Goal: Task Accomplishment & Management: Manage account settings

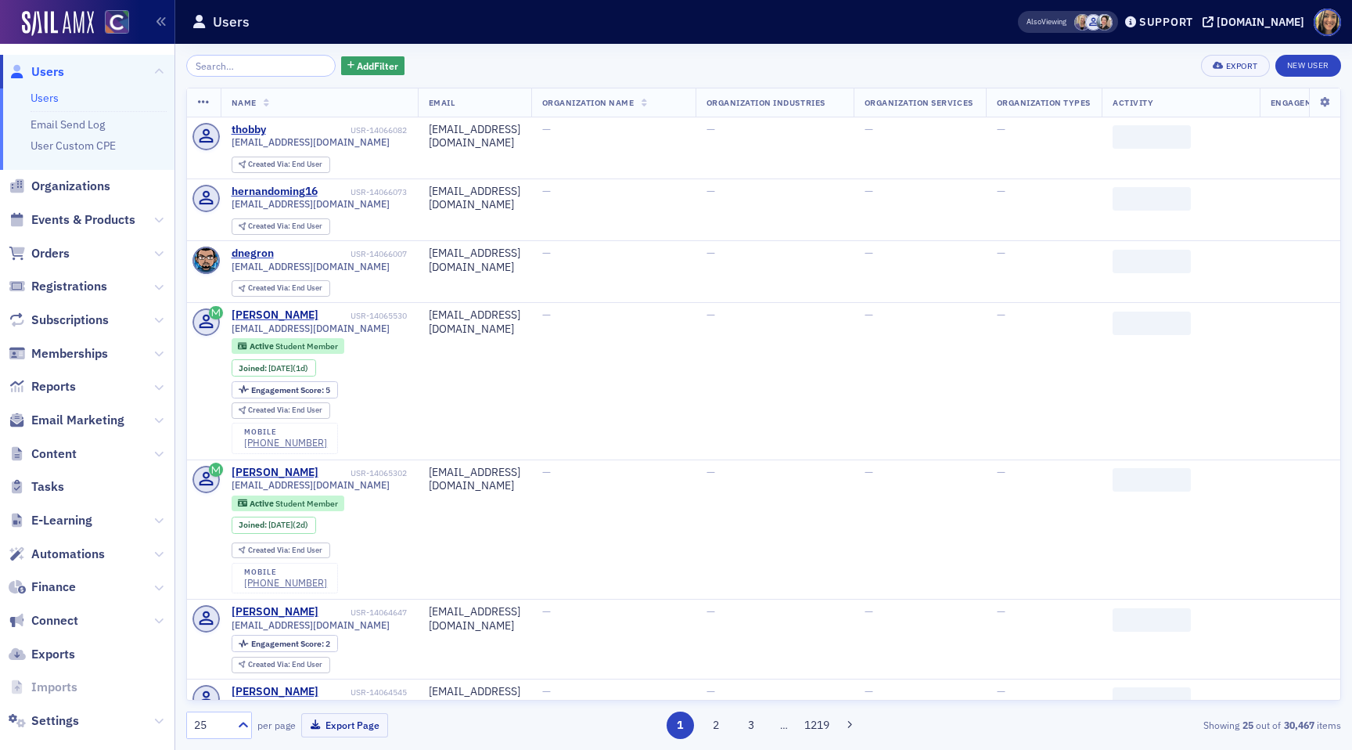
click at [98, 410] on span "Email Marketing" at bounding box center [87, 421] width 175 height 34
click at [98, 423] on span "Email Marketing" at bounding box center [77, 420] width 93 height 17
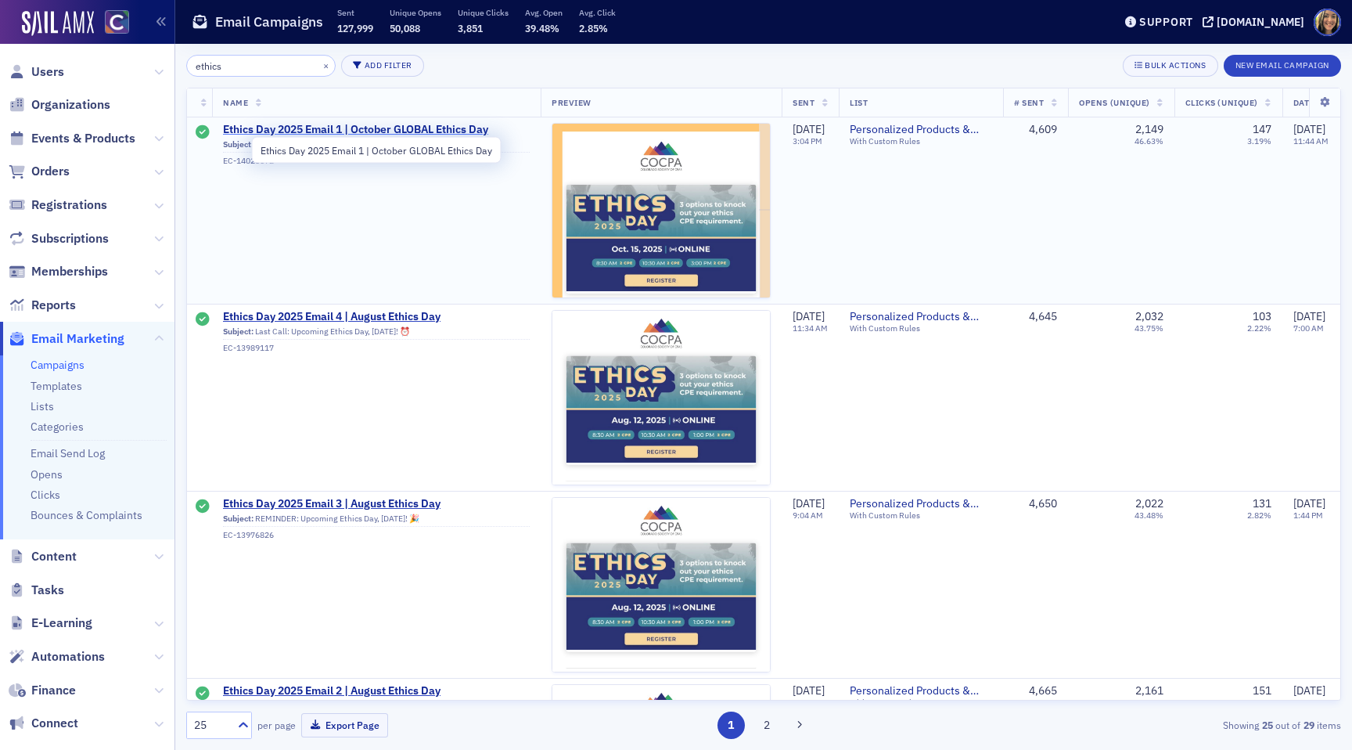
type input "ethics"
click at [289, 131] on span "Ethics Day 2025 Email 1 | October GLOBAL Ethics Day" at bounding box center [376, 130] width 307 height 14
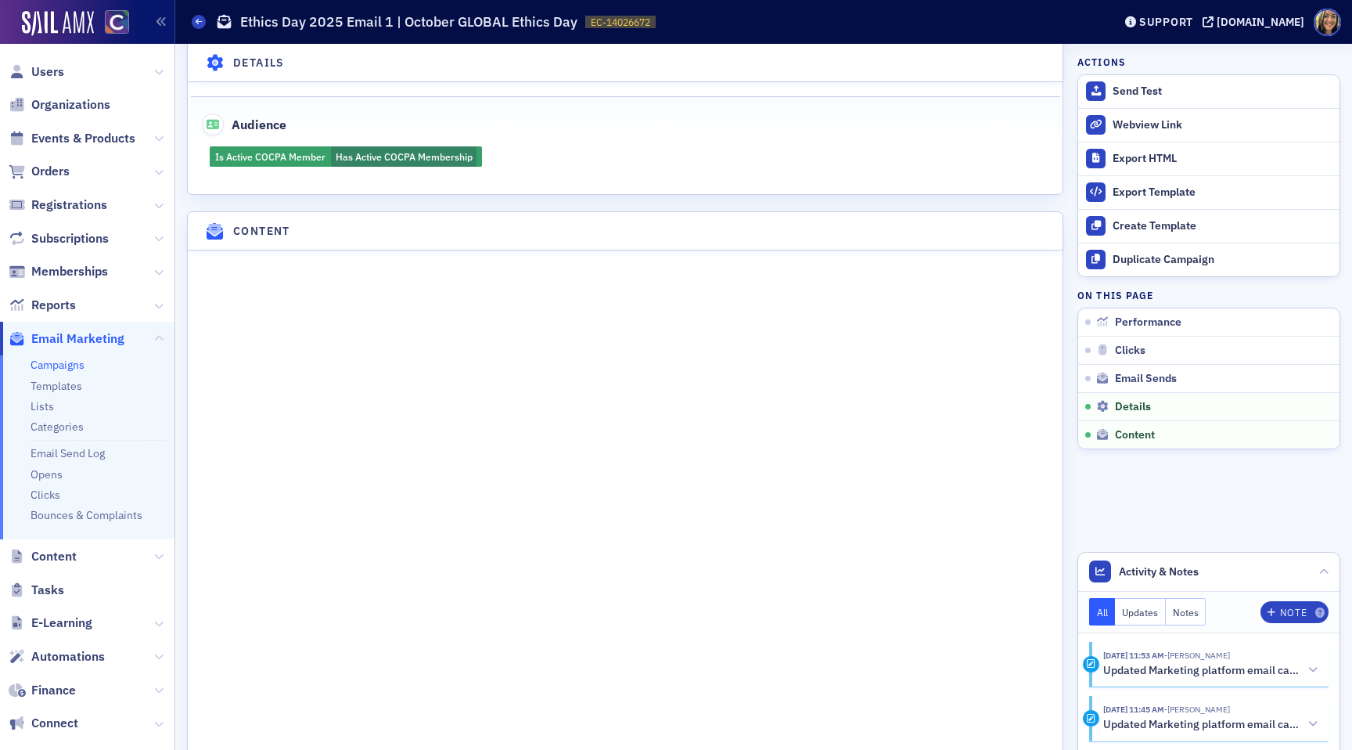
scroll to position [1585, 0]
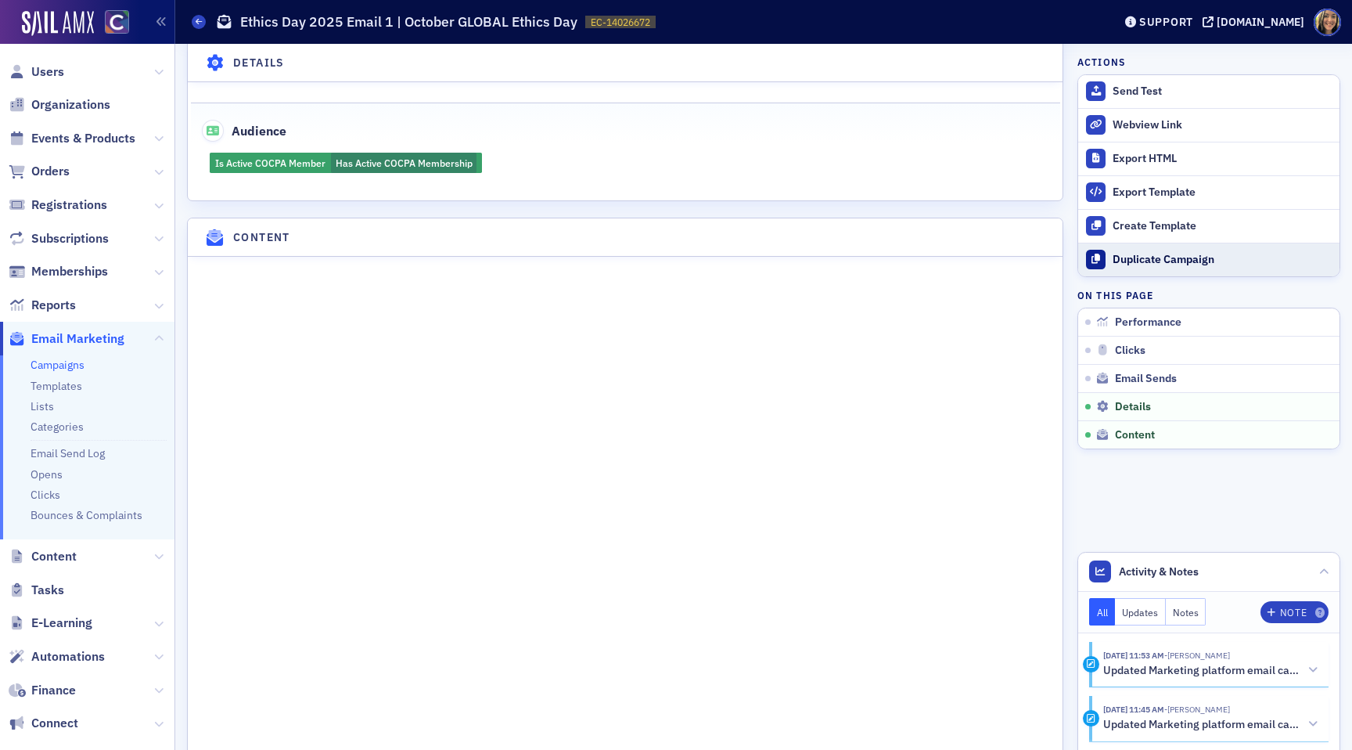
click at [1154, 258] on div "Duplicate Campaign" at bounding box center [1222, 260] width 219 height 14
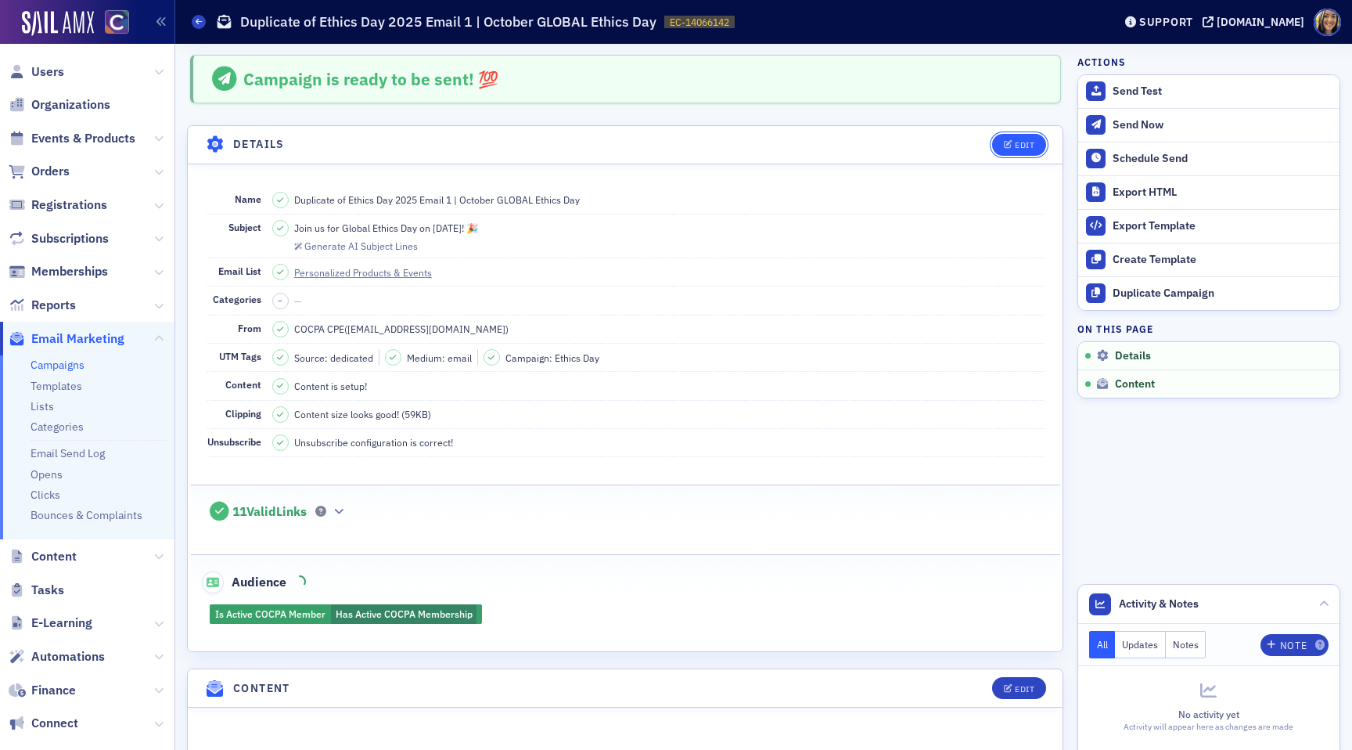
click at [1024, 142] on div "Edit" at bounding box center [1025, 145] width 20 height 9
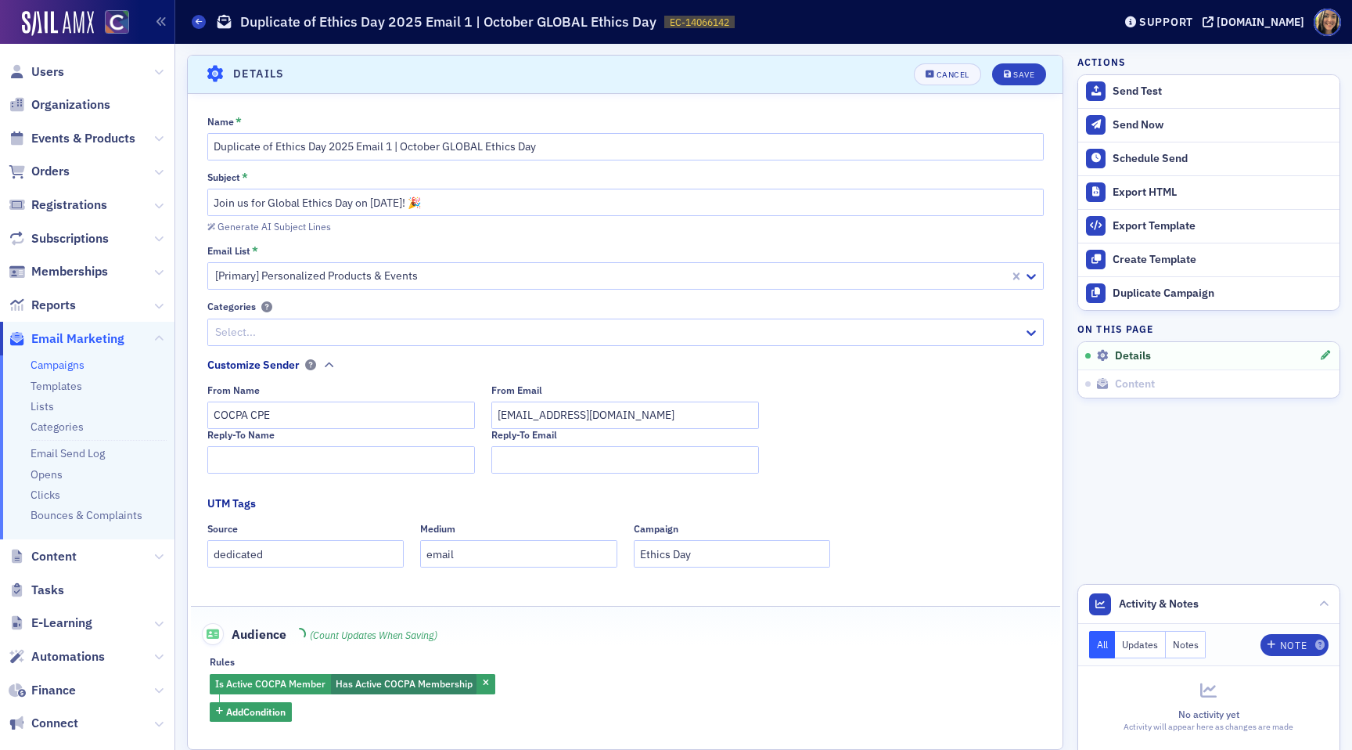
scroll to position [73, 0]
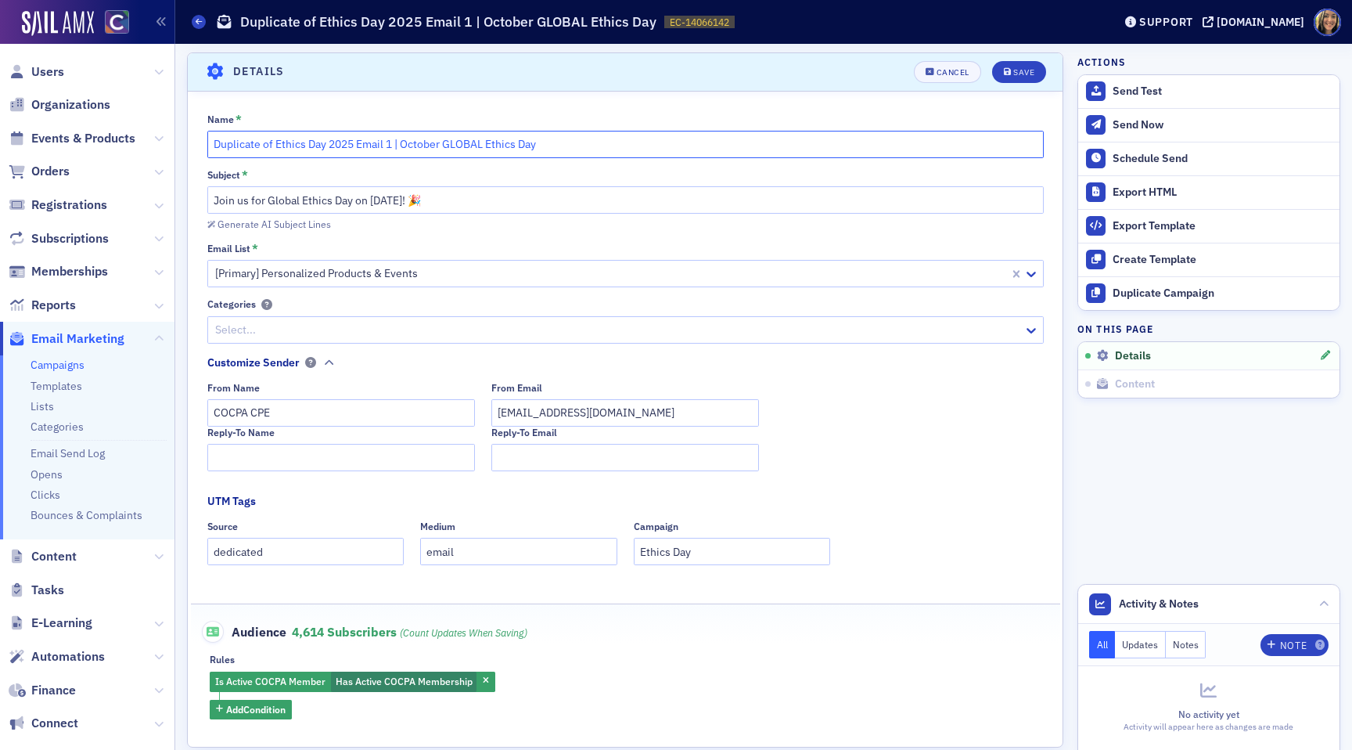
drag, startPoint x: 275, startPoint y: 146, endPoint x: 136, endPoint y: 146, distance: 138.5
click at [136, 146] on div "Users Organizations Events & Products Orders Registrations Subscriptions Member…" at bounding box center [676, 375] width 1352 height 750
click at [330, 143] on input "Ethics Day 2025 Email 1 | October GLOBAL Ethics Day" at bounding box center [625, 144] width 837 height 27
type input "Ethics Day 2025 Email 2 | October GLOBAL Ethics Day"
click at [214, 201] on input "Join us for Global Ethics Day on October 15! 🎉" at bounding box center [625, 199] width 837 height 27
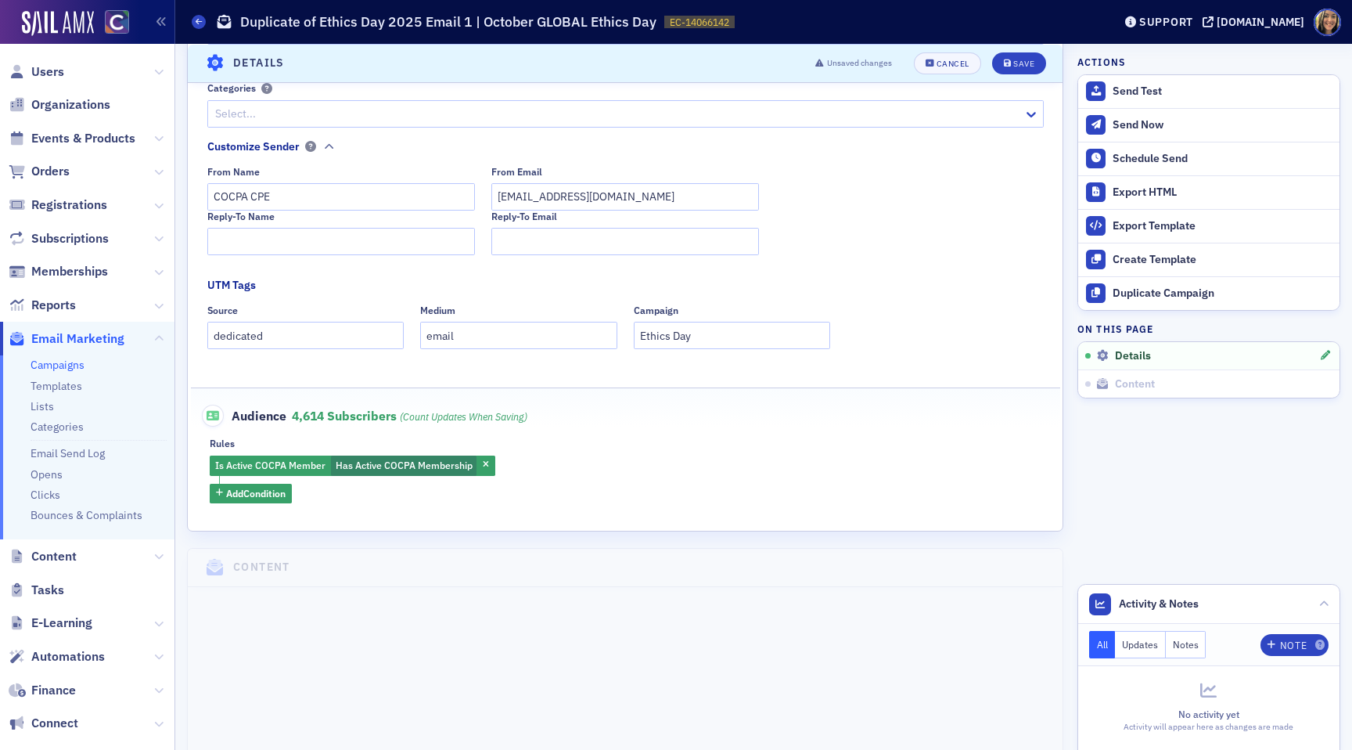
scroll to position [292, 0]
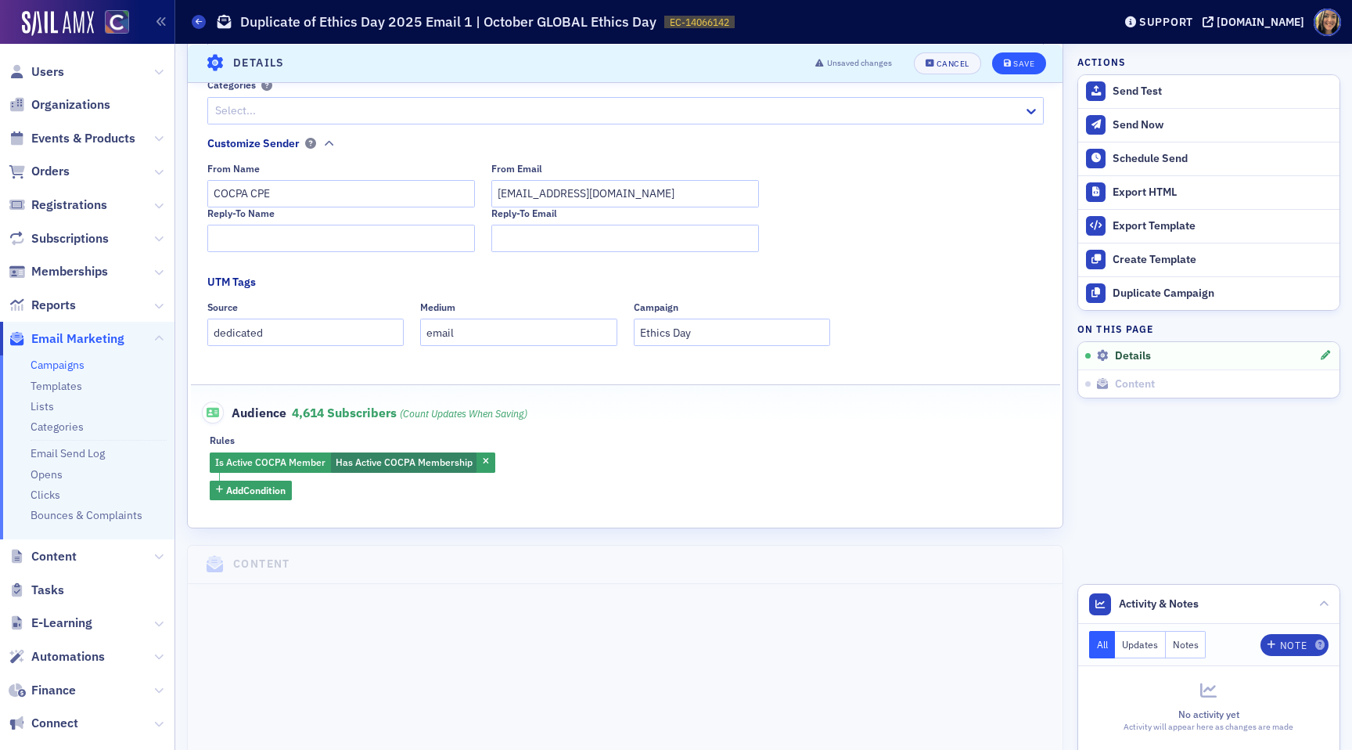
type input "REMINDER: Join us for Global Ethics Day on October 15! 🎉"
click at [1026, 61] on div "Save" at bounding box center [1023, 63] width 21 height 9
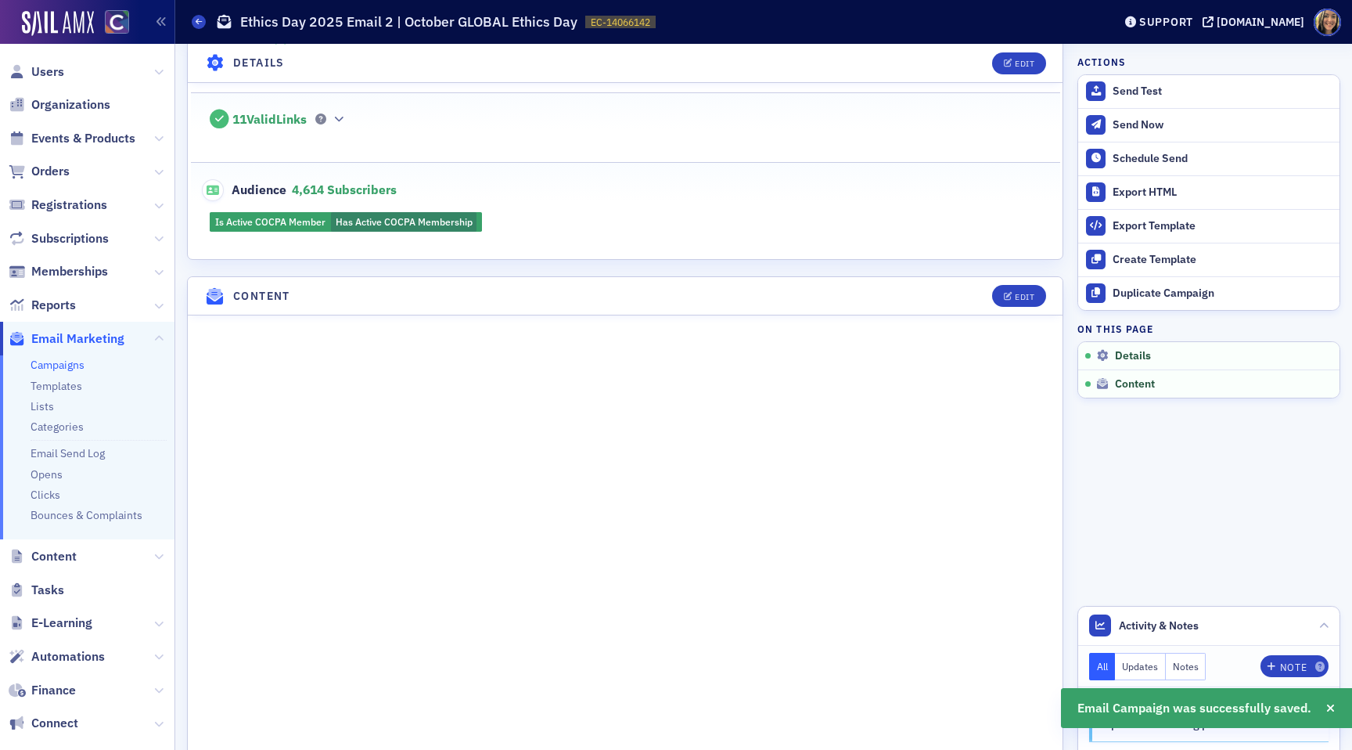
scroll to position [412, 0]
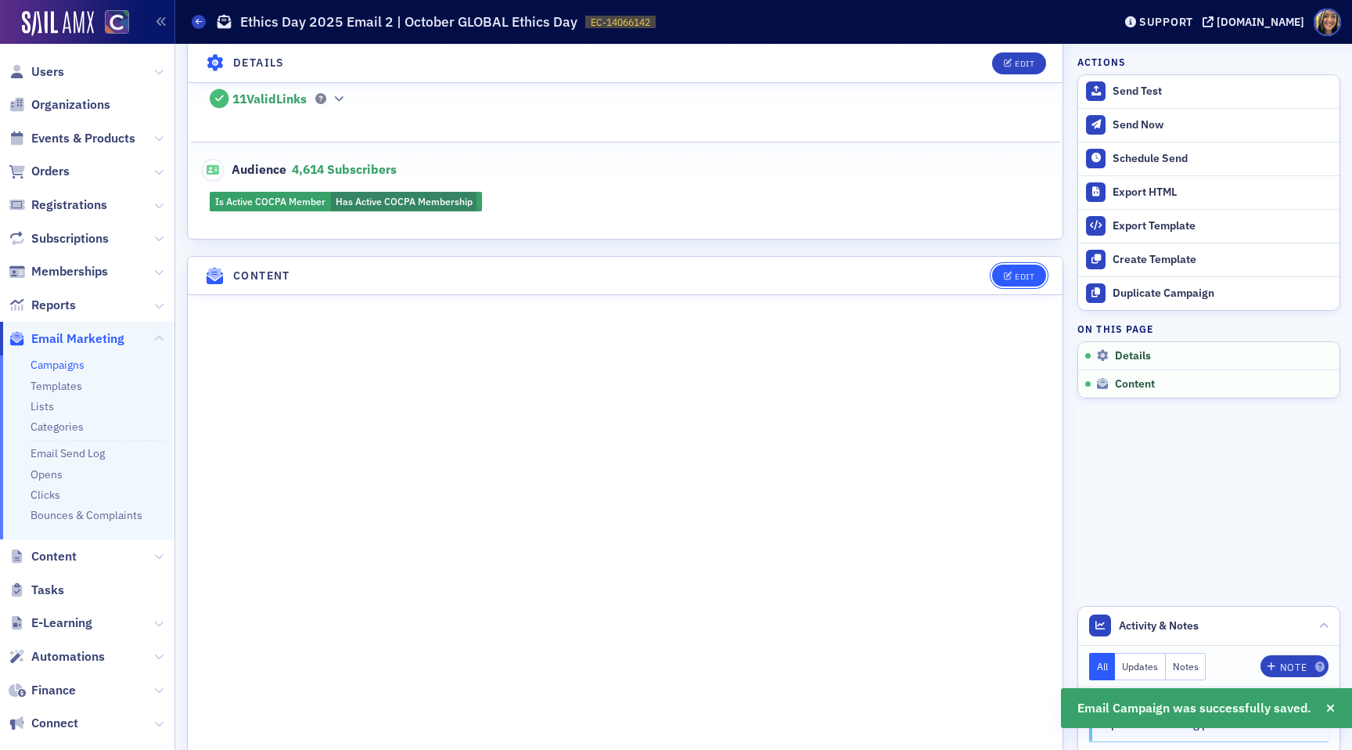
click at [1011, 272] on icon "button" at bounding box center [1008, 276] width 9 height 9
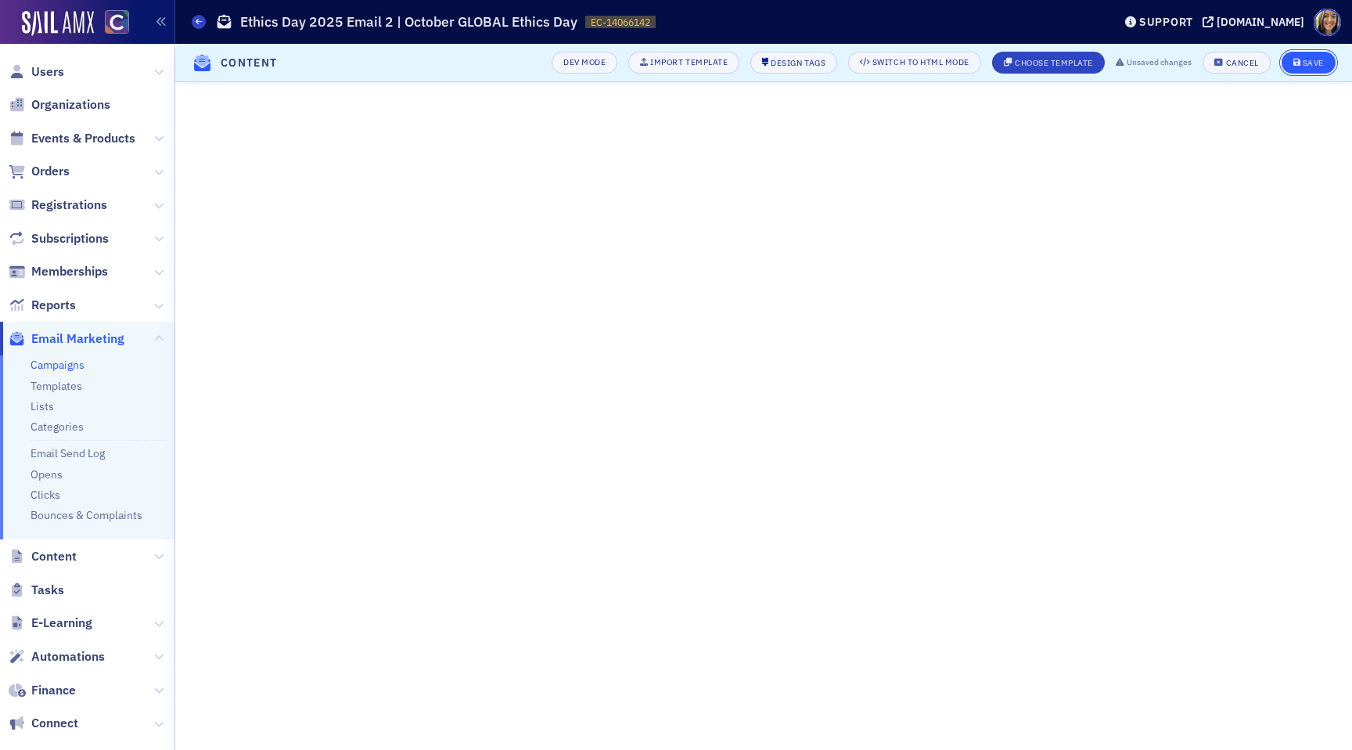
click at [1308, 63] on div "Save" at bounding box center [1313, 63] width 21 height 9
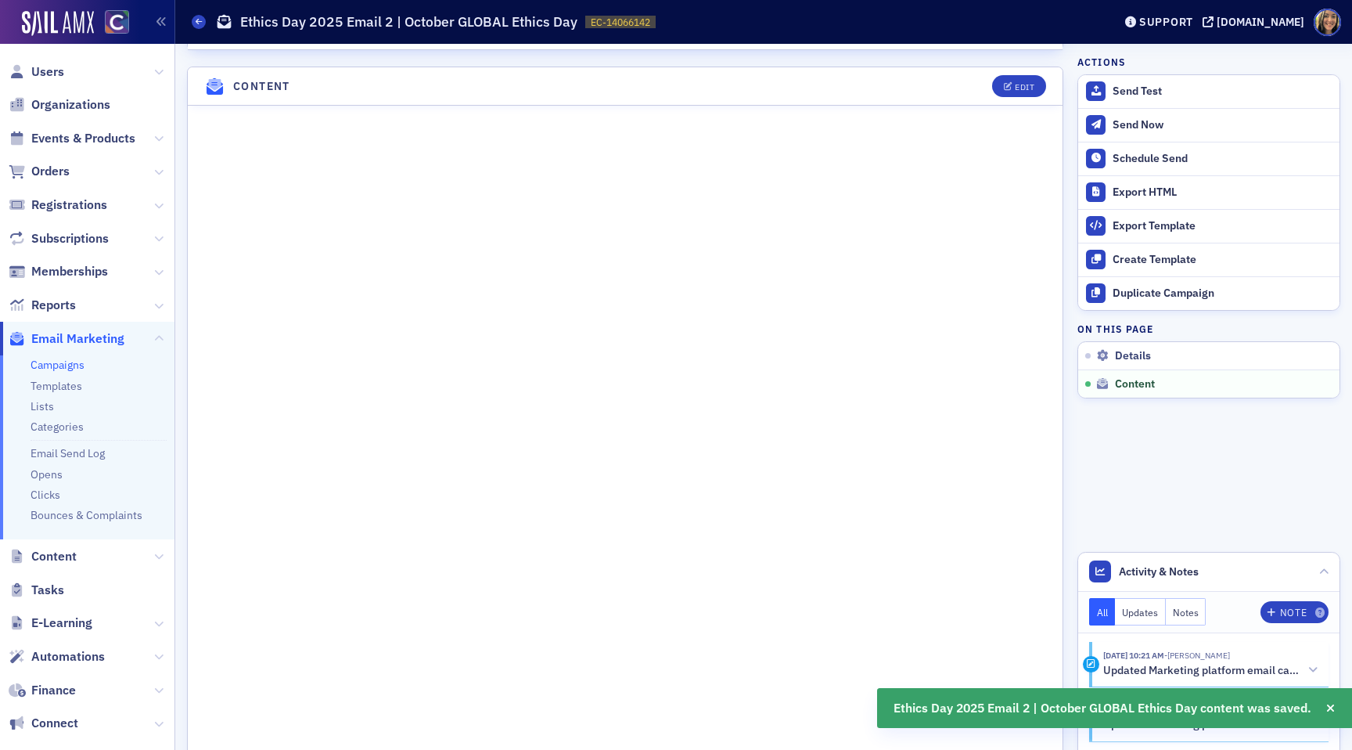
scroll to position [615, 0]
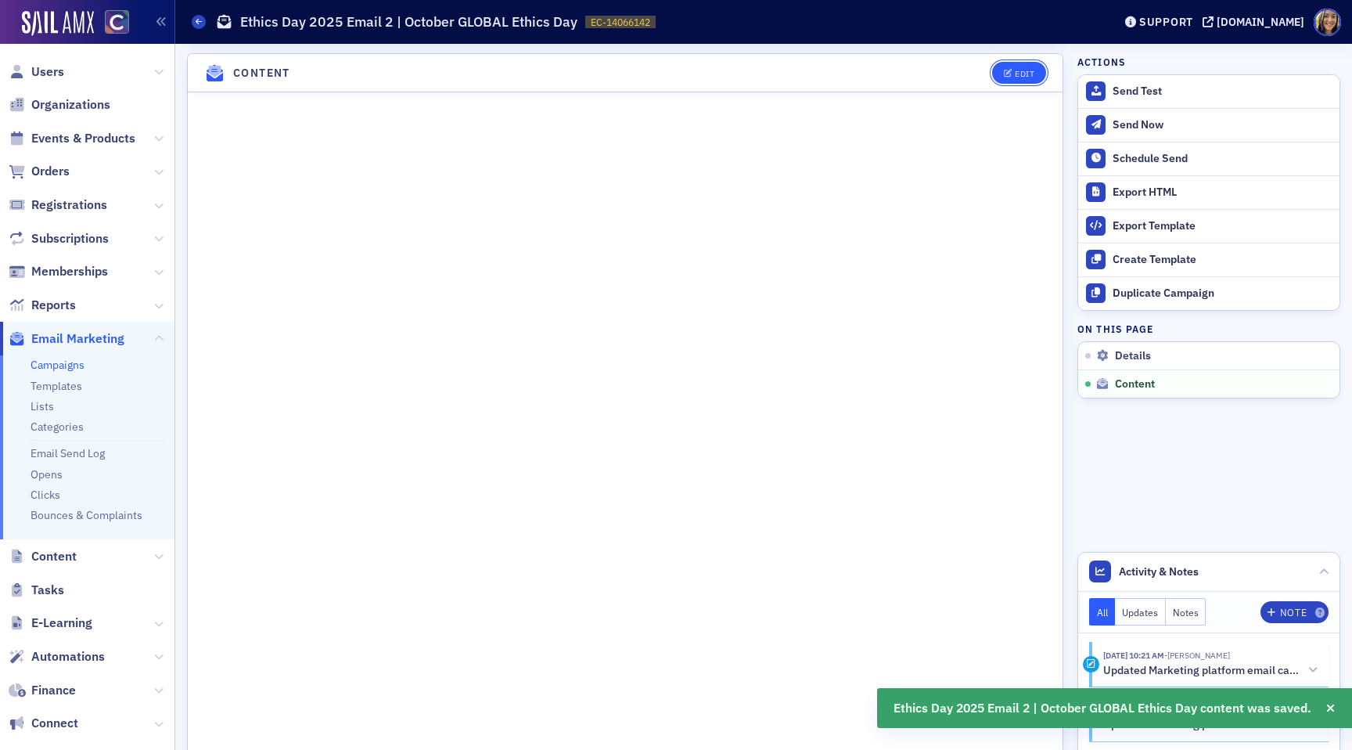
click at [1015, 73] on div "Edit" at bounding box center [1025, 74] width 20 height 9
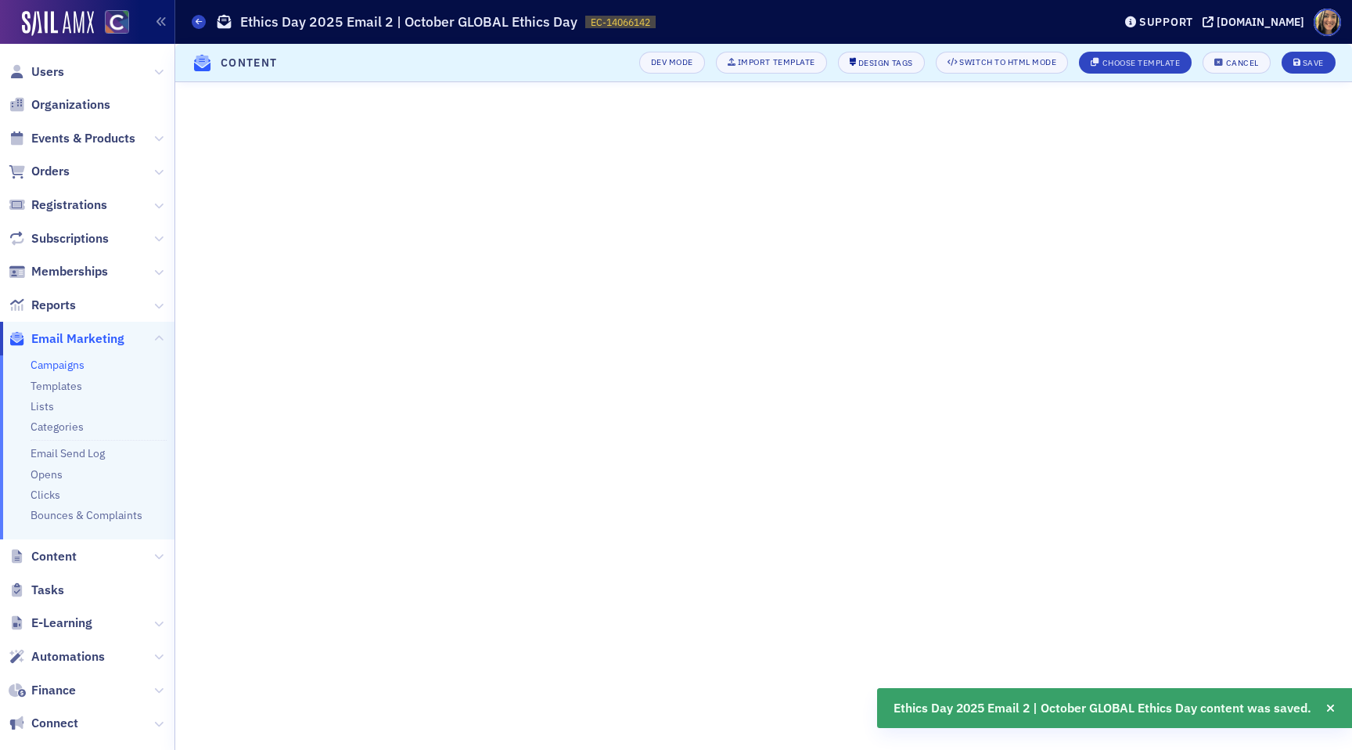
scroll to position [0, 0]
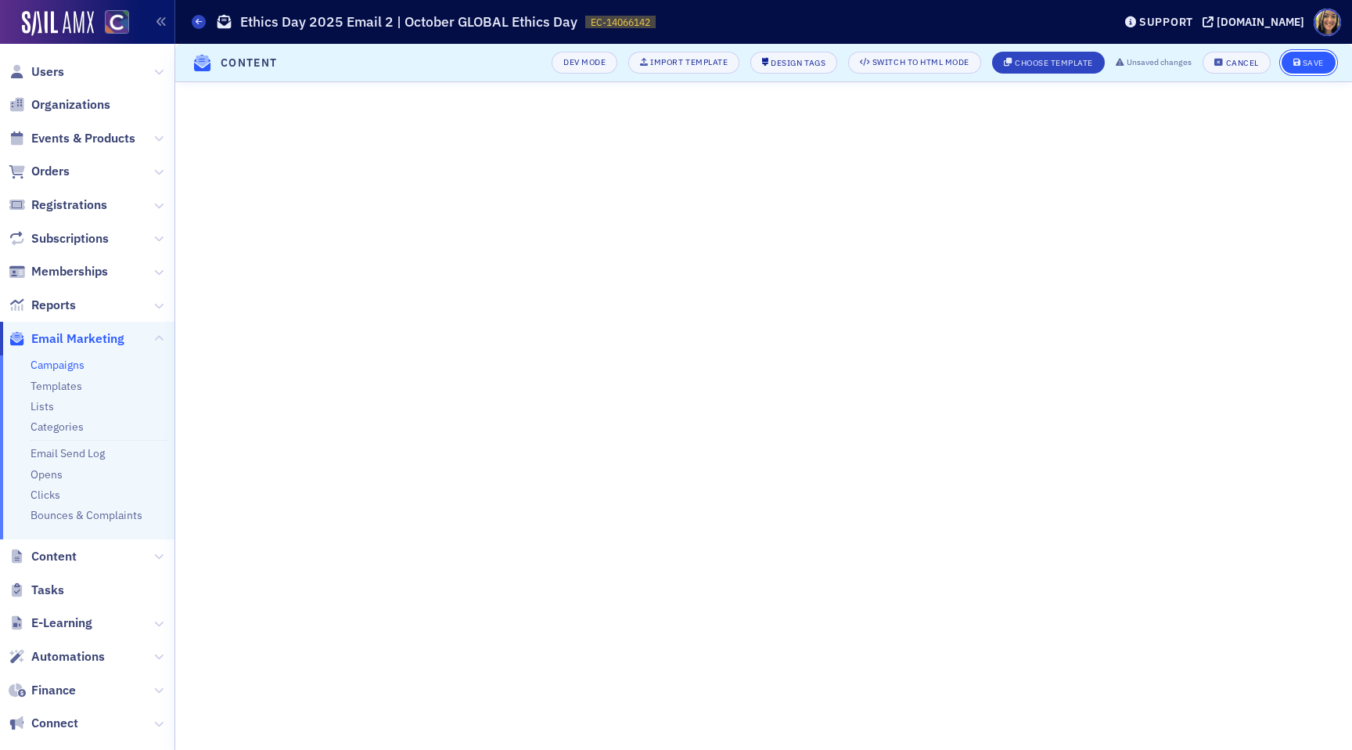
click at [1316, 63] on div "Save" at bounding box center [1313, 63] width 21 height 9
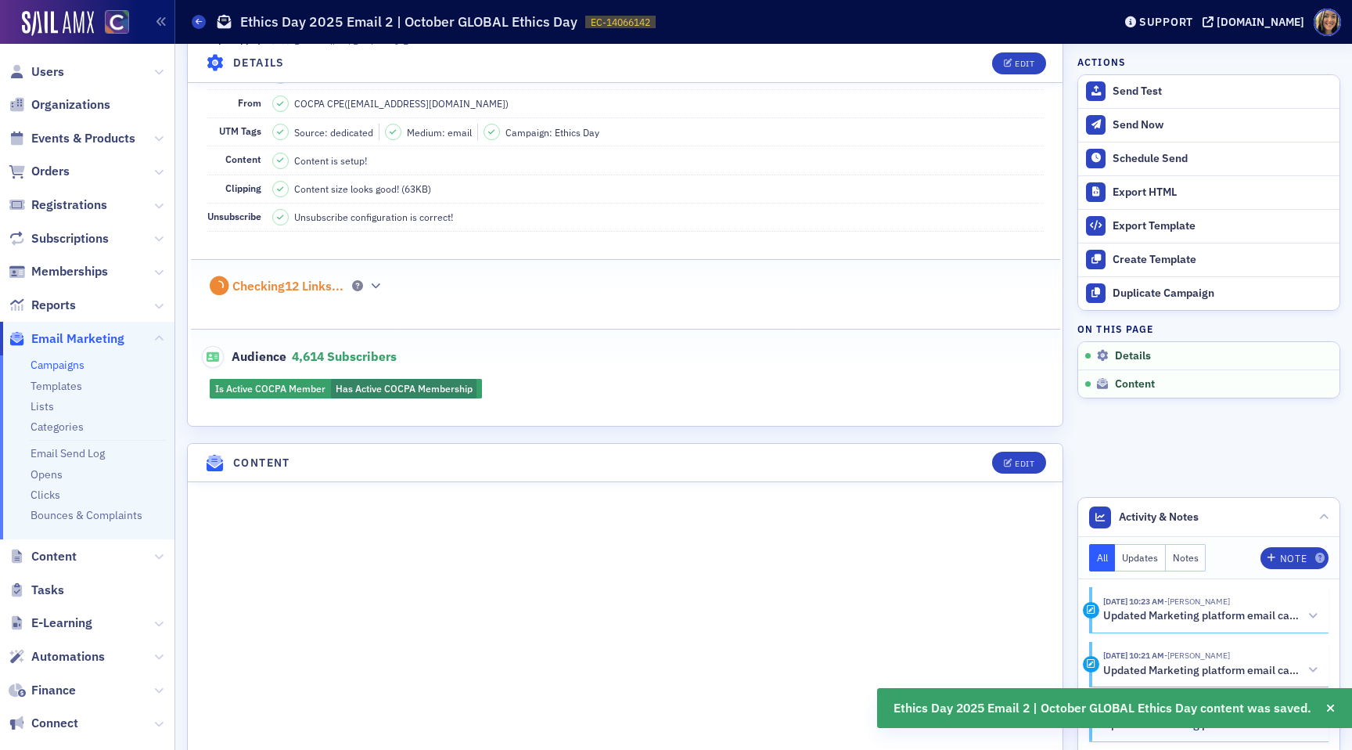
scroll to position [233, 0]
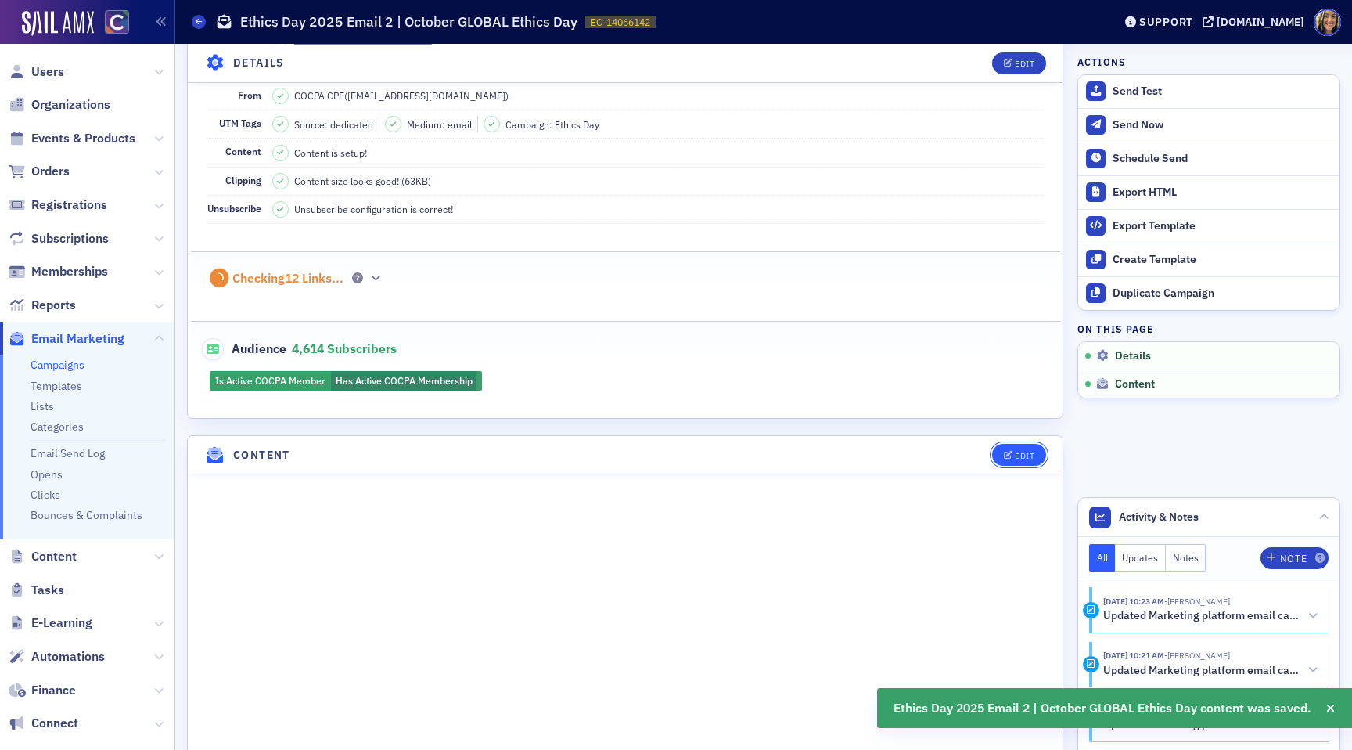
click at [1010, 446] on button "Edit" at bounding box center [1019, 455] width 54 height 22
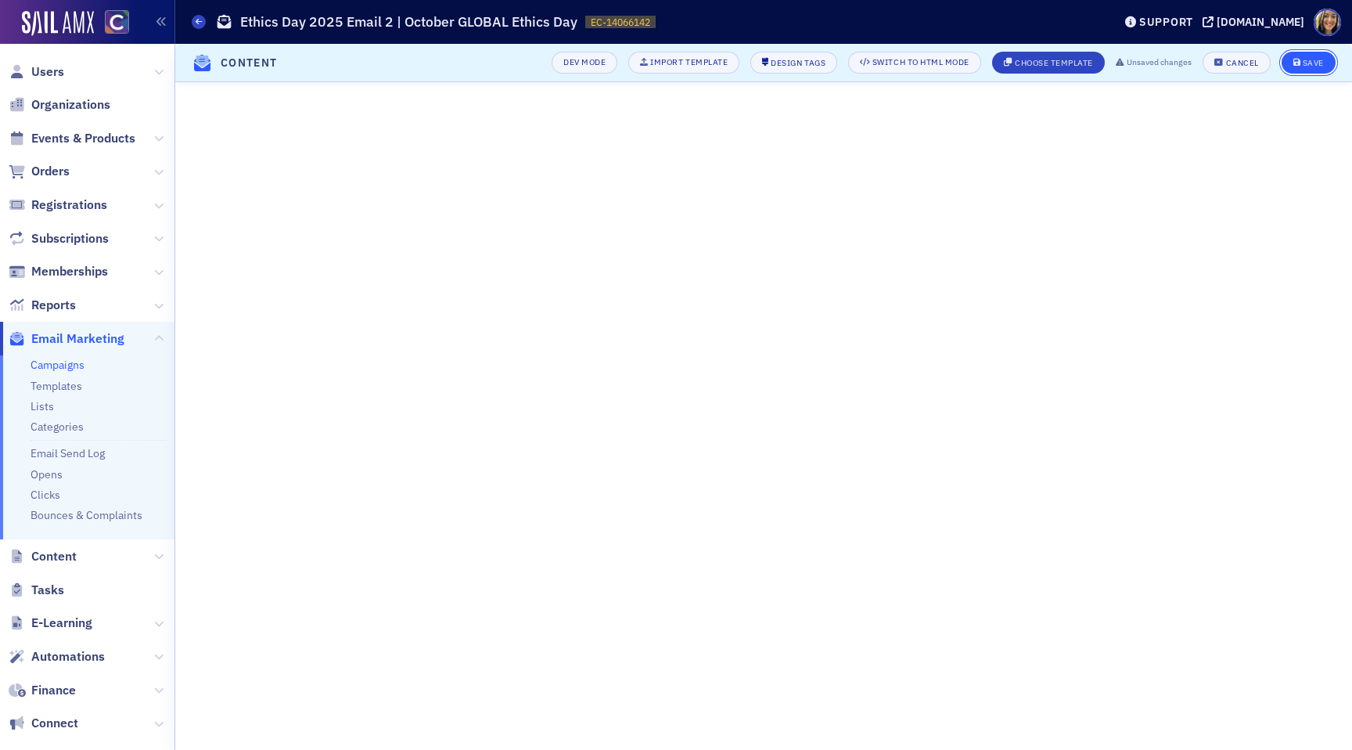
click at [1311, 69] on button "Save" at bounding box center [1309, 63] width 54 height 22
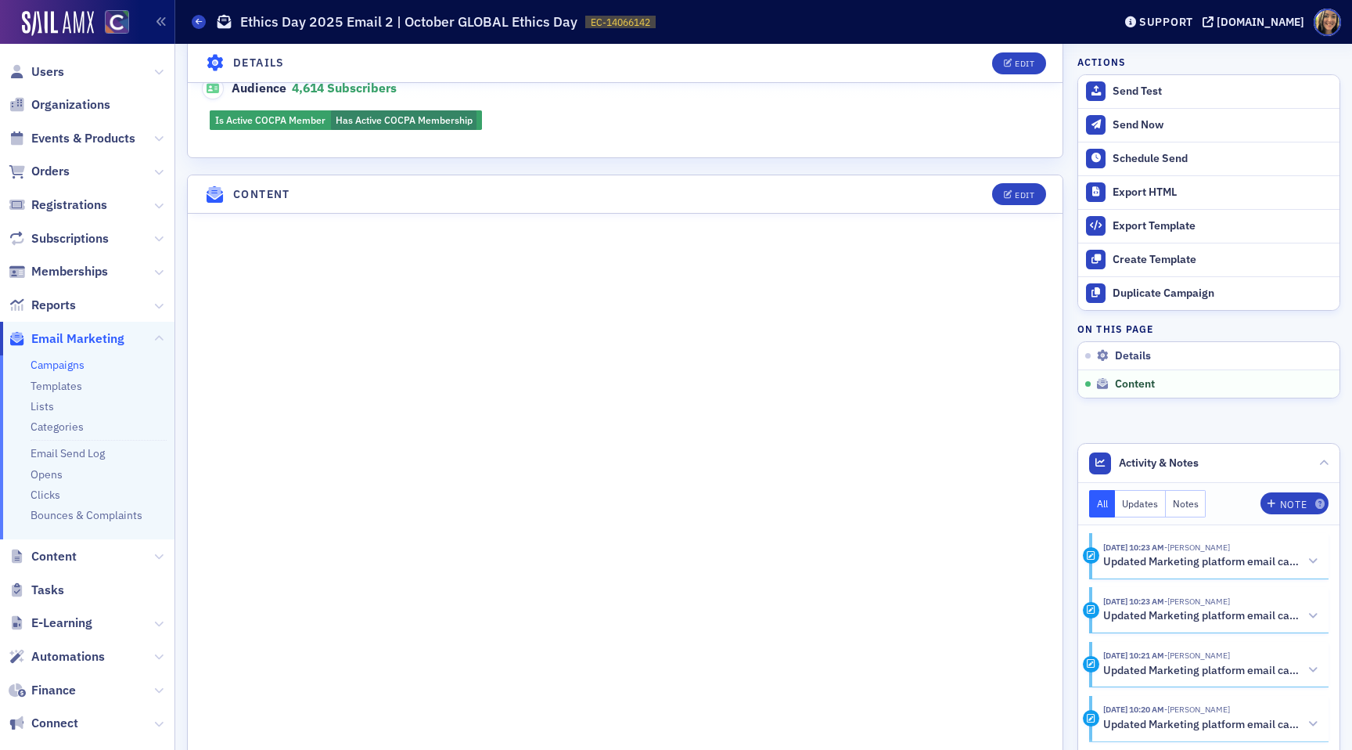
scroll to position [923, 0]
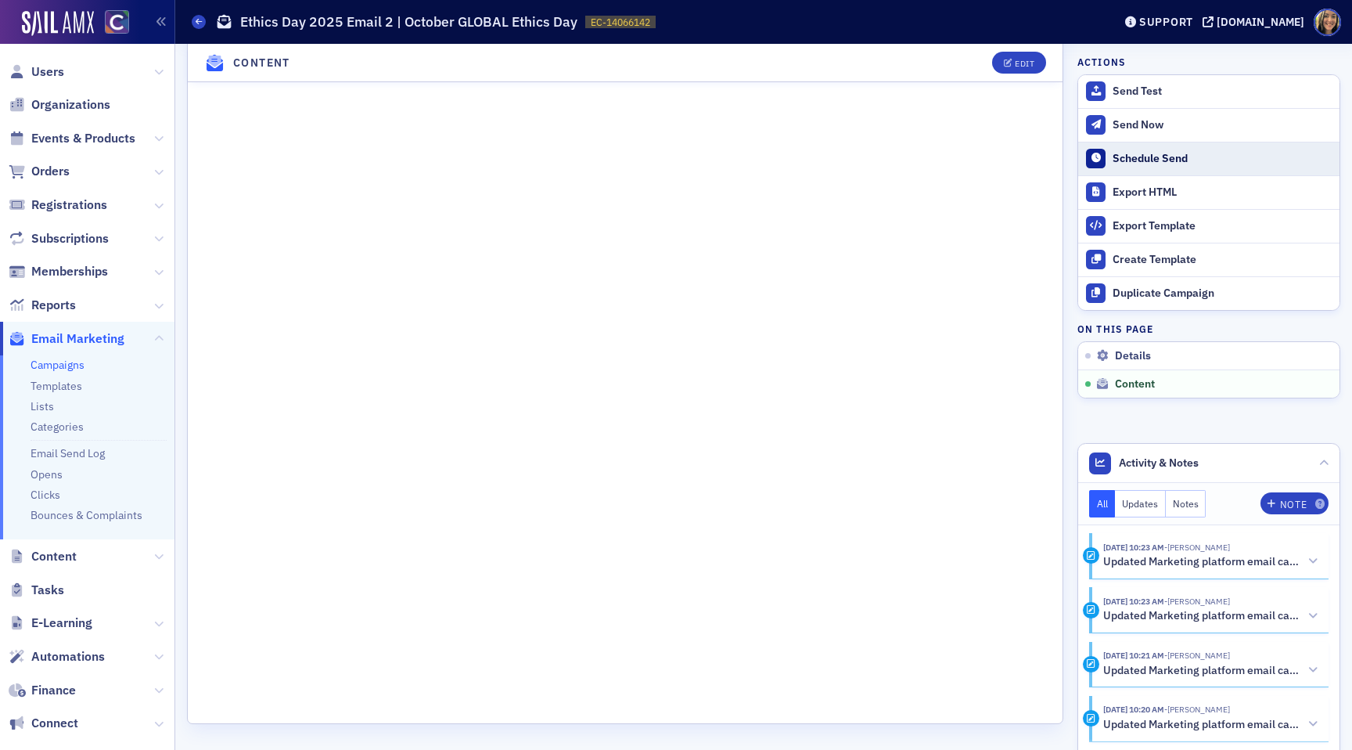
click at [1132, 154] on div "Schedule Send" at bounding box center [1222, 159] width 219 height 14
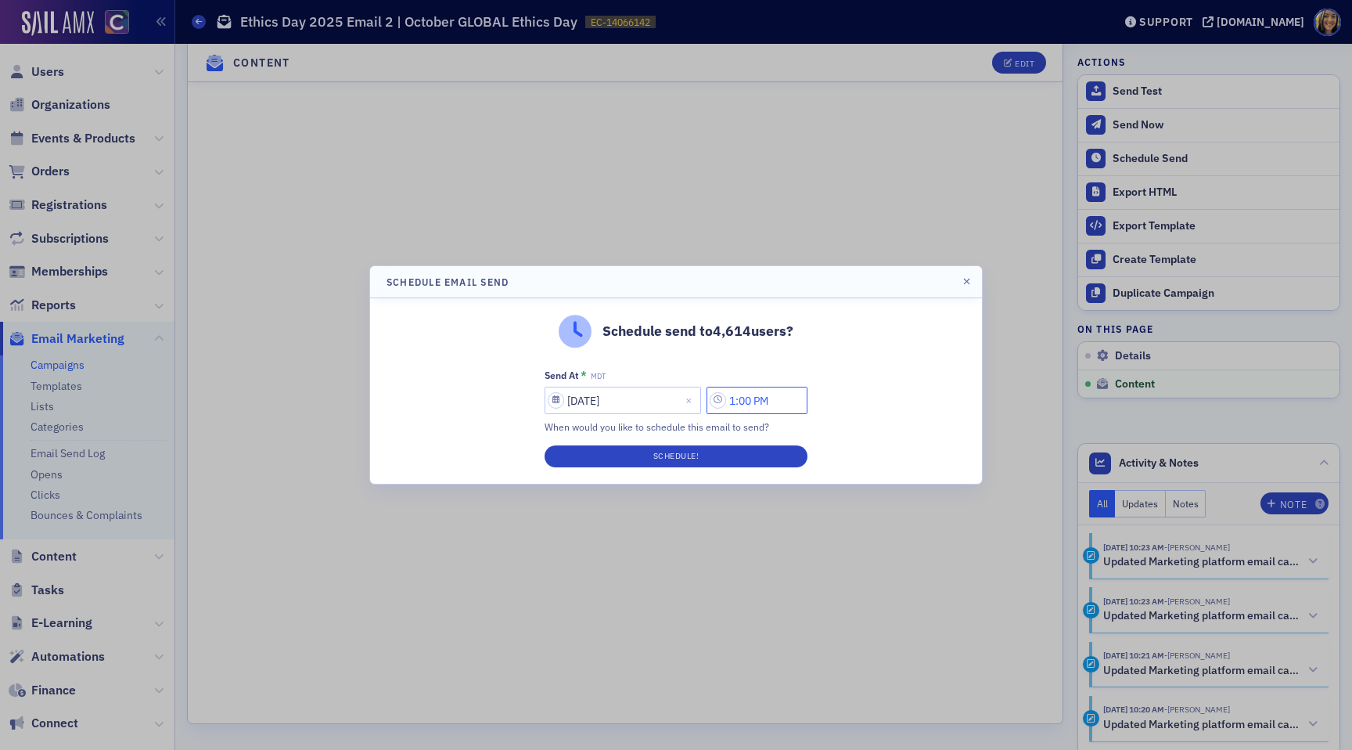
drag, startPoint x: 745, startPoint y: 400, endPoint x: 723, endPoint y: 400, distance: 21.9
click at [723, 400] on input "1:00 PM" at bounding box center [757, 400] width 101 height 27
click at [558, 393] on div at bounding box center [545, 401] width 30 height 20
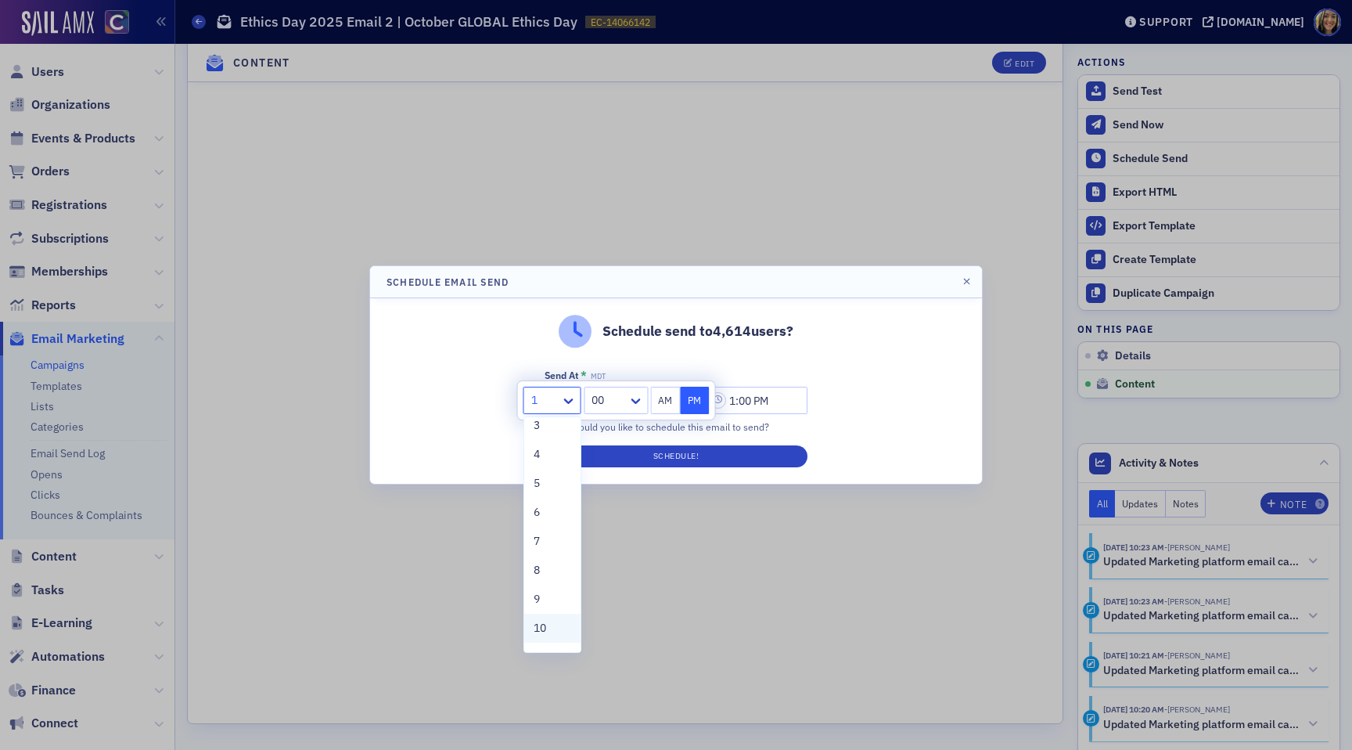
scroll to position [119, 0]
click at [545, 575] on span "10" at bounding box center [540, 576] width 13 height 16
type input "10:00 PM"
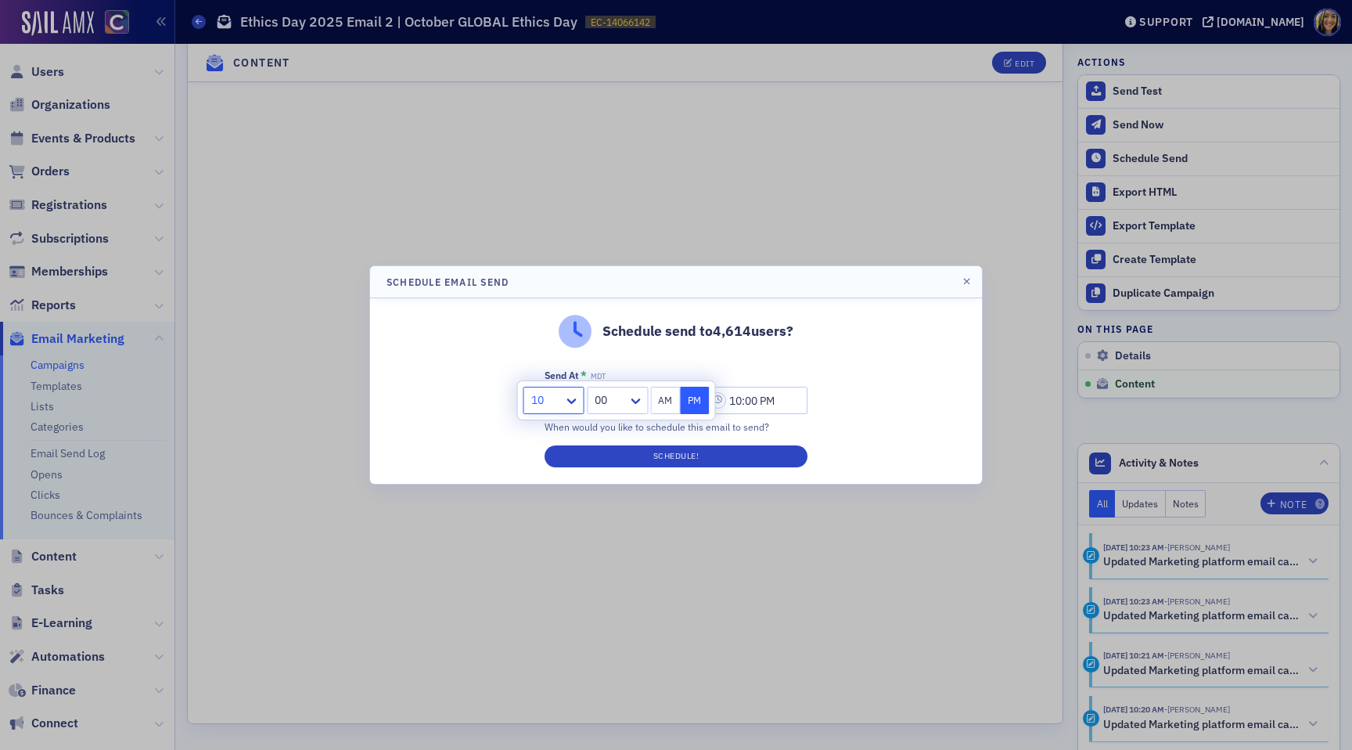
click at [608, 396] on div at bounding box center [609, 401] width 33 height 20
type input "30"
click at [609, 436] on span "30" at bounding box center [604, 435] width 13 height 16
type input "10:30 PM"
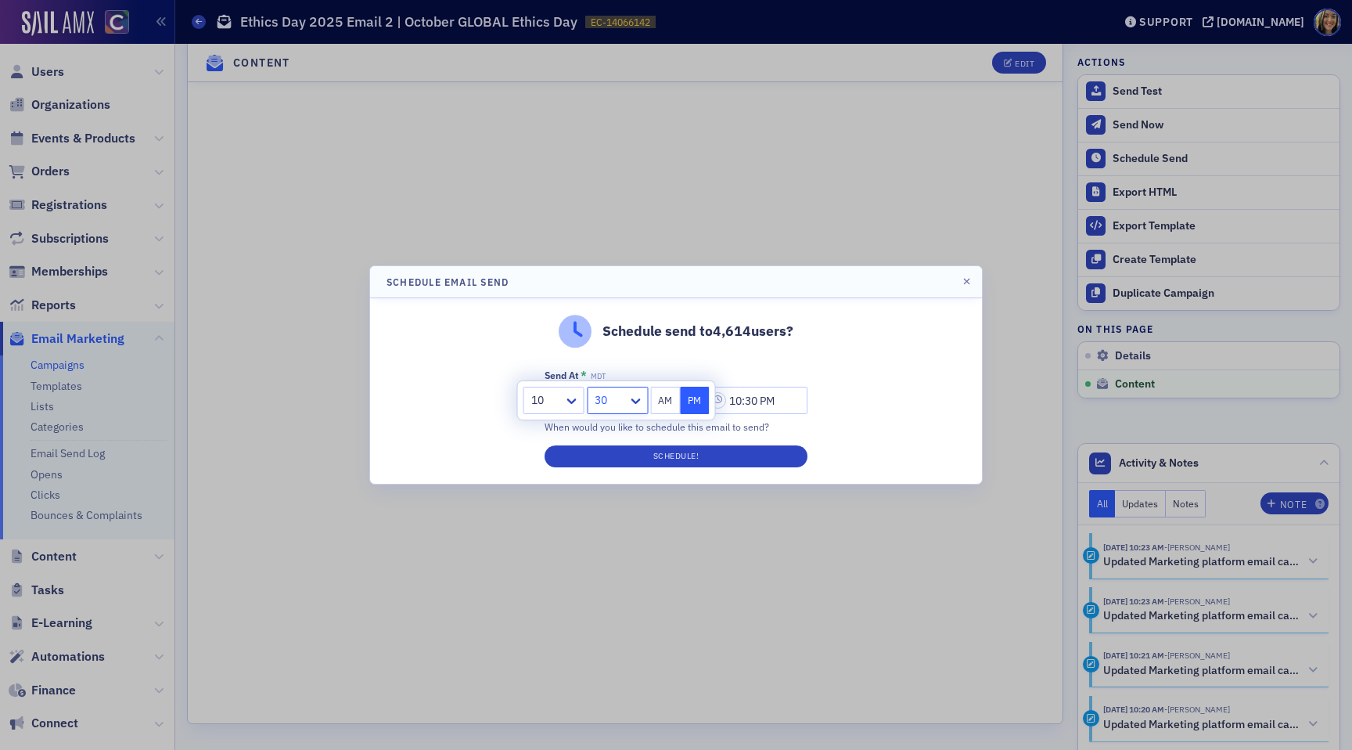
click at [655, 390] on button "AM" at bounding box center [666, 400] width 30 height 27
type input "10:30 AM"
click at [654, 455] on button "Schedule!" at bounding box center [676, 456] width 263 height 22
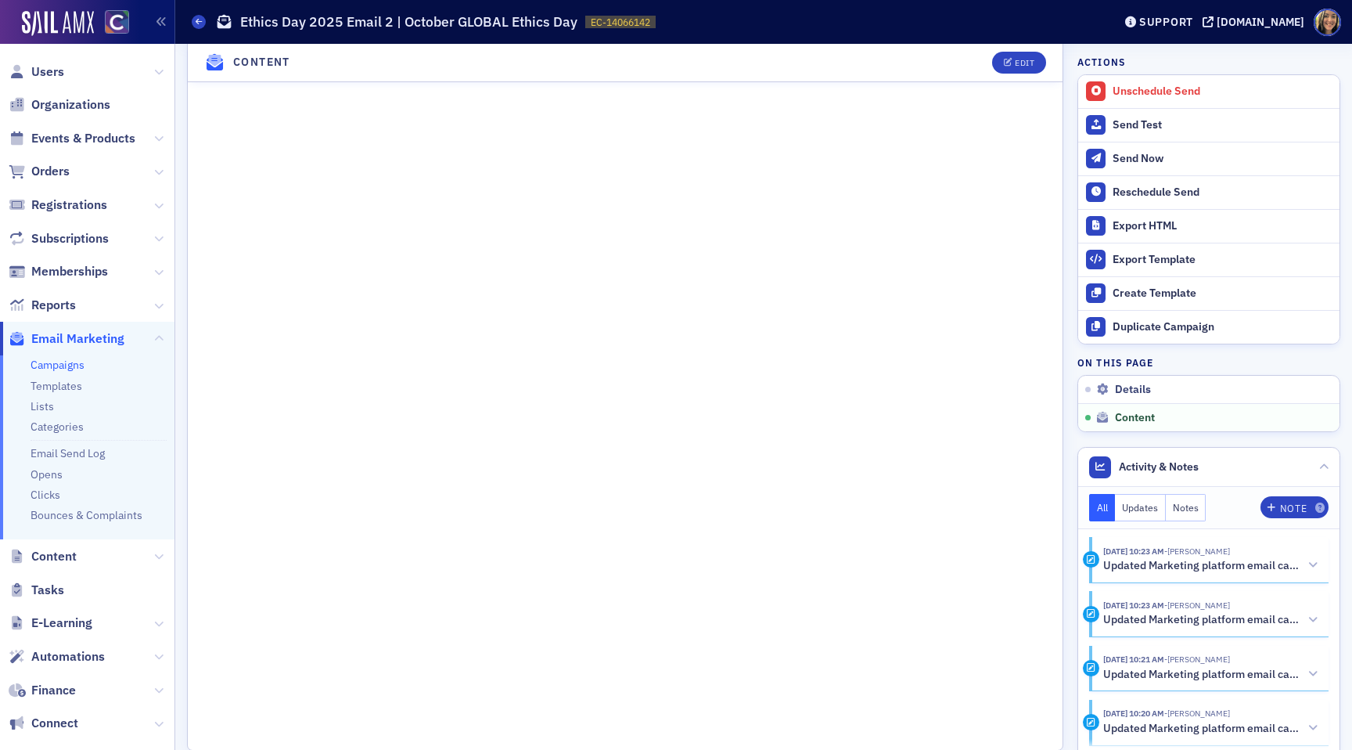
scroll to position [949, 0]
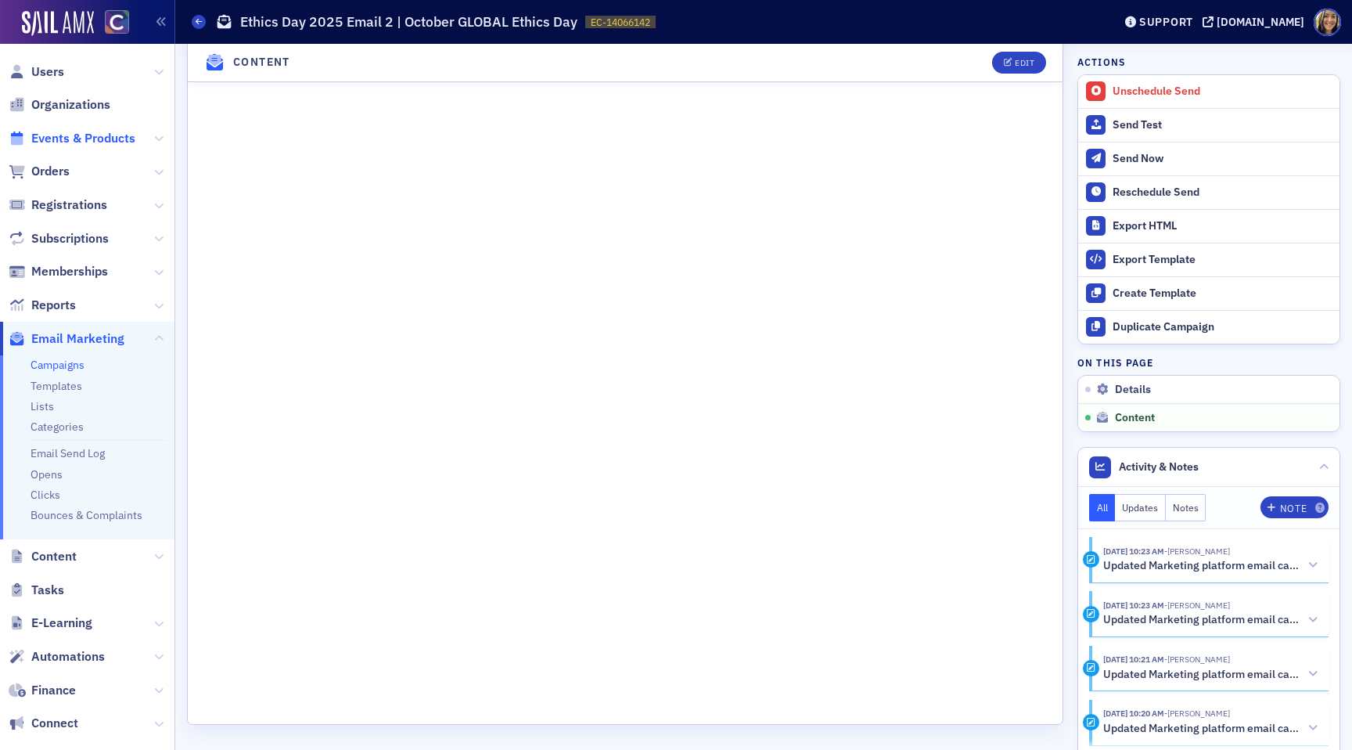
click at [64, 139] on span "Events & Products" at bounding box center [83, 138] width 104 height 17
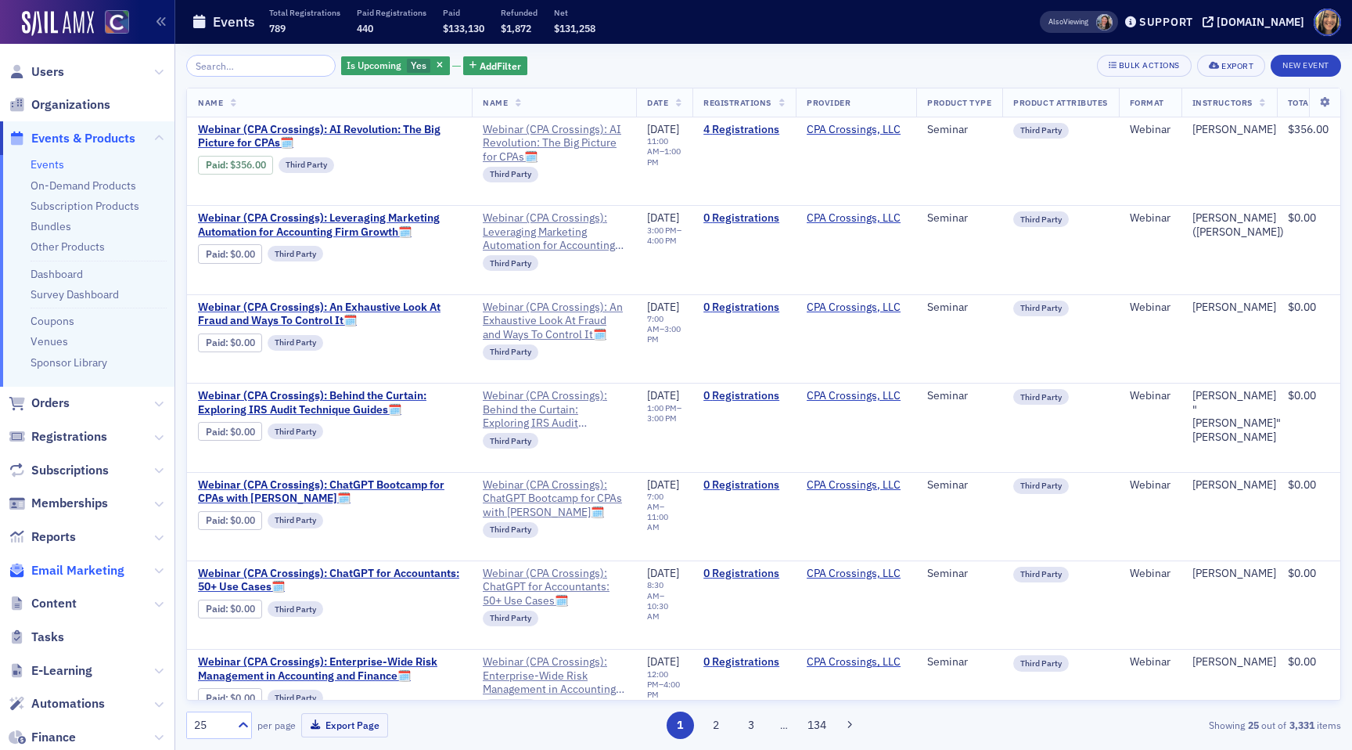
click at [88, 568] on span "Email Marketing" at bounding box center [77, 570] width 93 height 17
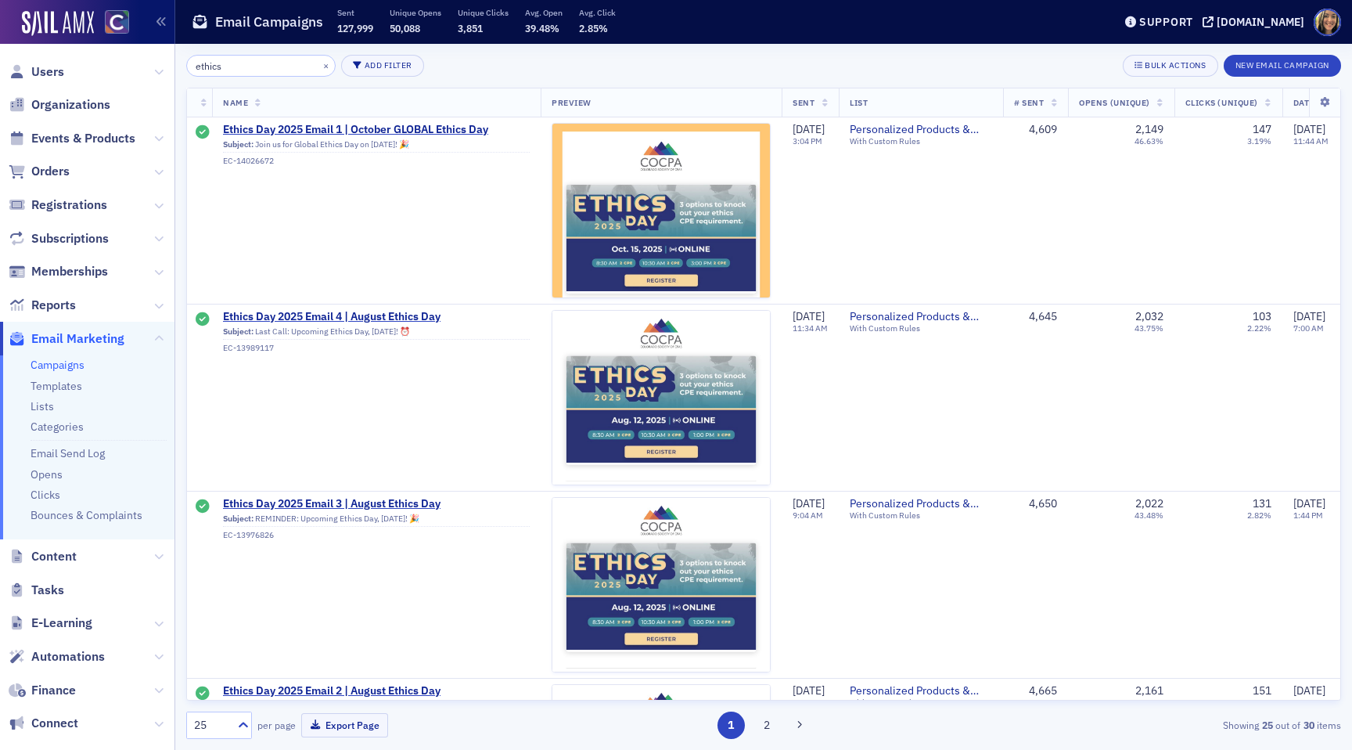
click at [239, 75] on input "ethics" at bounding box center [260, 66] width 149 height 22
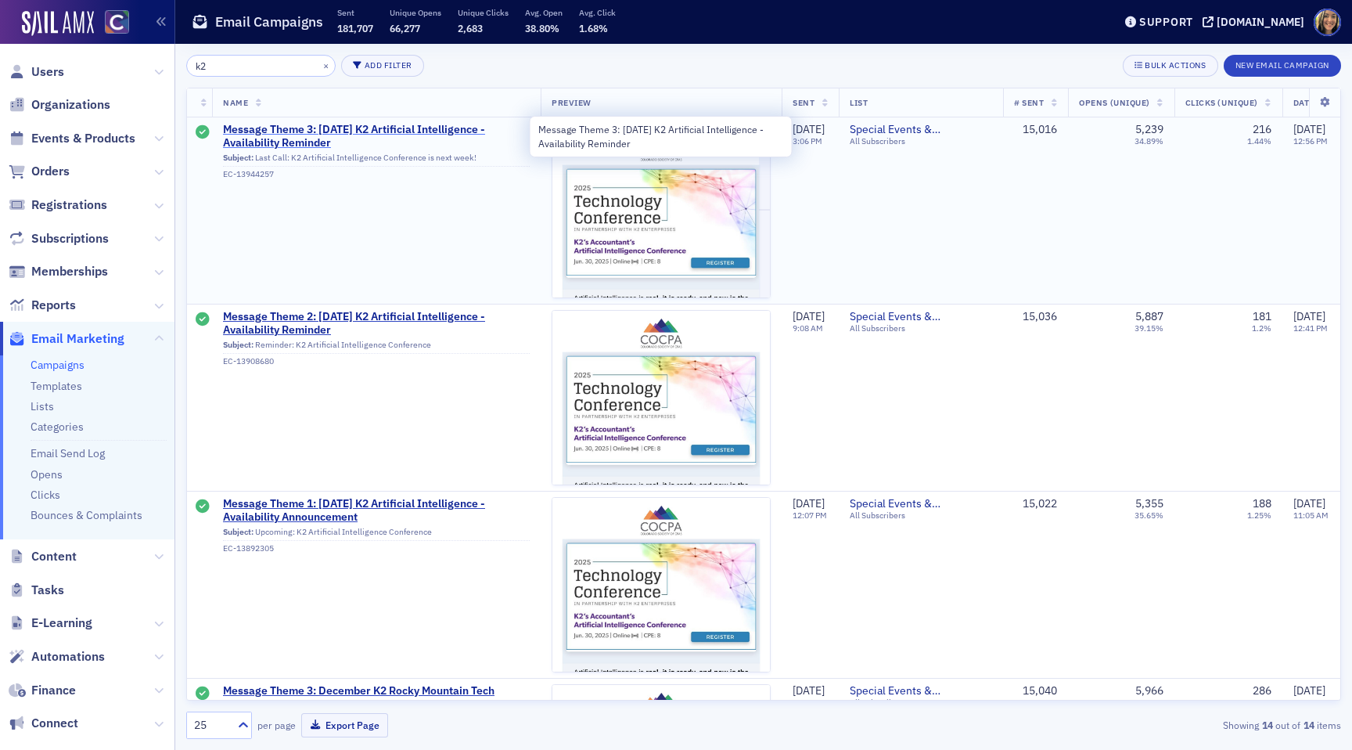
type input "k2"
click at [311, 134] on span "Message Theme 3: June 30 K2 Artificial Intelligence - Availability Reminder" at bounding box center [376, 136] width 307 height 27
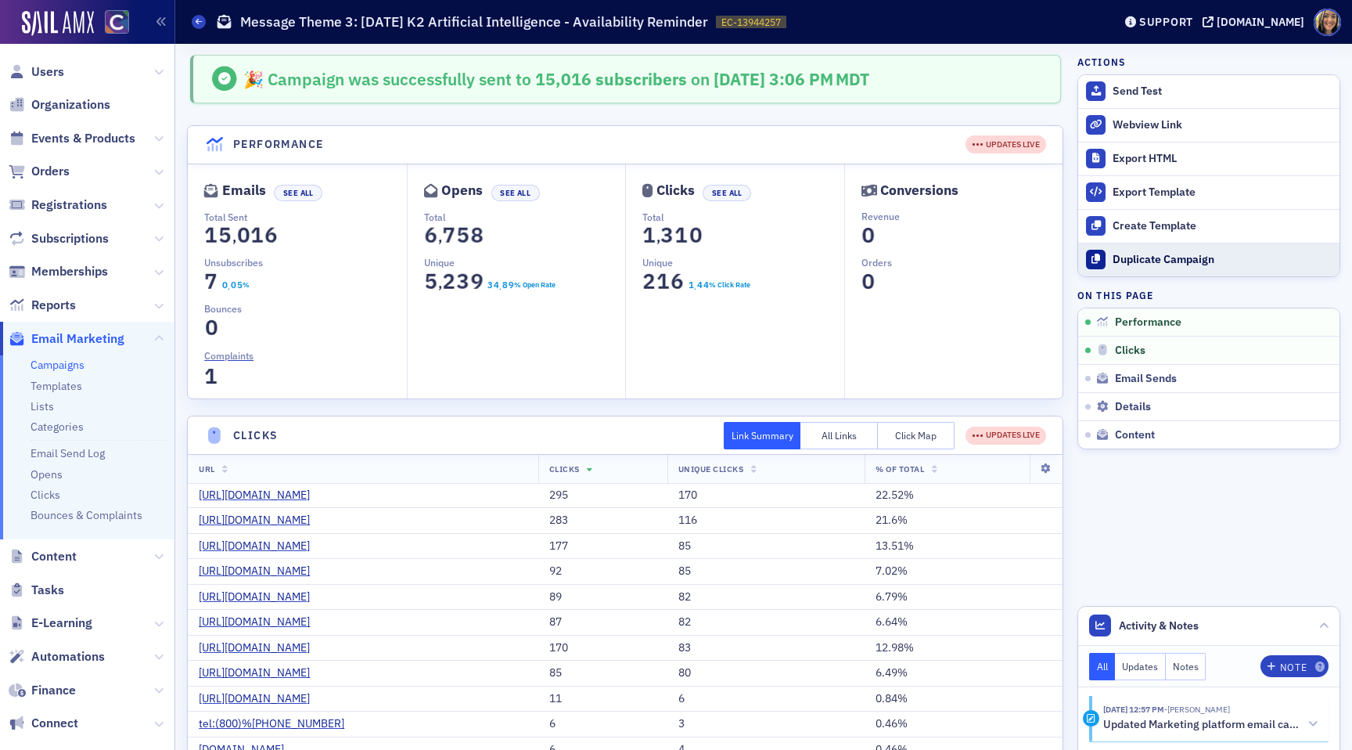
click at [1184, 265] on div "Duplicate Campaign" at bounding box center [1222, 260] width 219 height 14
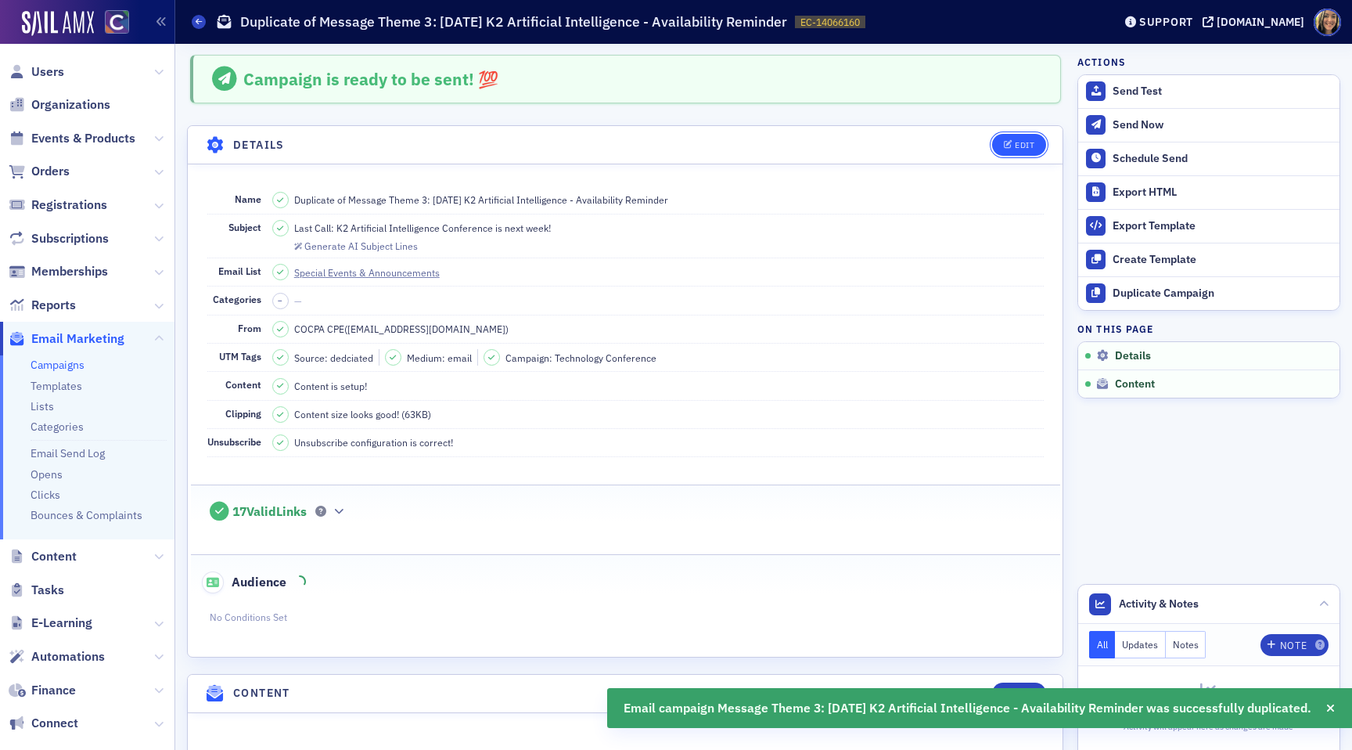
click at [1019, 138] on button "Edit" at bounding box center [1019, 145] width 54 height 22
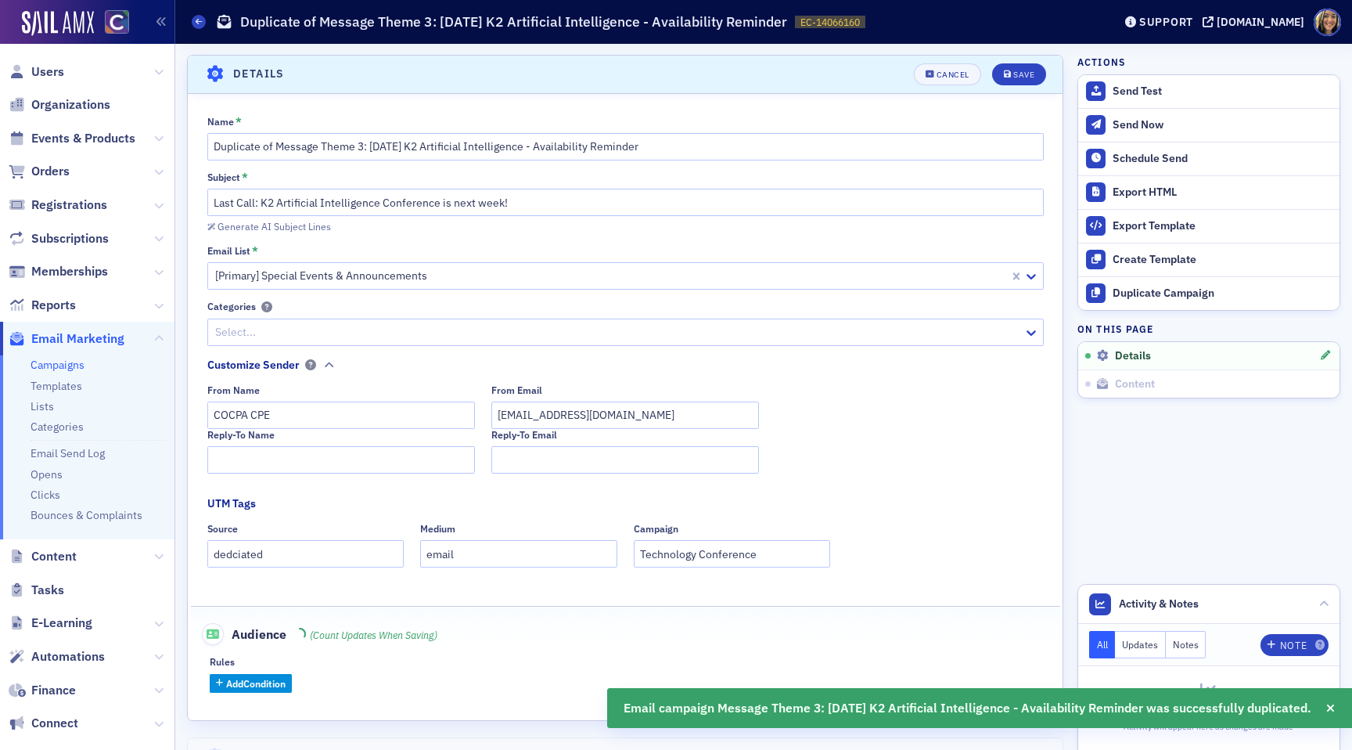
scroll to position [73, 0]
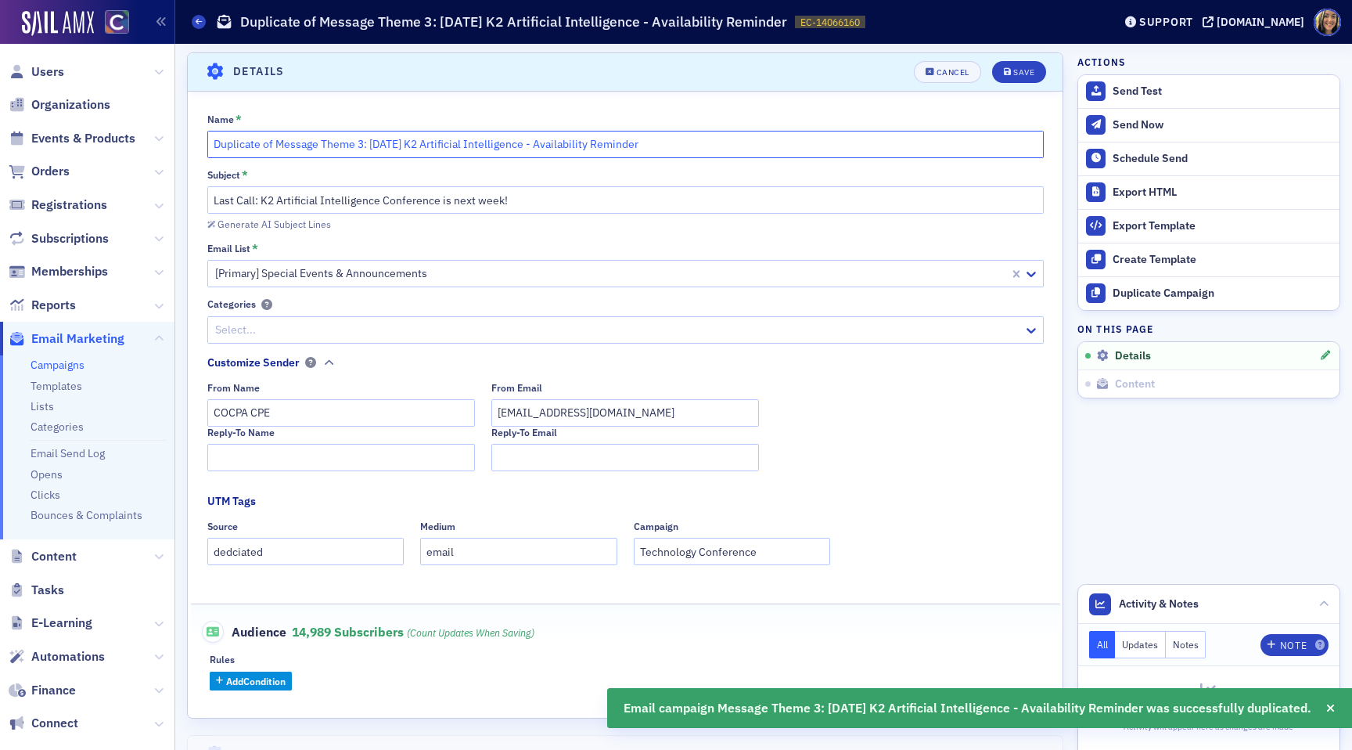
drag, startPoint x: 276, startPoint y: 144, endPoint x: 180, endPoint y: 136, distance: 96.6
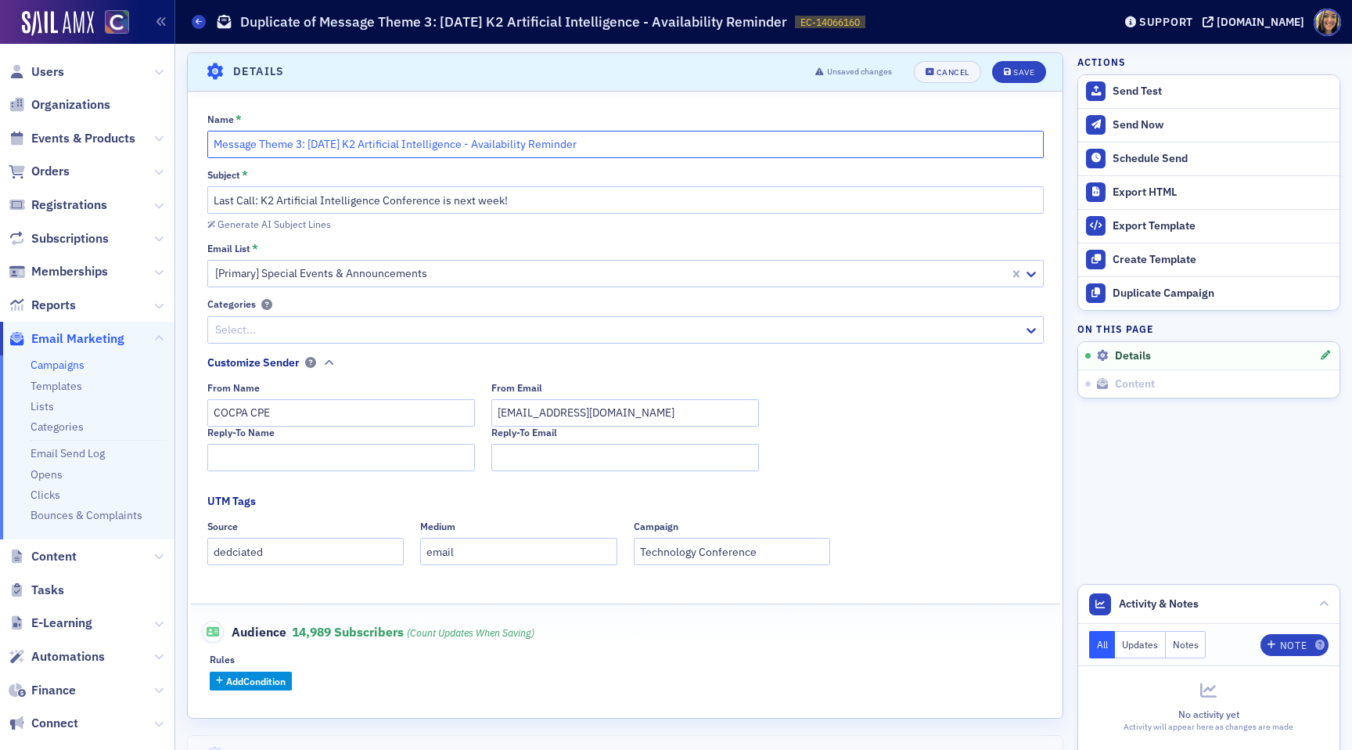
click at [298, 148] on input "Message Theme 3: June 30 K2 Artificial Intelligence - Availability Reminder" at bounding box center [625, 144] width 837 height 27
drag, startPoint x: 349, startPoint y: 146, endPoint x: 307, endPoint y: 147, distance: 42.3
click at [307, 147] on input "Message Theme 1: June 30 K2 Artificial Intelligence - Availability Reminder" at bounding box center [625, 144] width 837 height 27
type input "Message Theme 1: November 2025 K2 Artificial Intelligence - Availability Remind…"
drag, startPoint x: 262, startPoint y: 201, endPoint x: 201, endPoint y: 193, distance: 61.6
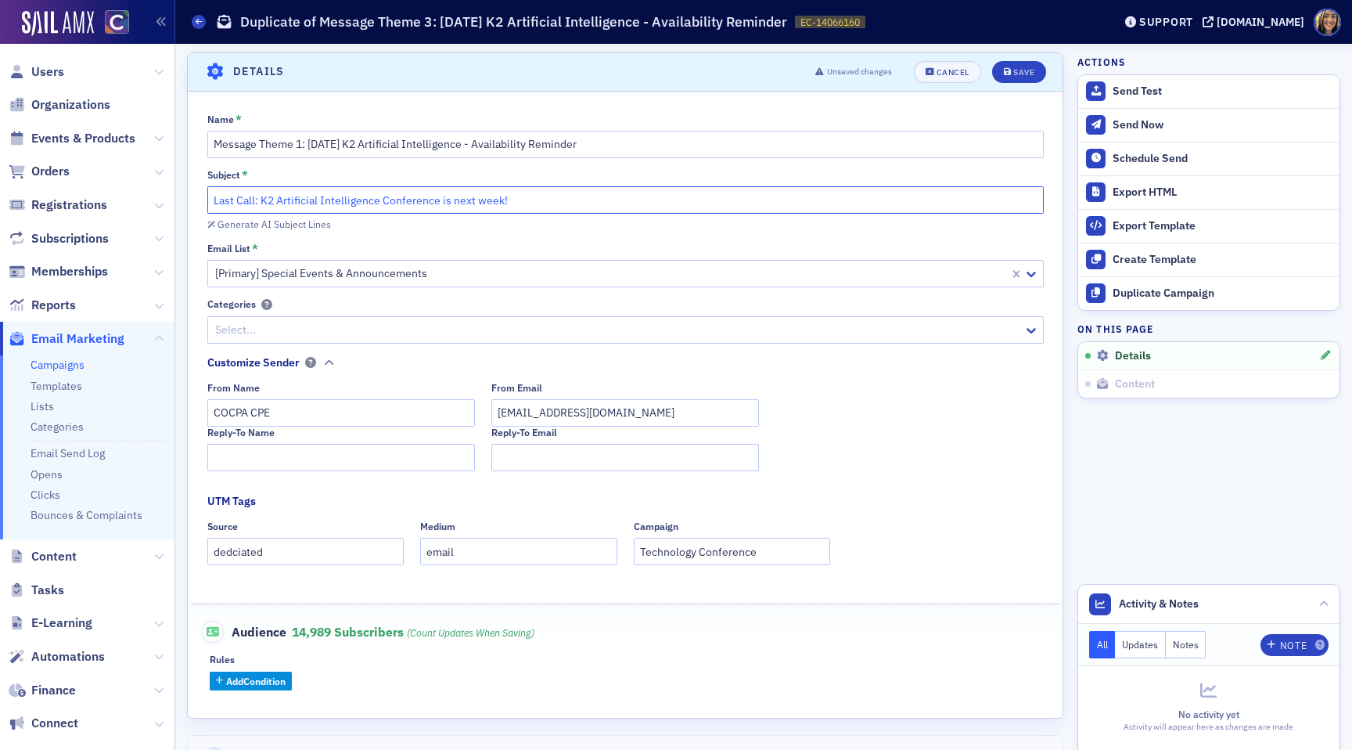
click at [203, 198] on div "Name * Message Theme 1: November 2025 K2 Artificial Intelligence - Availability…" at bounding box center [625, 402] width 875 height 578
drag, startPoint x: 483, startPoint y: 206, endPoint x: 389, endPoint y: 204, distance: 93.9
click at [389, 204] on input "K2 Artificial Intelligence Conference is next week!" at bounding box center [625, 199] width 837 height 27
type input "K2 Artificial Intelligence Conference: November 4"
click at [1013, 80] on button "Save" at bounding box center [1019, 72] width 54 height 22
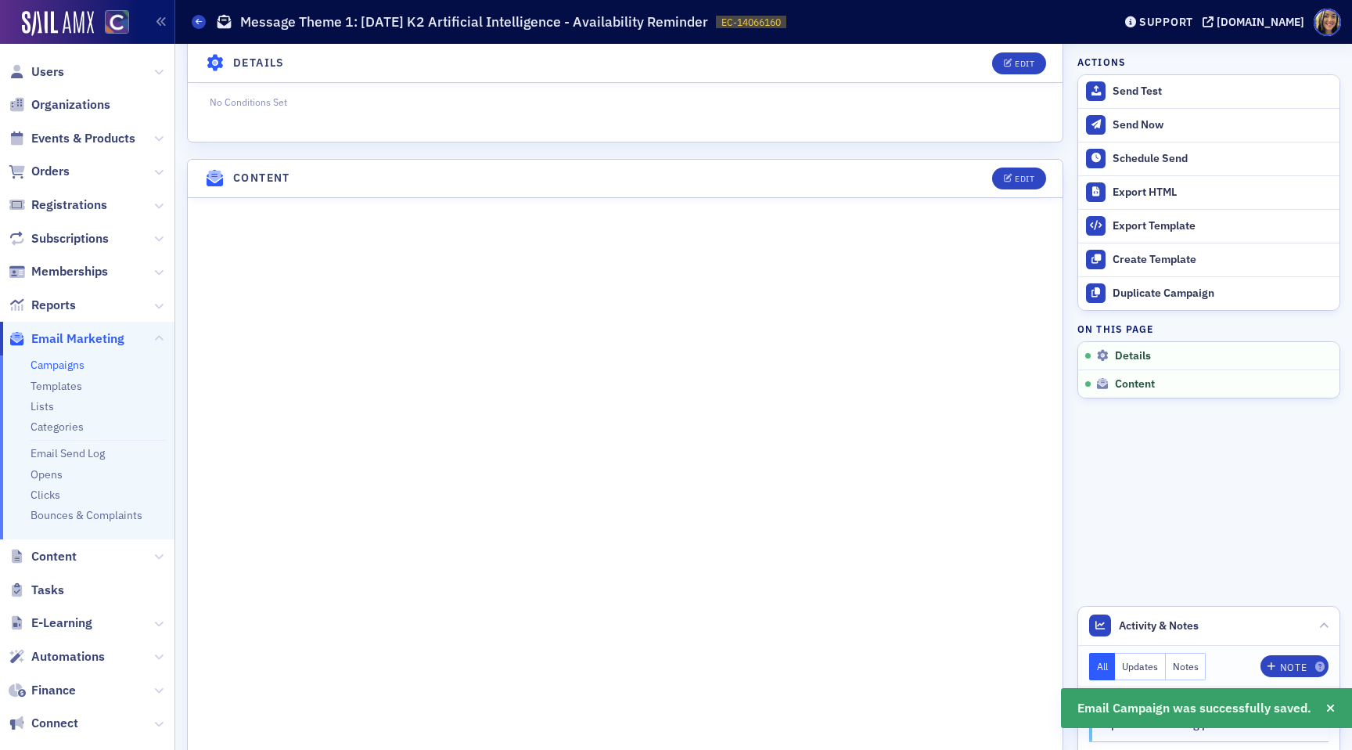
scroll to position [516, 0]
click at [1020, 175] on div "Edit" at bounding box center [1025, 177] width 20 height 9
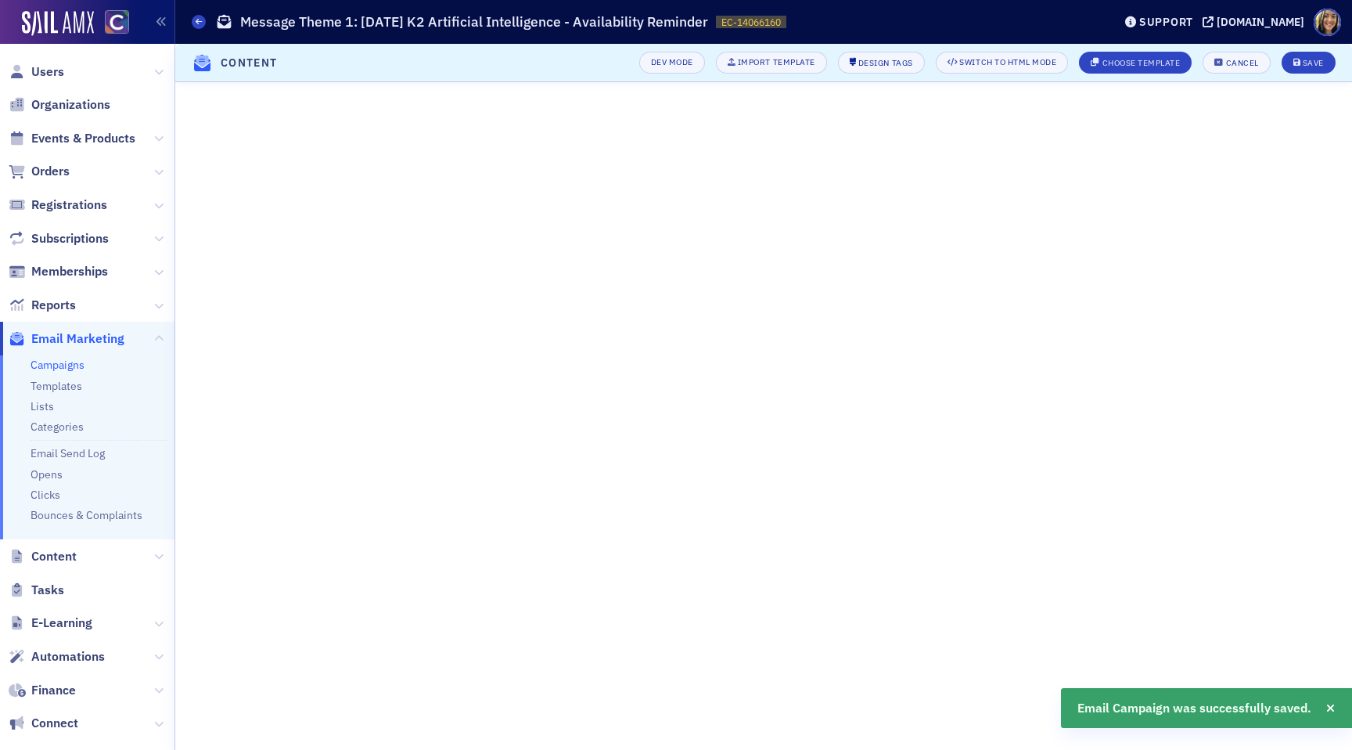
scroll to position [0, 0]
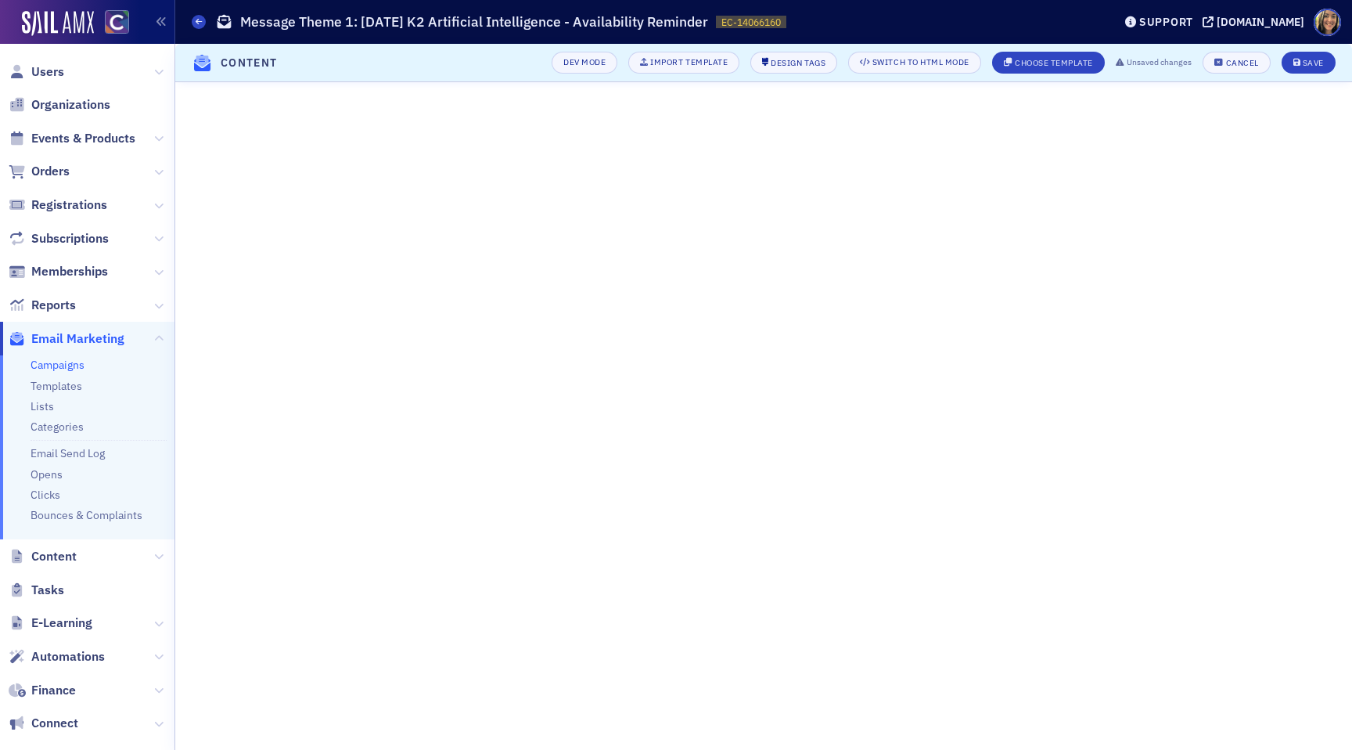
click at [912, 749] on iframe at bounding box center [763, 416] width 1177 height 668
click at [1312, 62] on div "Save" at bounding box center [1313, 63] width 21 height 9
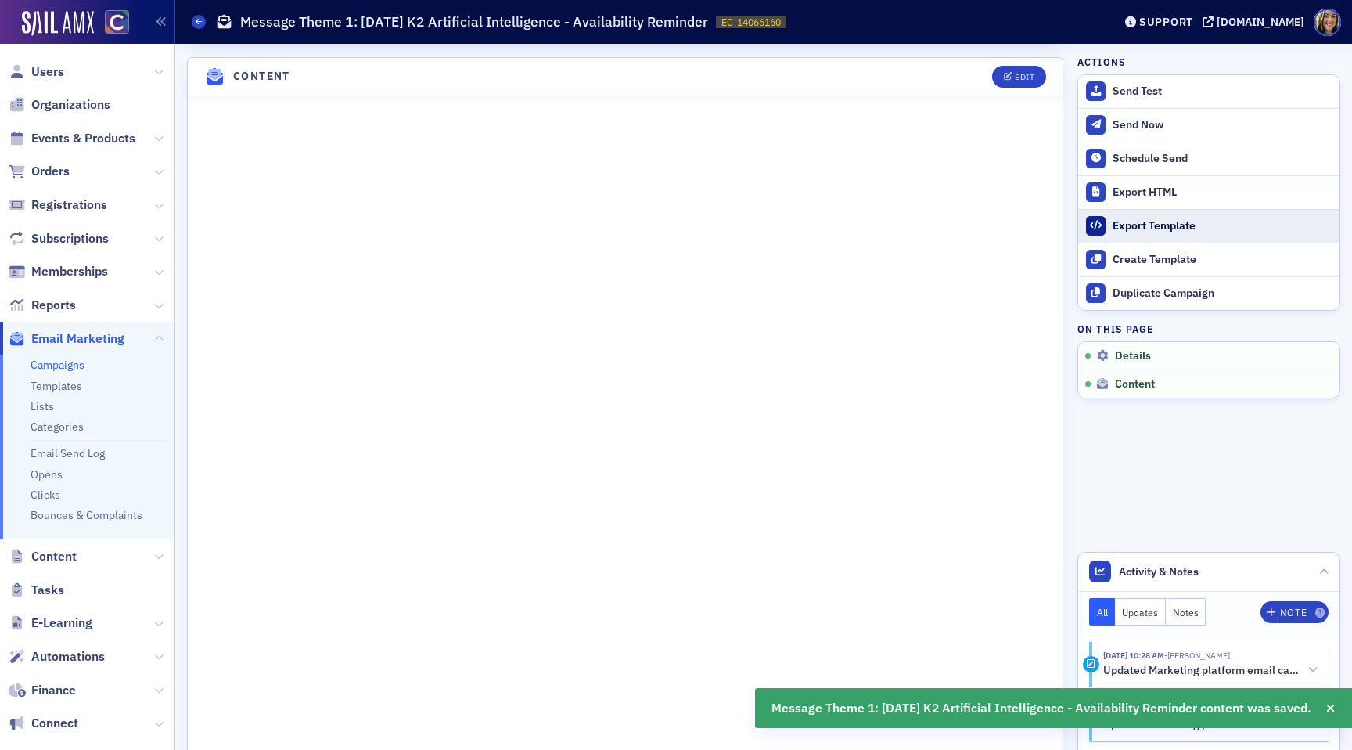
scroll to position [620, 0]
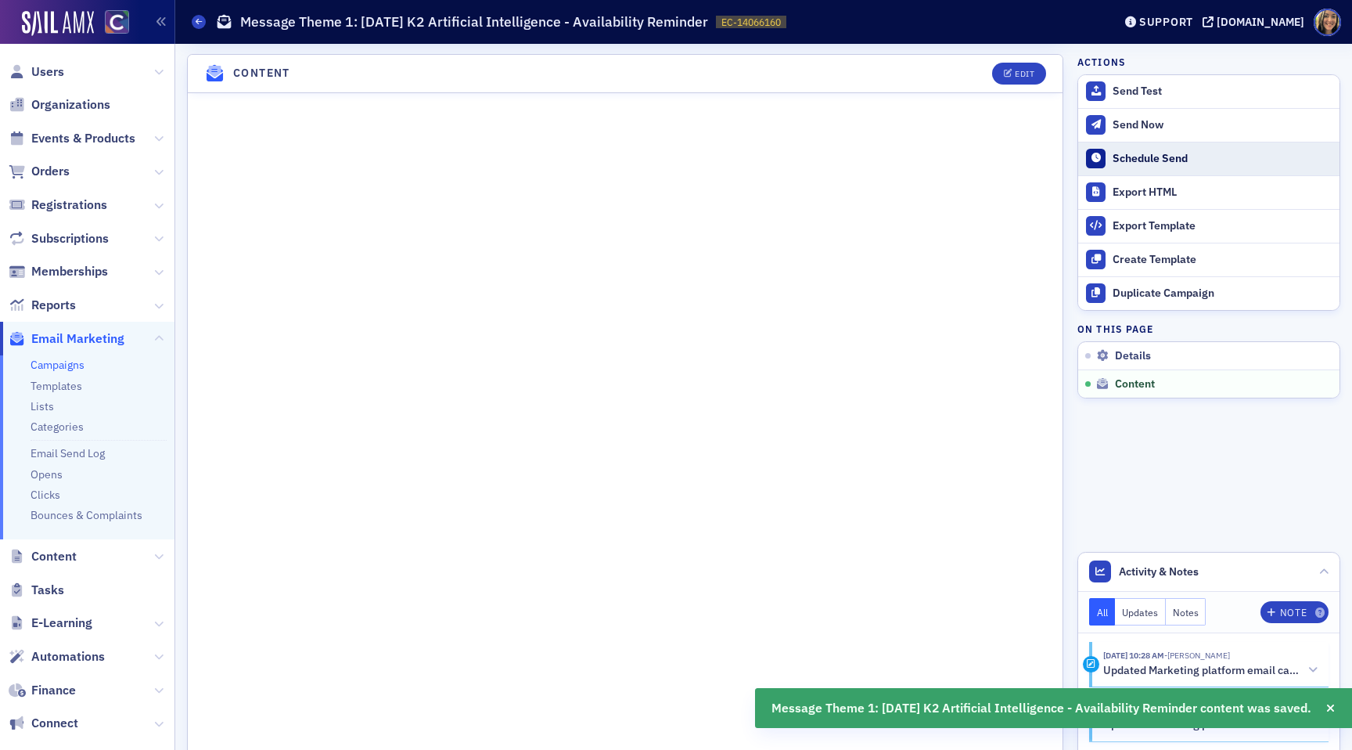
click at [1134, 142] on button "Schedule Send" at bounding box center [1208, 159] width 261 height 34
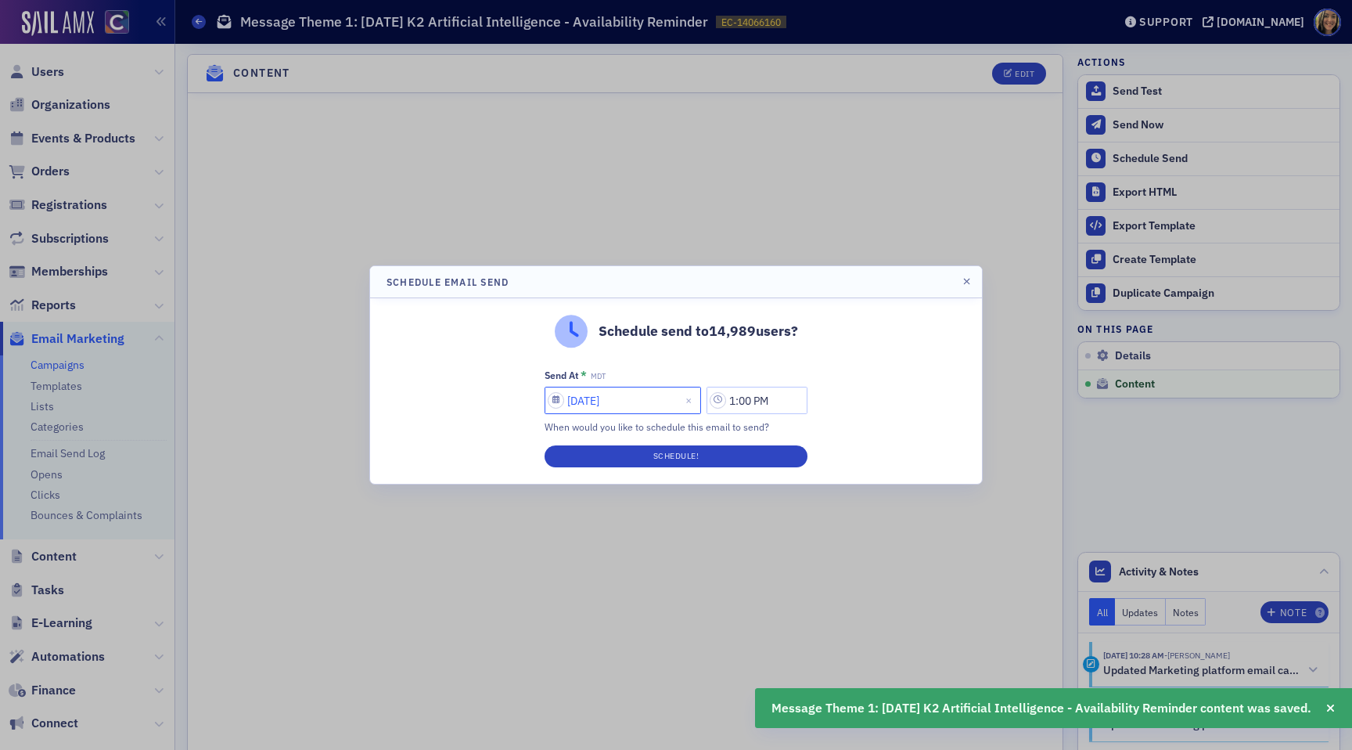
select select "9"
select select "2025"
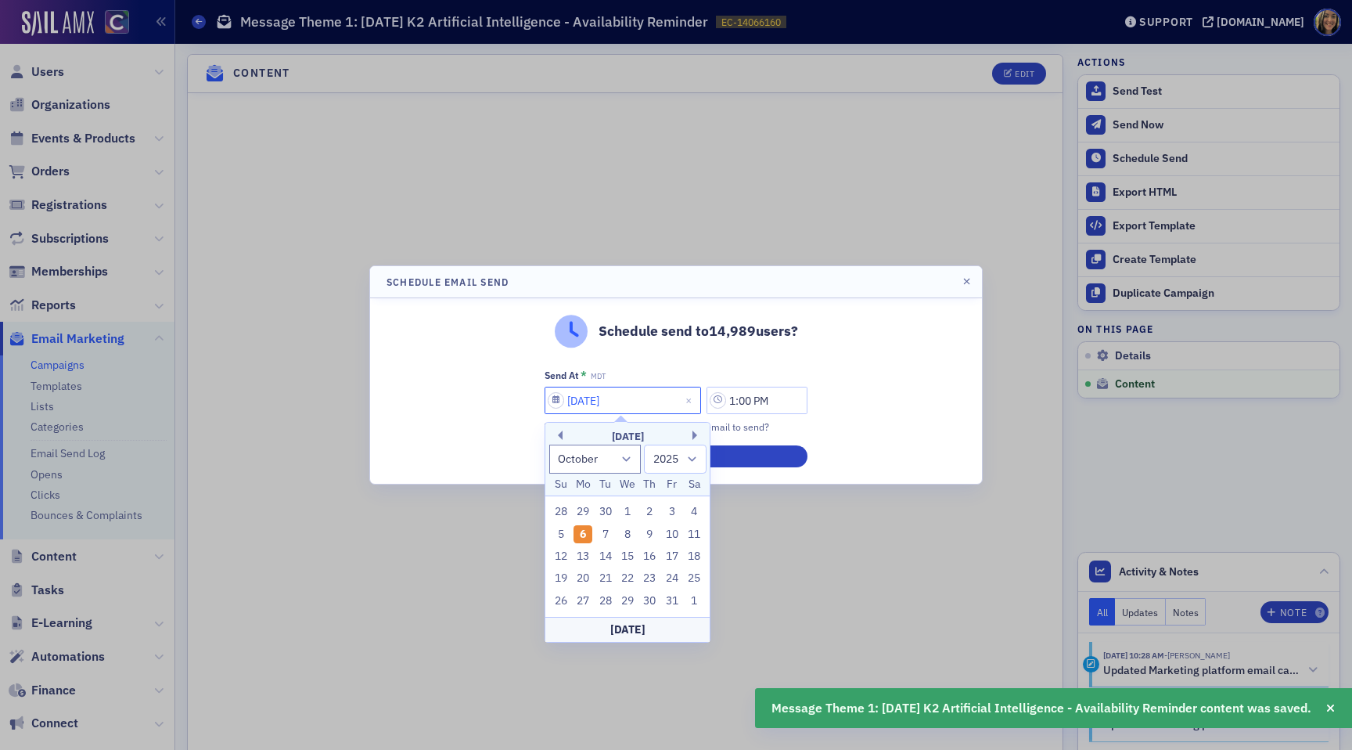
click at [613, 390] on input "10/06/2025" at bounding box center [623, 400] width 157 height 27
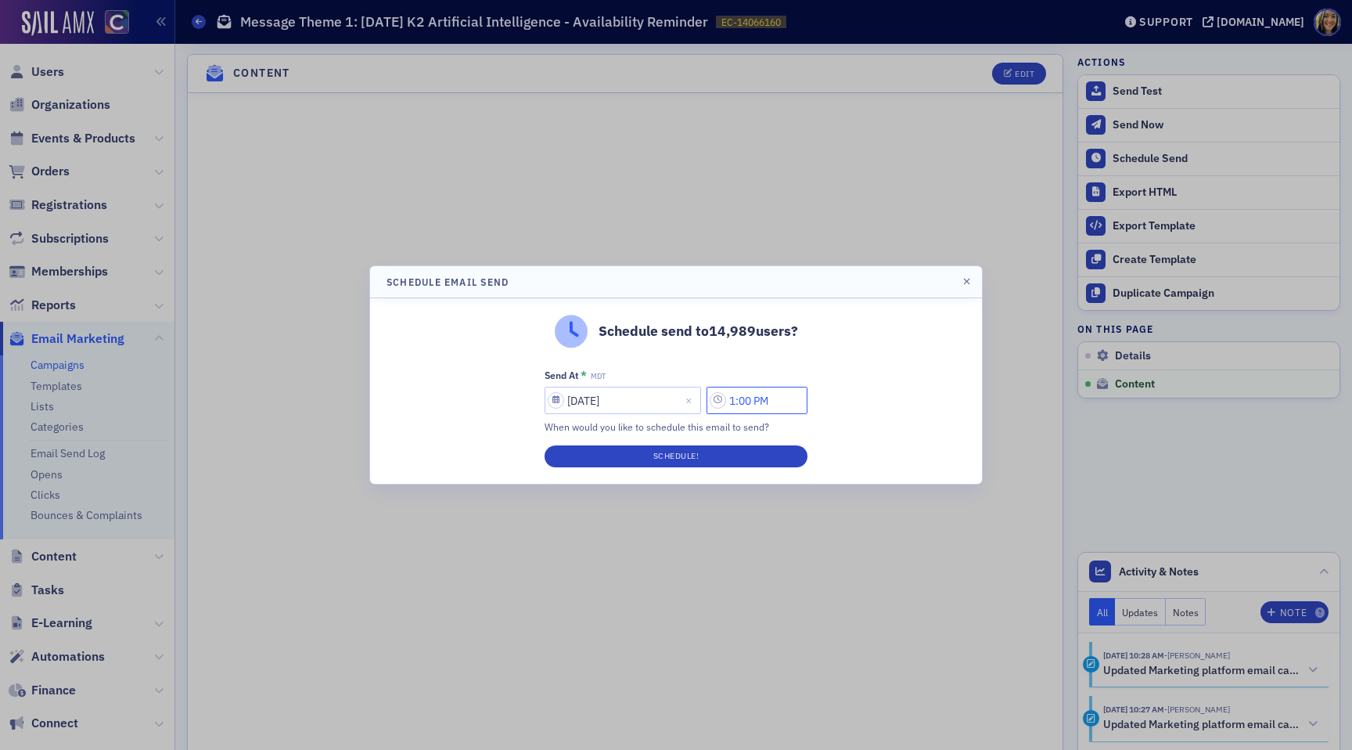
drag, startPoint x: 743, startPoint y: 394, endPoint x: 729, endPoint y: 402, distance: 16.5
click at [729, 402] on input "1:00 PM" at bounding box center [757, 400] width 101 height 27
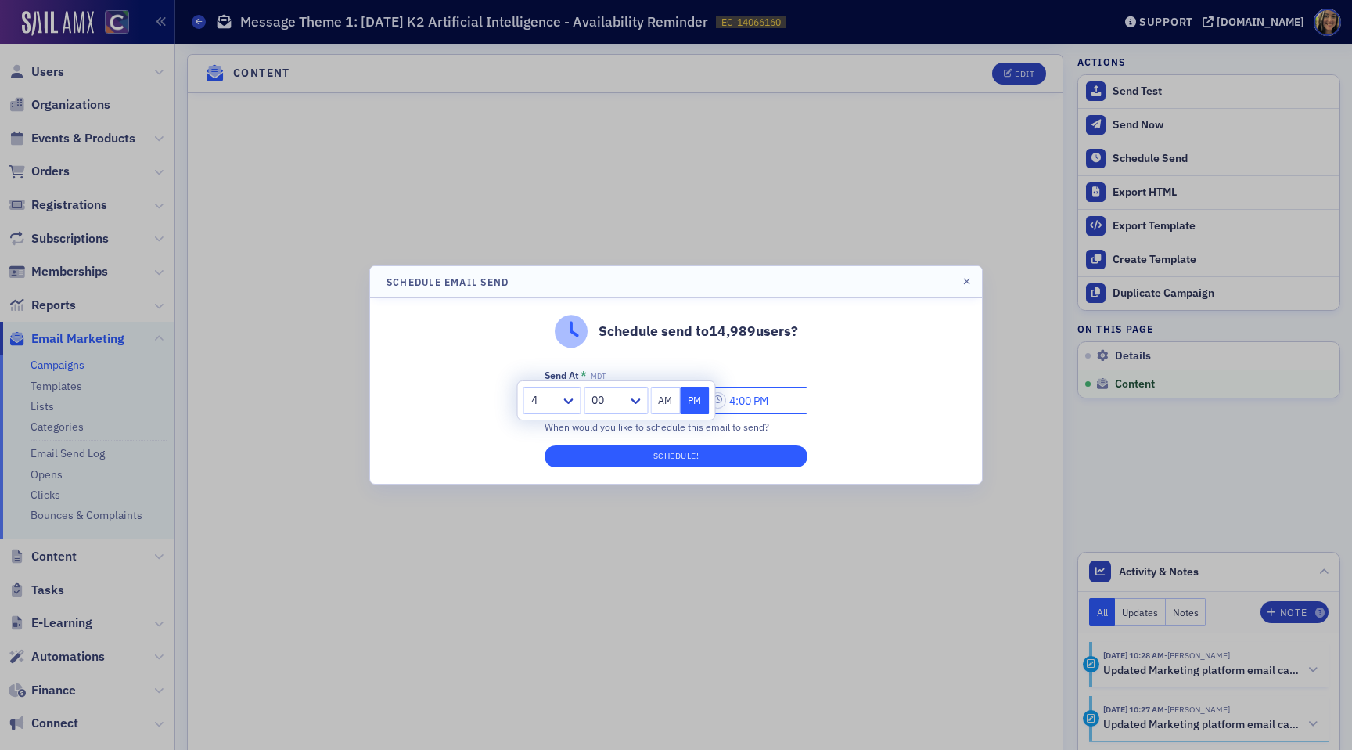
type input "4:00 PM"
click at [705, 458] on button "Schedule!" at bounding box center [676, 456] width 263 height 22
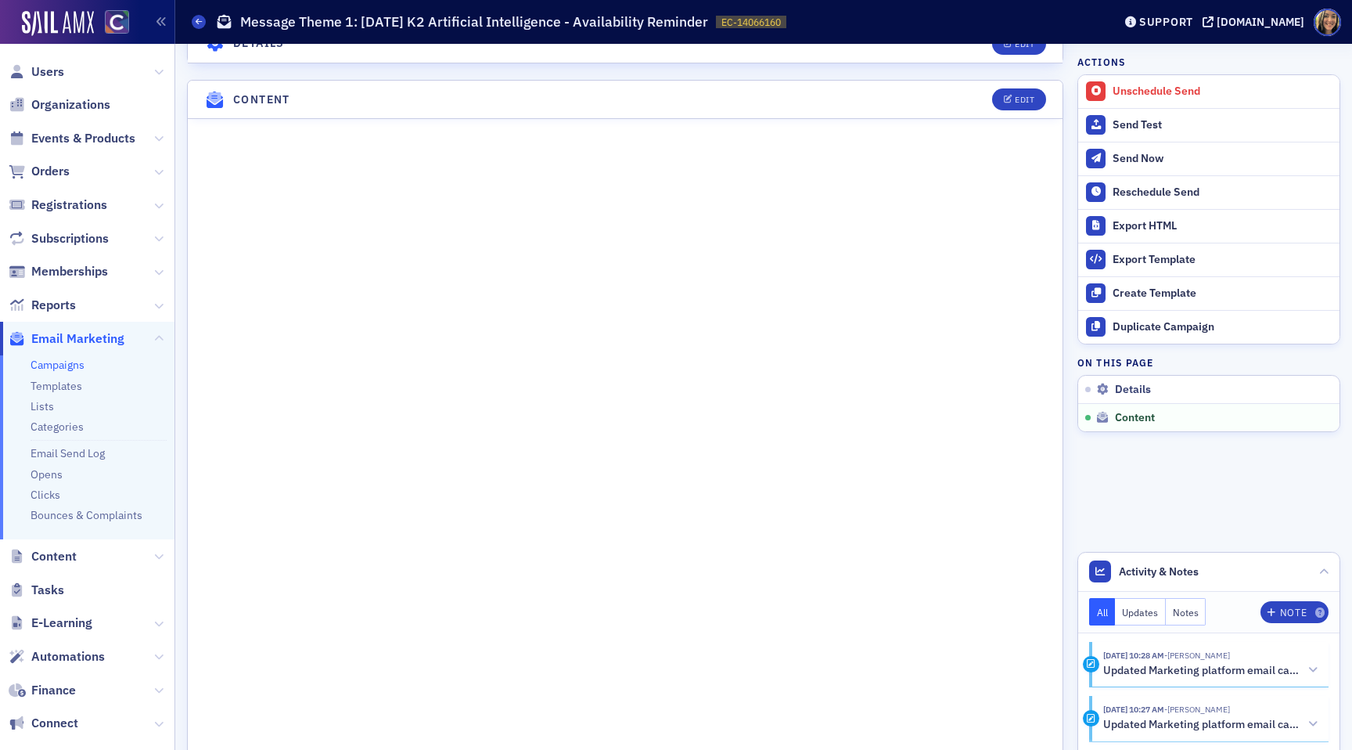
scroll to position [646, 0]
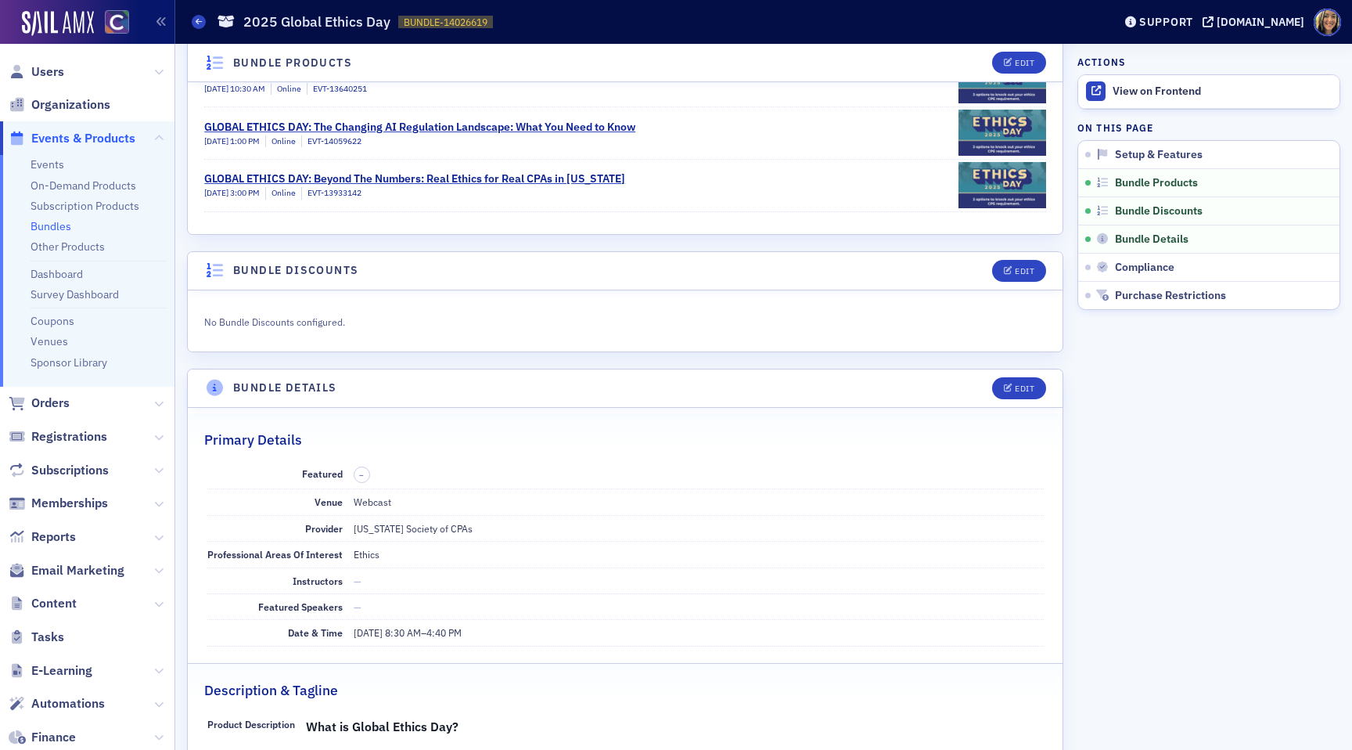
scroll to position [428, 0]
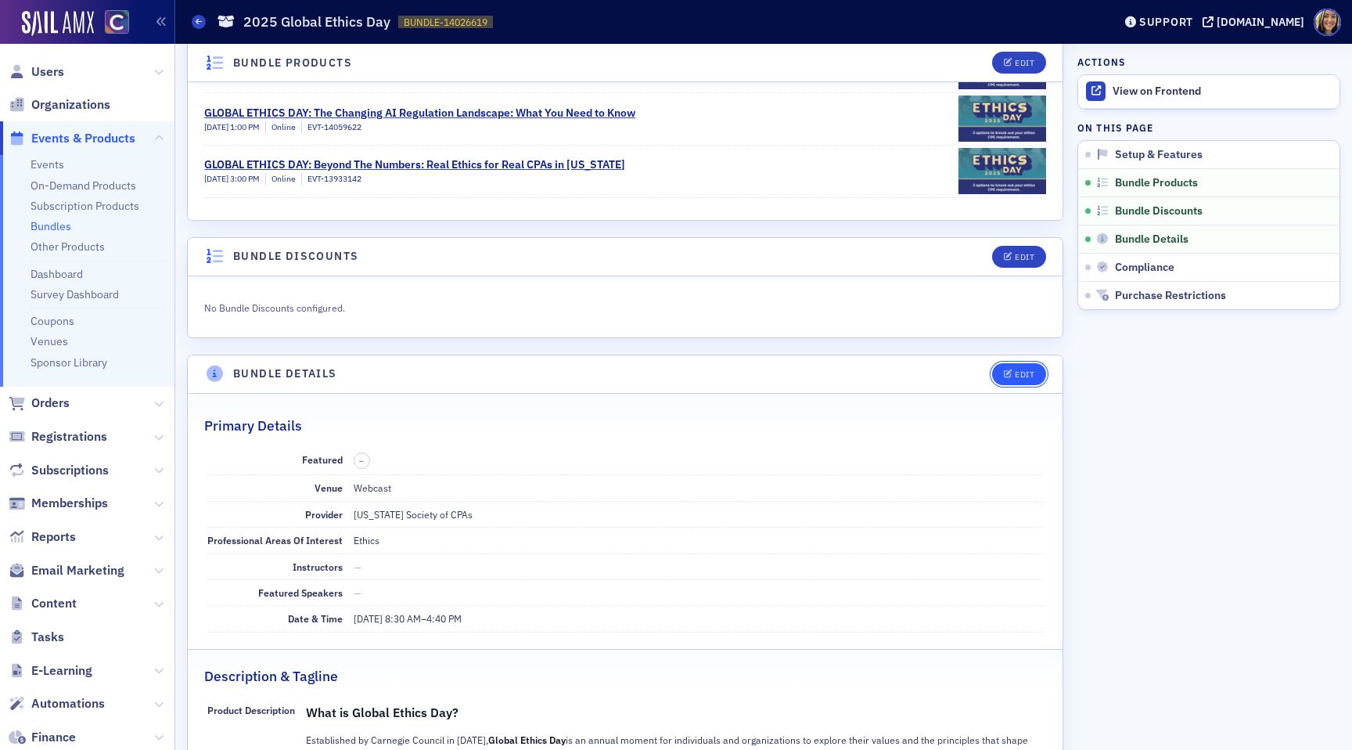
click at [1025, 375] on div "Edit" at bounding box center [1025, 374] width 20 height 9
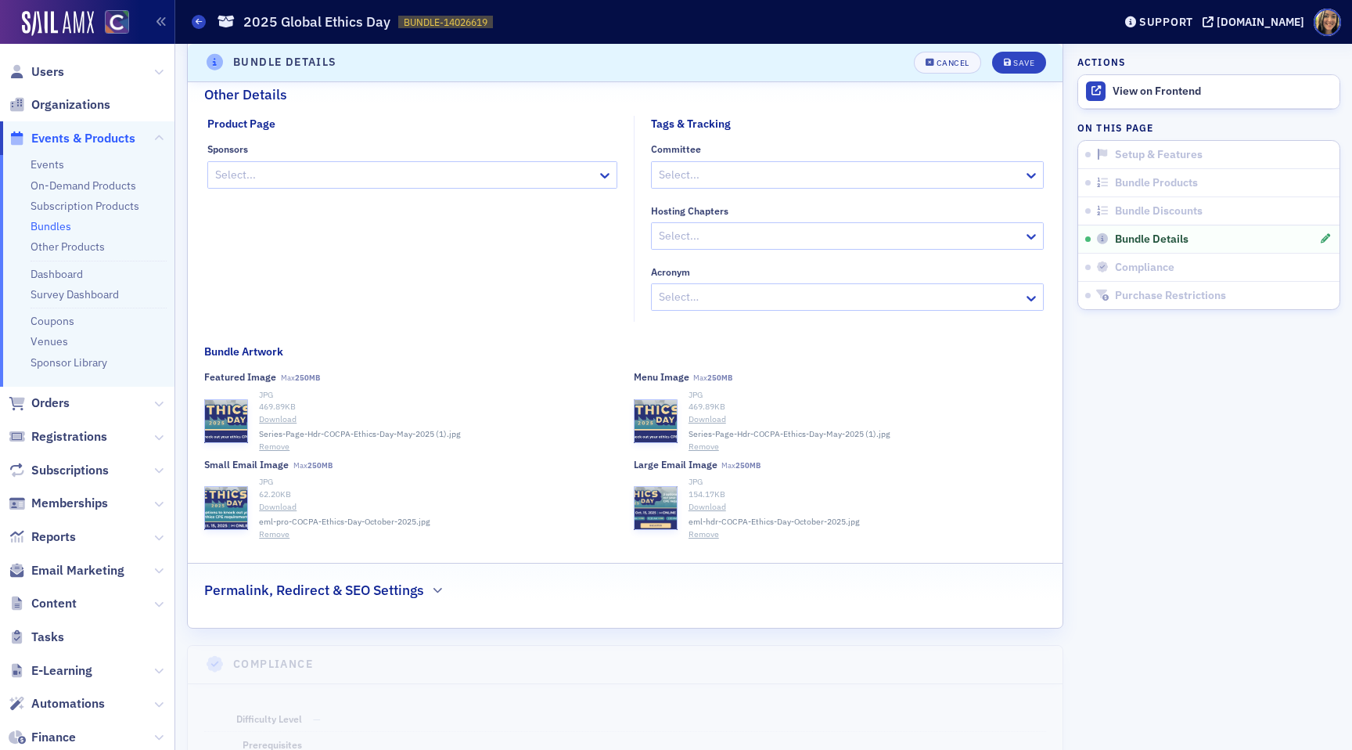
scroll to position [1902, 0]
click at [275, 445] on button "Remove" at bounding box center [274, 446] width 31 height 13
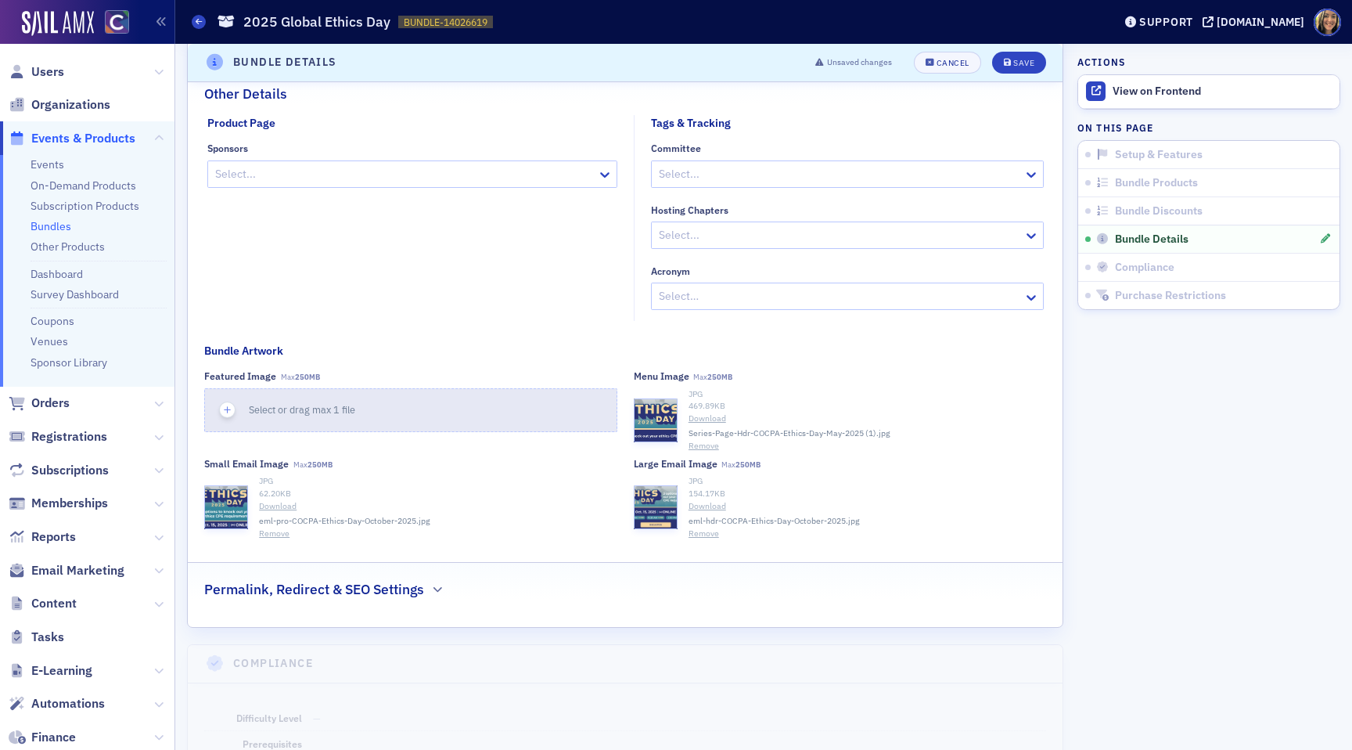
click at [261, 411] on span "Select or drag max 1 file" at bounding box center [302, 409] width 106 height 13
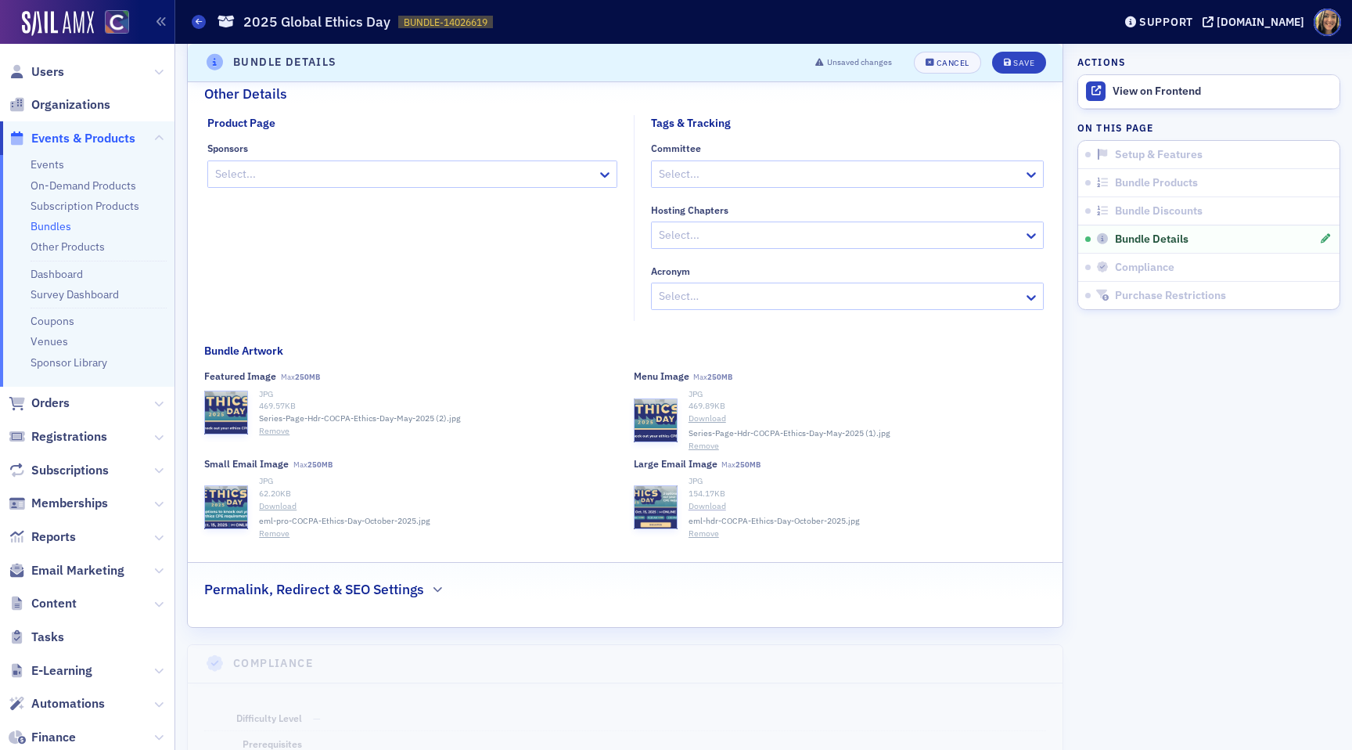
click at [699, 506] on link "Download" at bounding box center [868, 506] width 358 height 13
click at [699, 538] on button "Remove" at bounding box center [704, 533] width 31 height 13
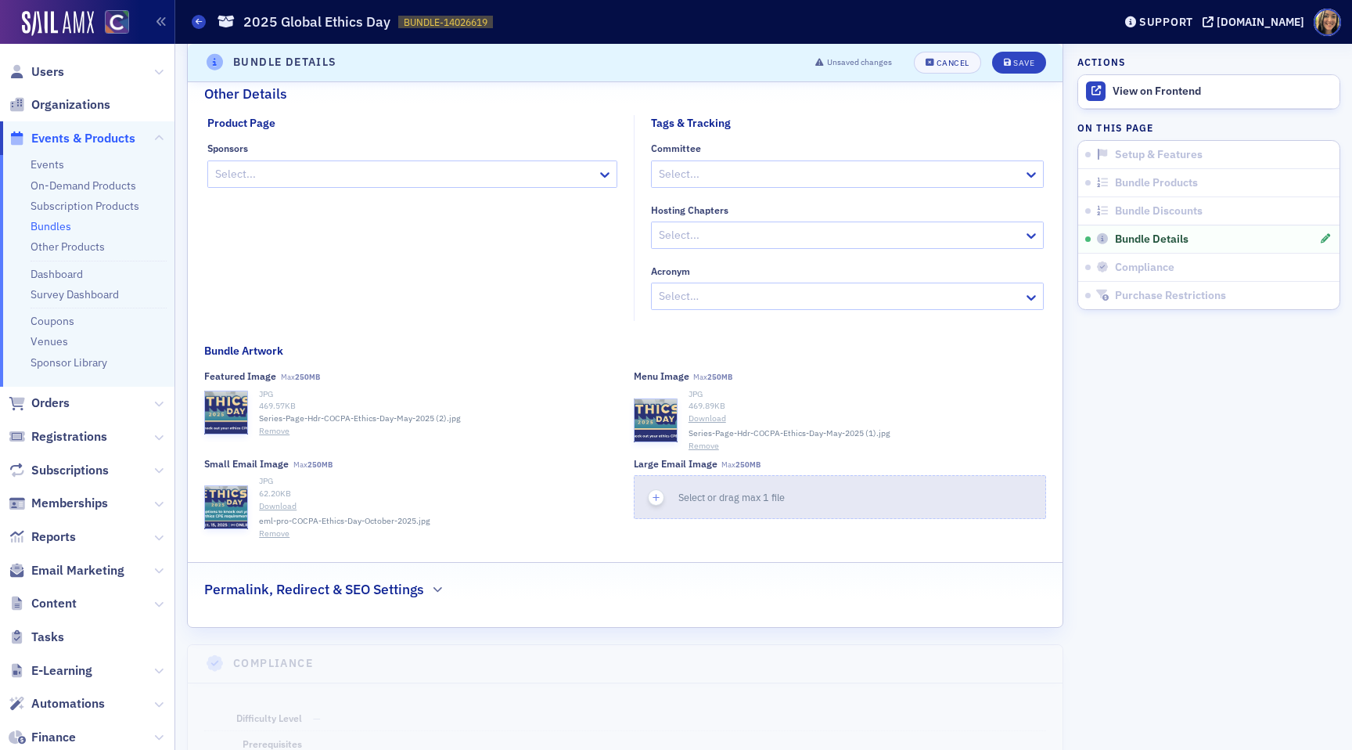
click at [655, 496] on icon "button" at bounding box center [657, 498] width 14 height 14
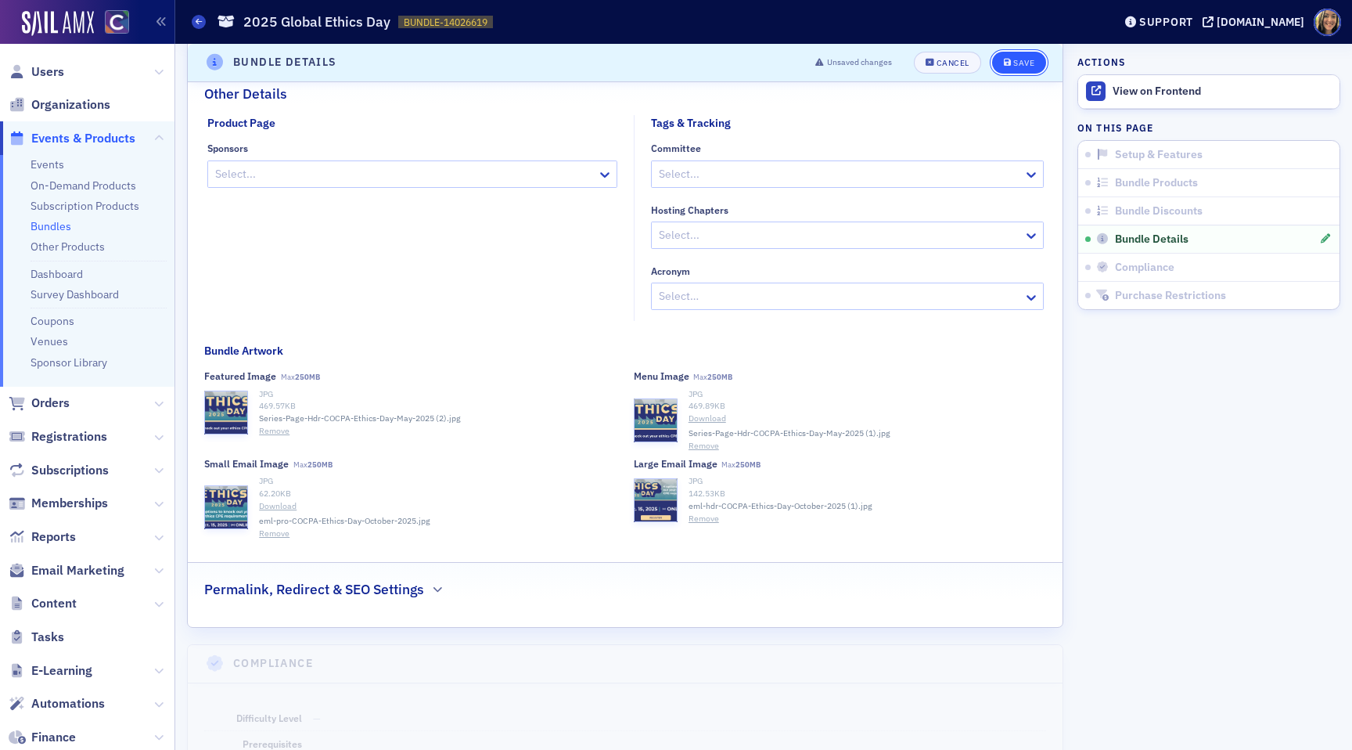
click at [1039, 56] on button "Save" at bounding box center [1019, 63] width 54 height 22
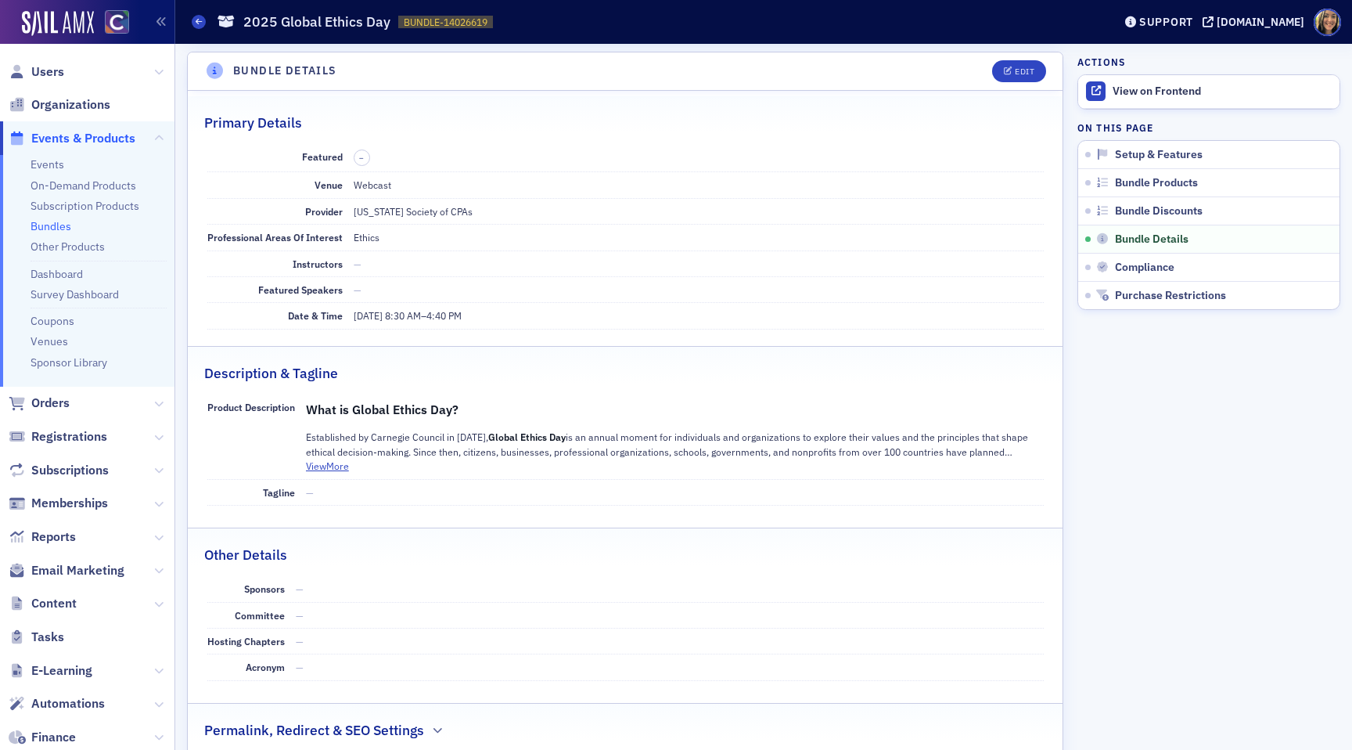
scroll to position [730, 0]
click at [1158, 99] on link "View on Frontend" at bounding box center [1208, 91] width 261 height 33
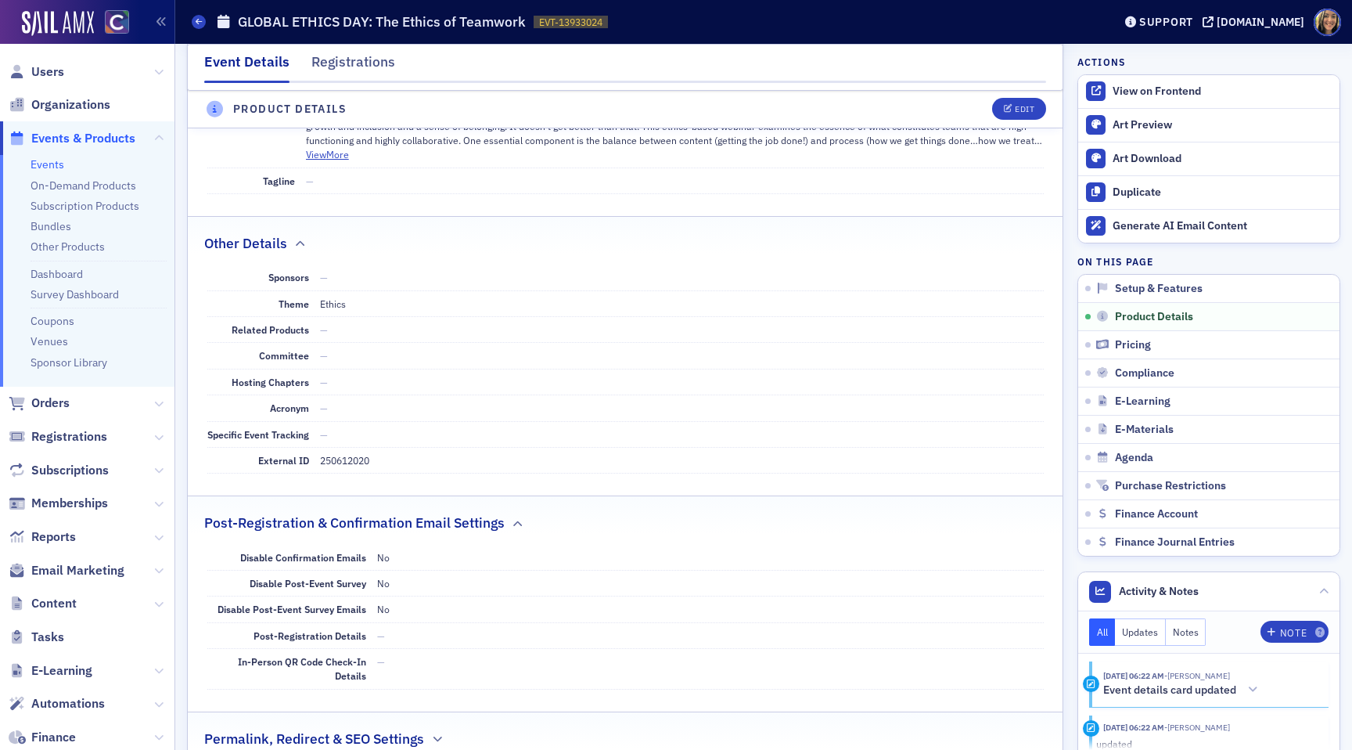
scroll to position [19, 0]
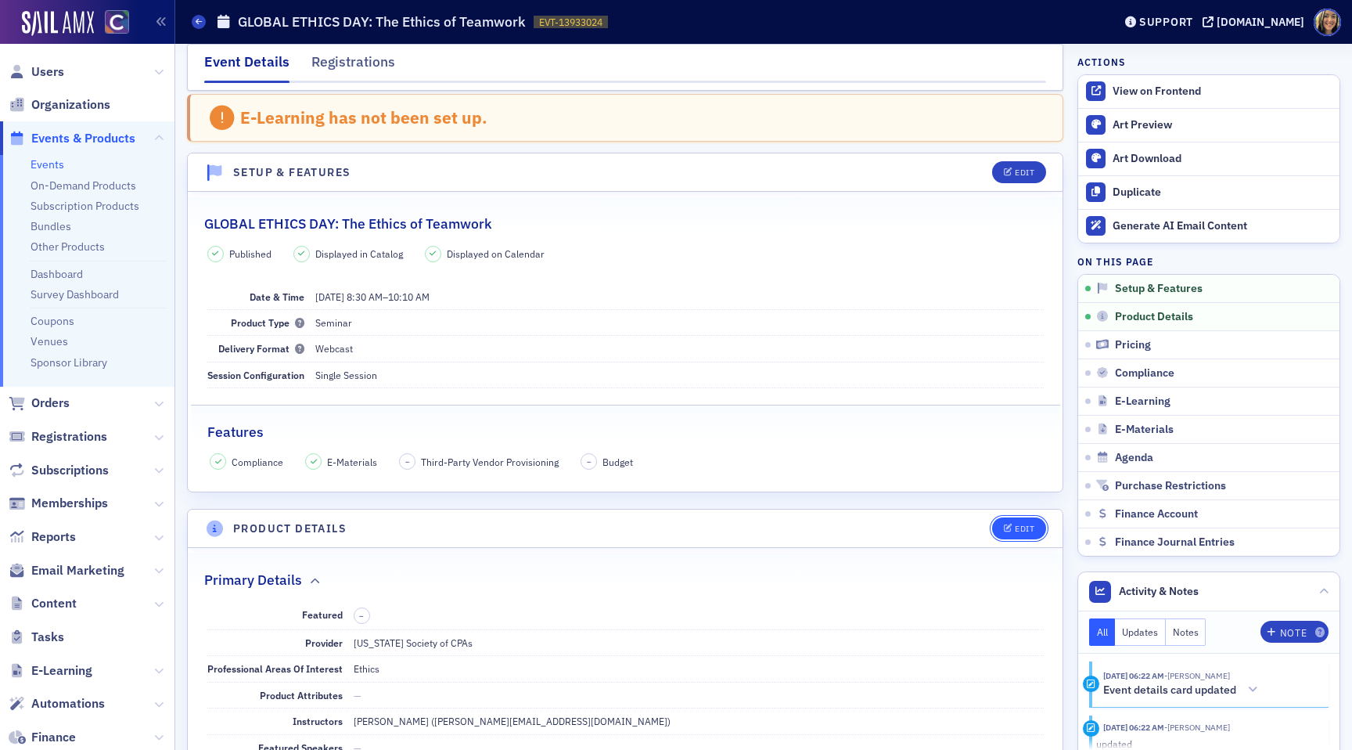
click at [1028, 520] on button "Edit" at bounding box center [1019, 528] width 54 height 22
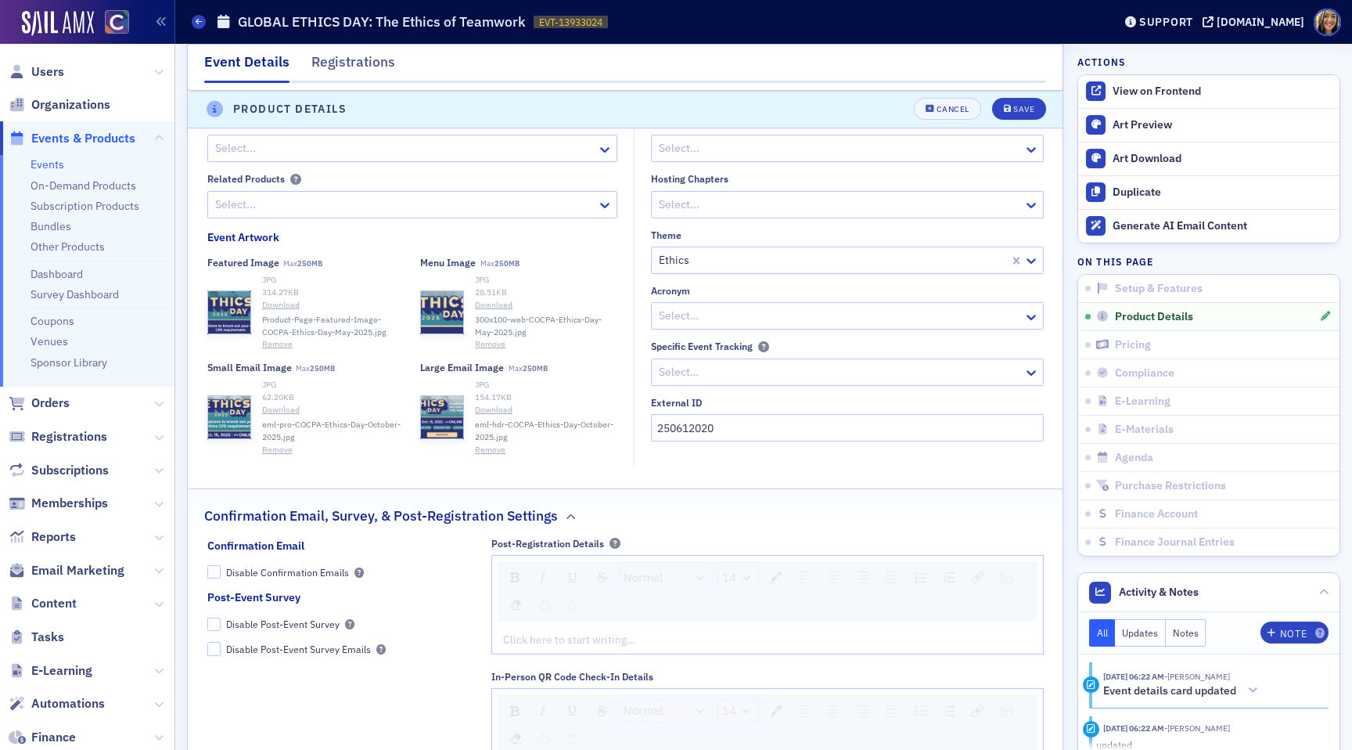
scroll to position [1228, 0]
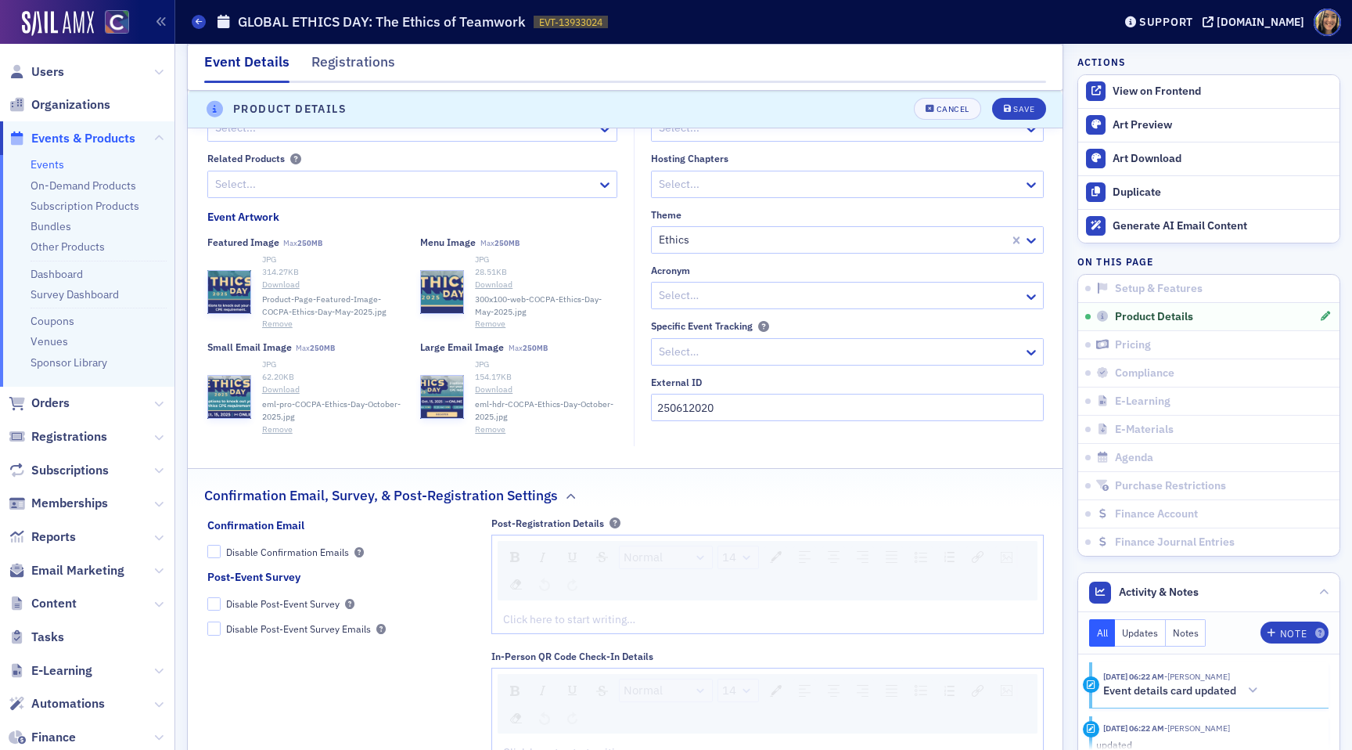
click at [280, 325] on button "Remove" at bounding box center [277, 324] width 31 height 13
click at [227, 270] on icon "button" at bounding box center [230, 275] width 14 height 14
click at [1026, 112] on div "Save" at bounding box center [1023, 110] width 21 height 9
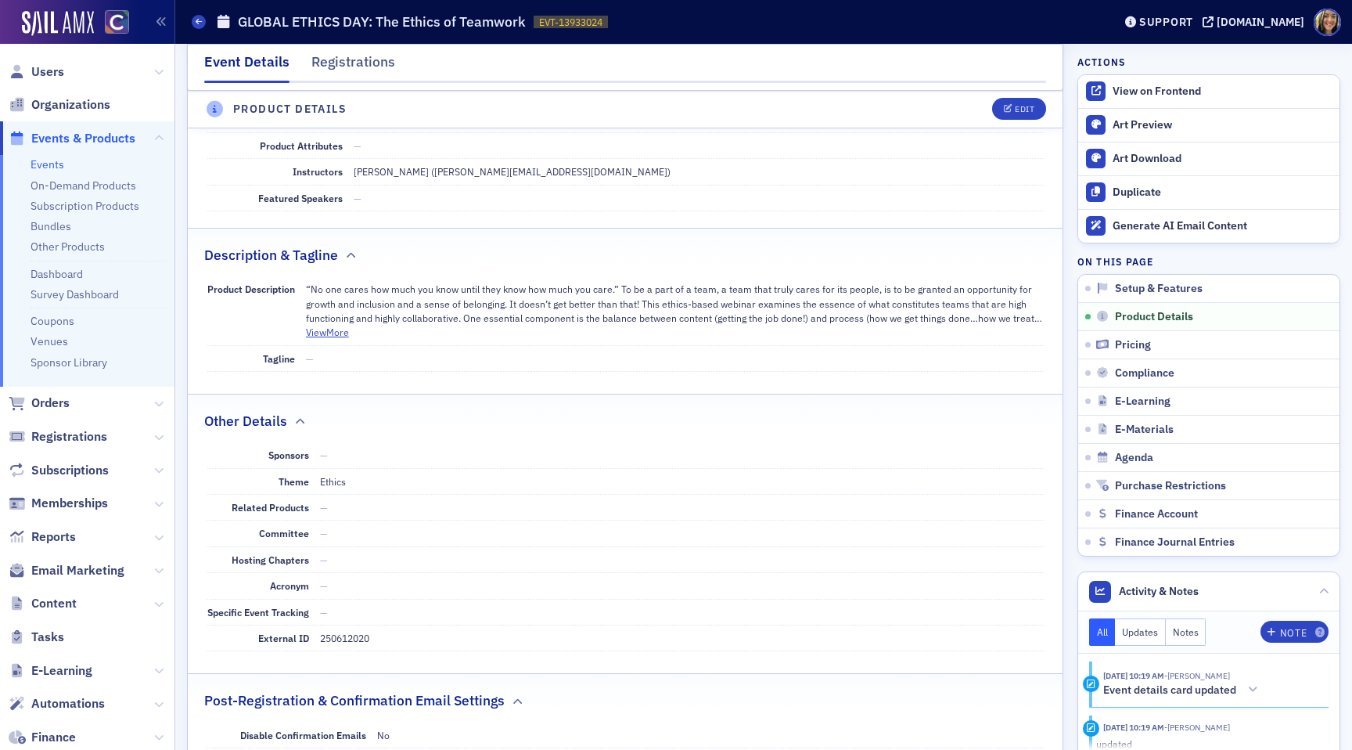
scroll to position [437, 0]
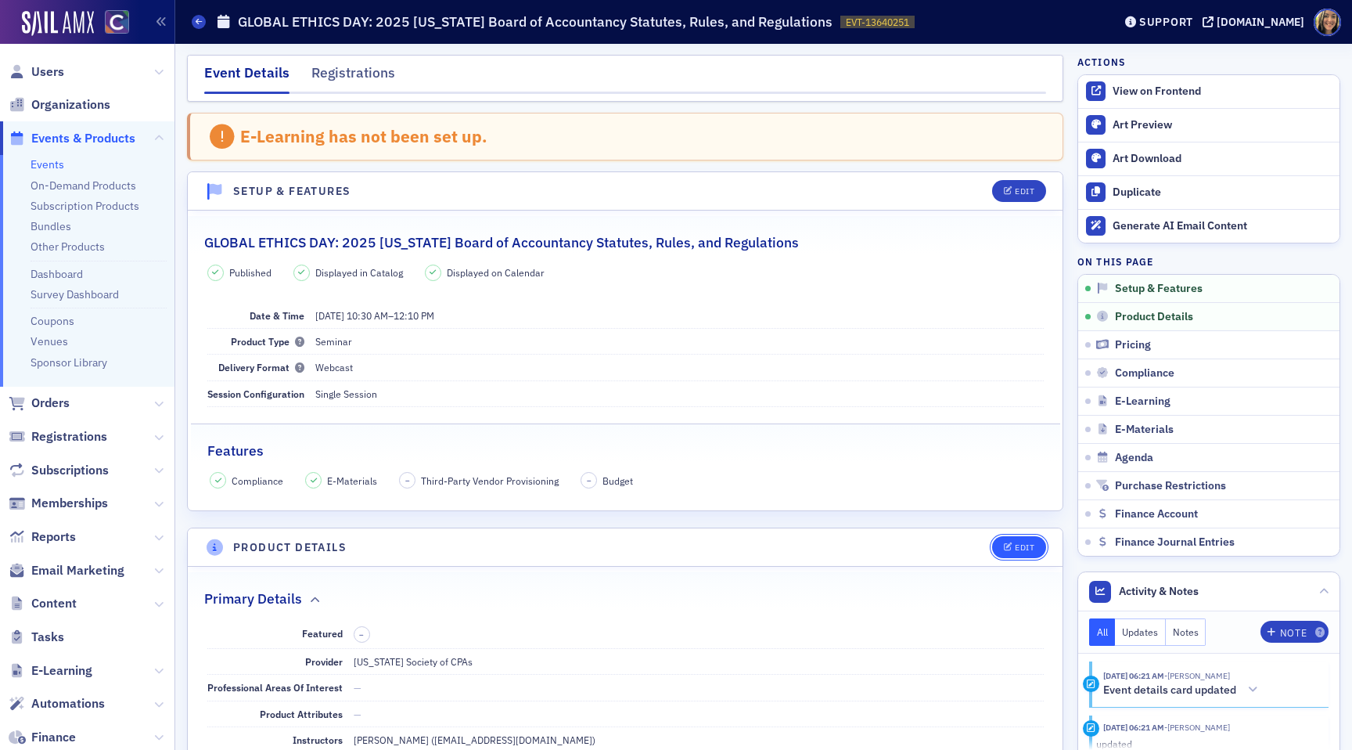
click at [1006, 536] on div "Edit" at bounding box center [1013, 547] width 65 height 22
click at [1031, 545] on div "Edit" at bounding box center [1025, 547] width 20 height 9
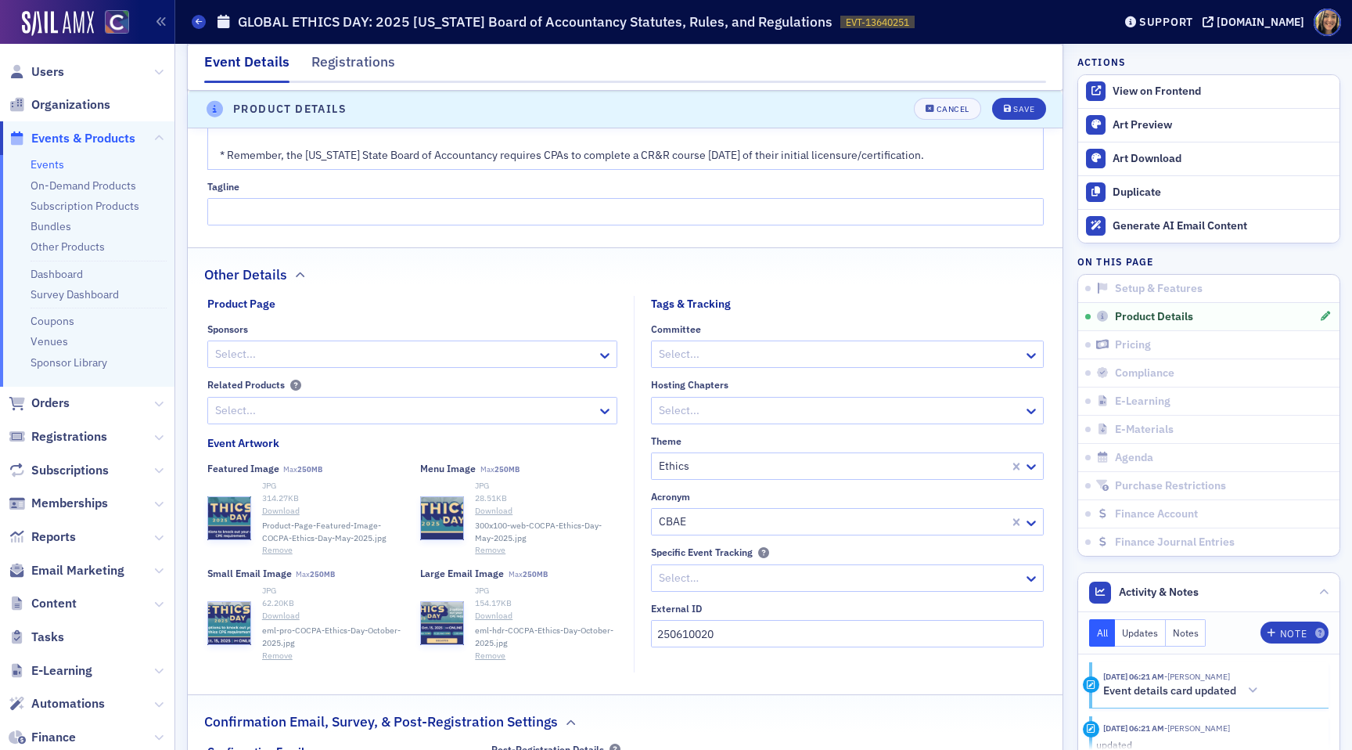
scroll to position [989, 0]
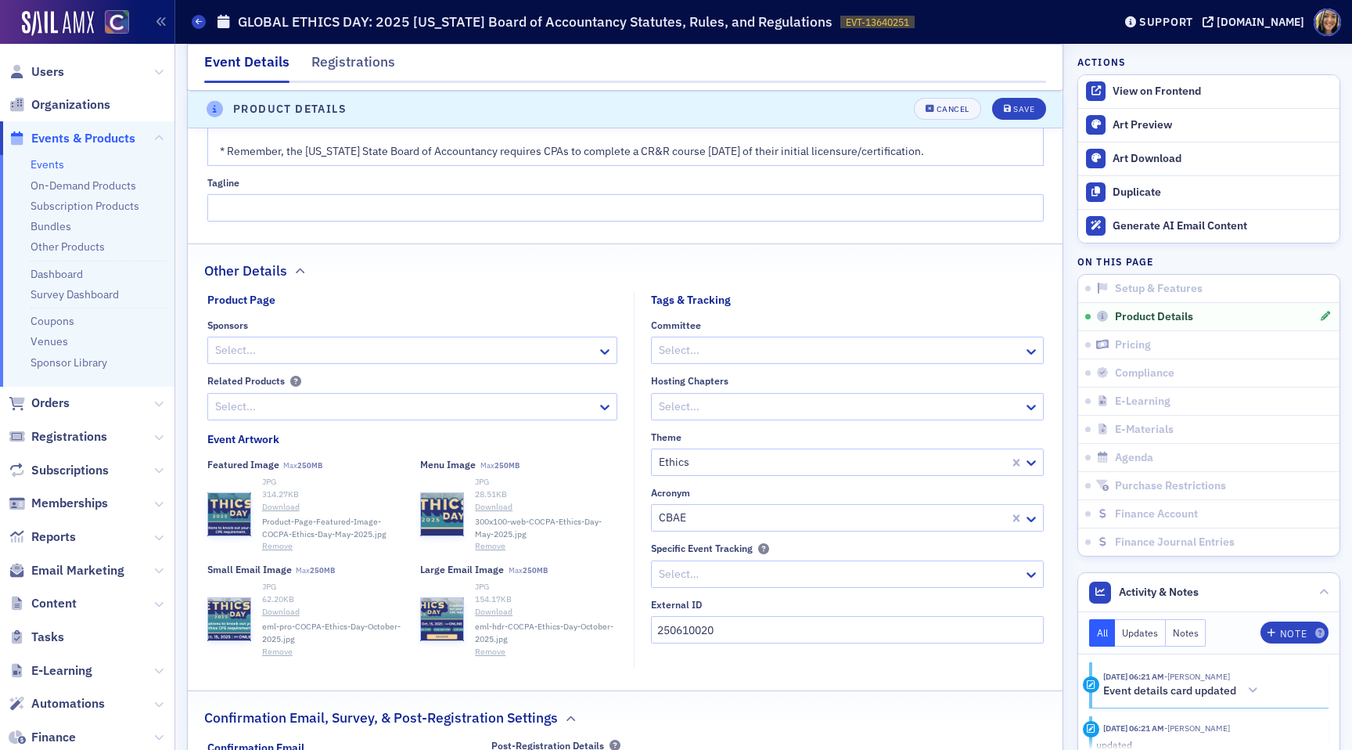
click at [271, 544] on button "Remove" at bounding box center [277, 546] width 31 height 13
click at [274, 491] on span "Select or drag max 1 file" at bounding box center [305, 497] width 106 height 13
click at [1028, 108] on div "Save" at bounding box center [1023, 110] width 21 height 9
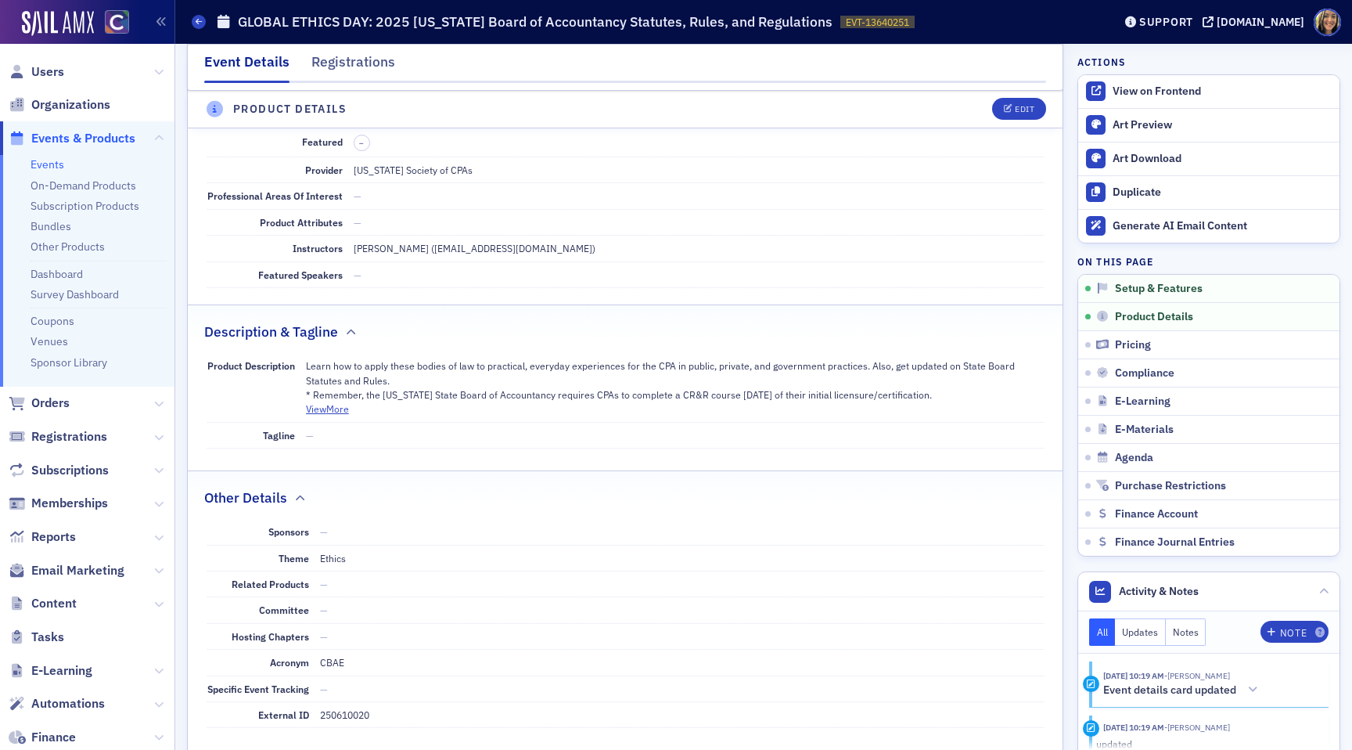
scroll to position [444, 0]
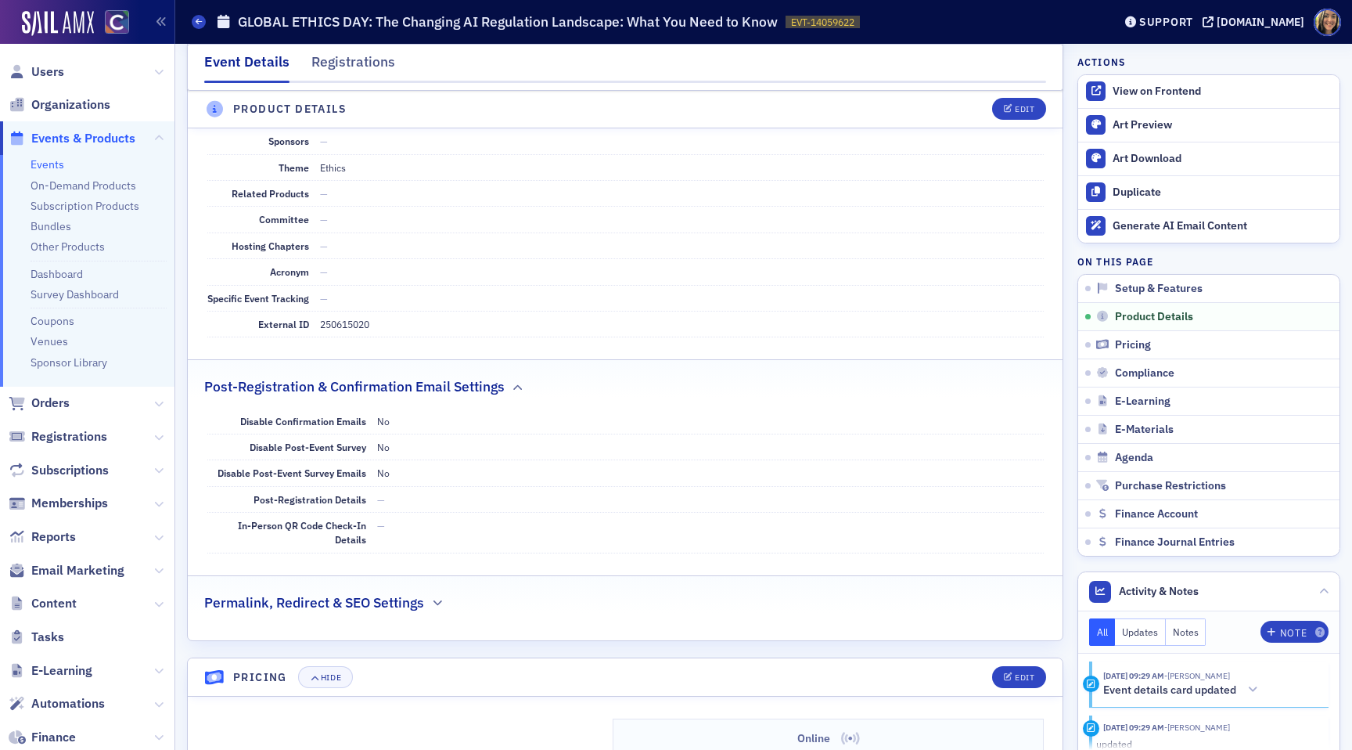
scroll to position [365, 0]
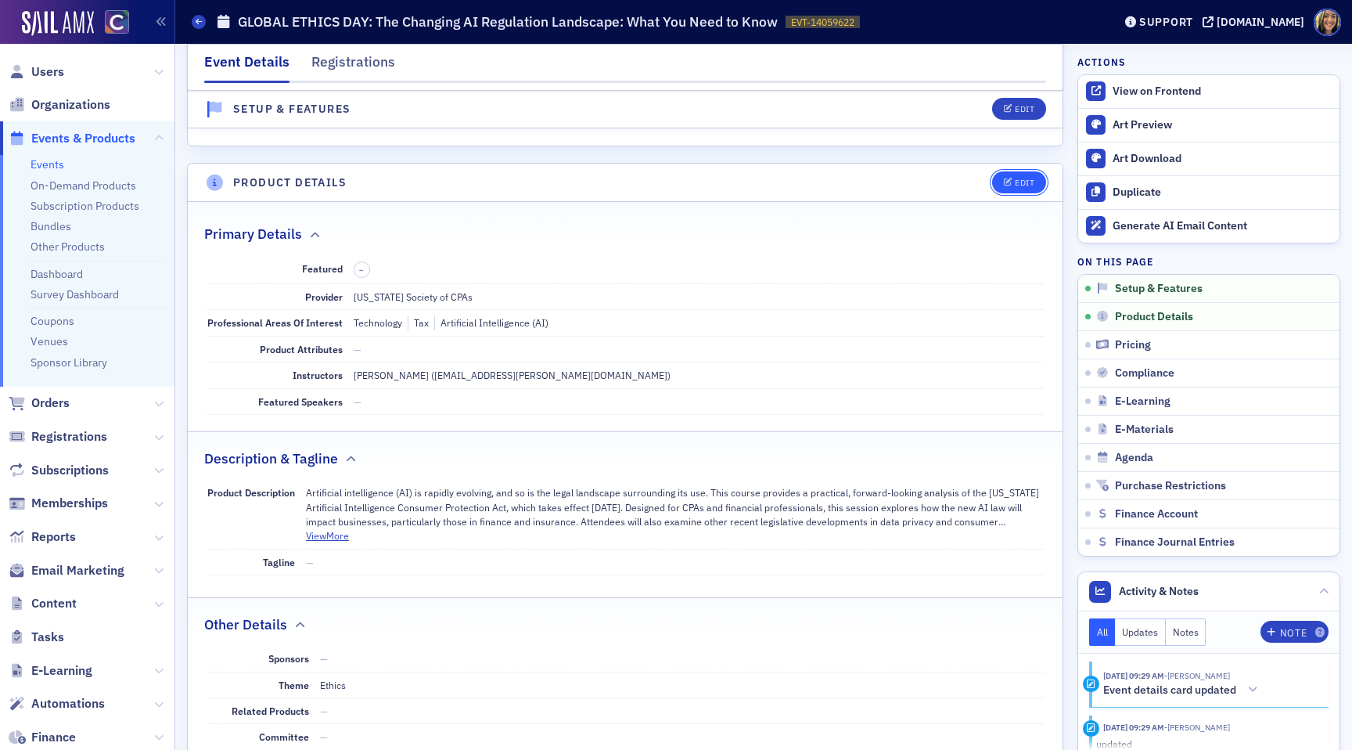
click at [1039, 184] on button "Edit" at bounding box center [1019, 182] width 54 height 22
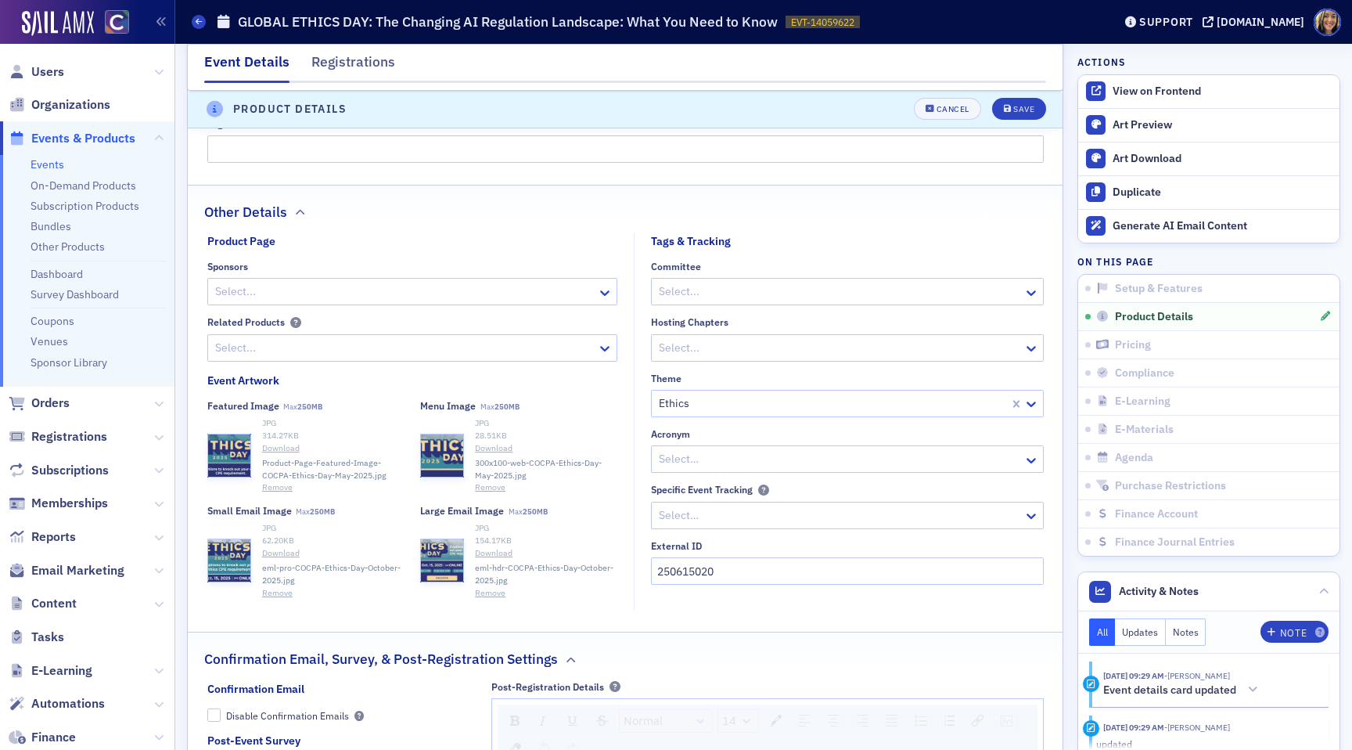
scroll to position [1076, 0]
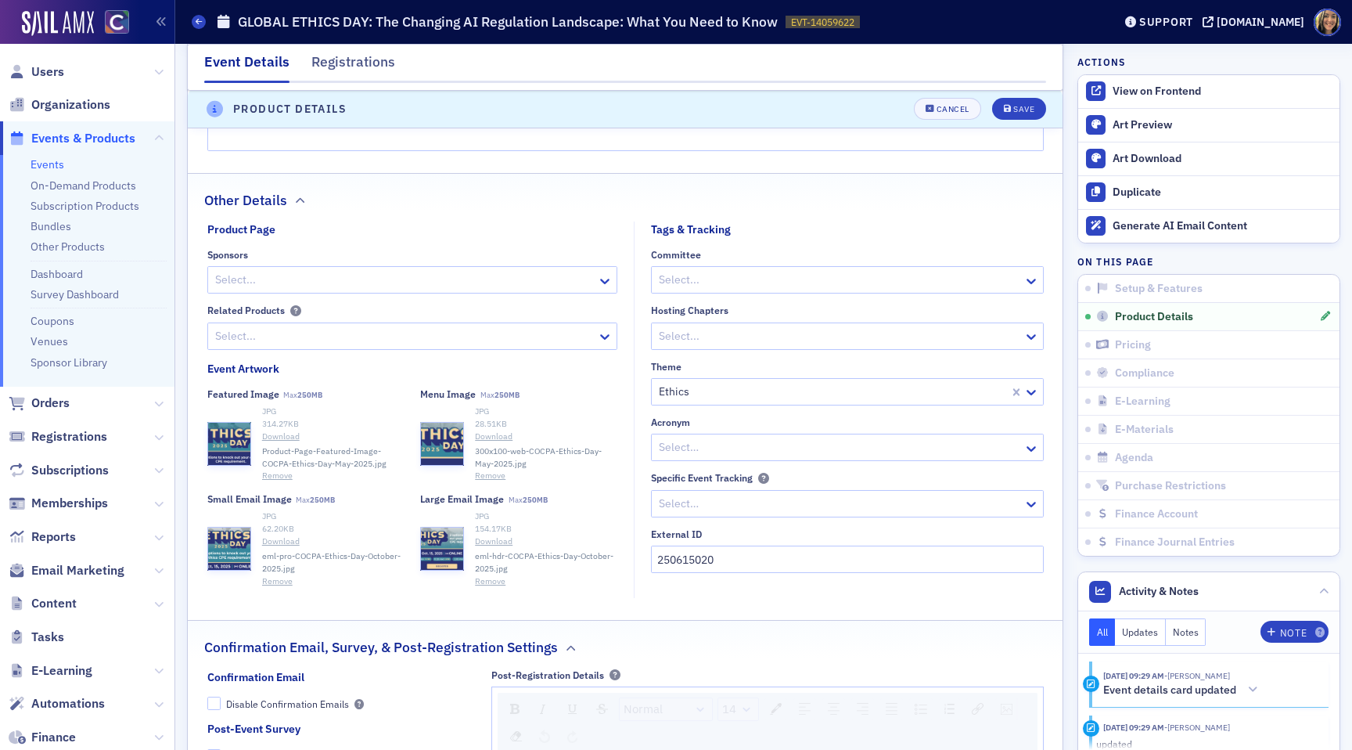
click at [283, 473] on button "Remove" at bounding box center [277, 476] width 31 height 13
click at [256, 423] on span "Select or drag max 1 file" at bounding box center [305, 427] width 106 height 13
click at [1028, 100] on button "Save" at bounding box center [1019, 110] width 54 height 22
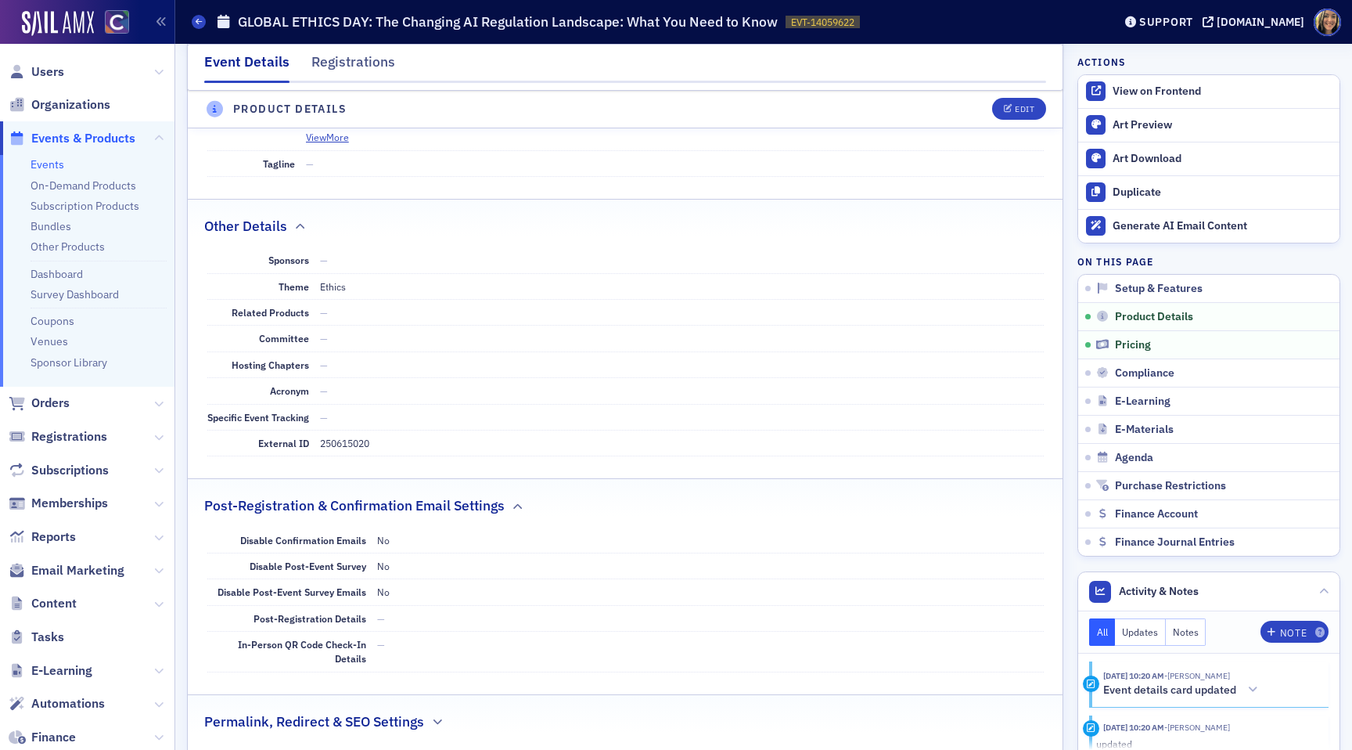
scroll to position [516, 0]
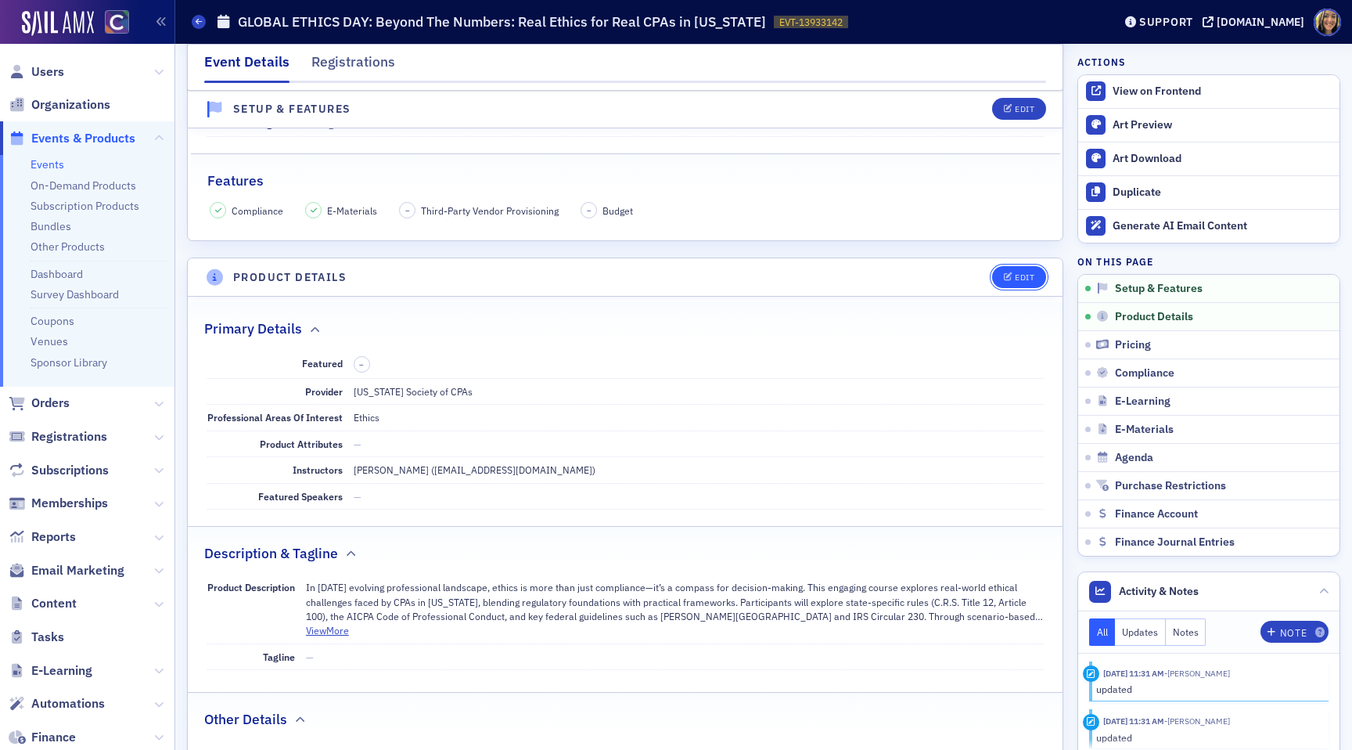
click at [1034, 272] on button "Edit" at bounding box center [1019, 277] width 54 height 22
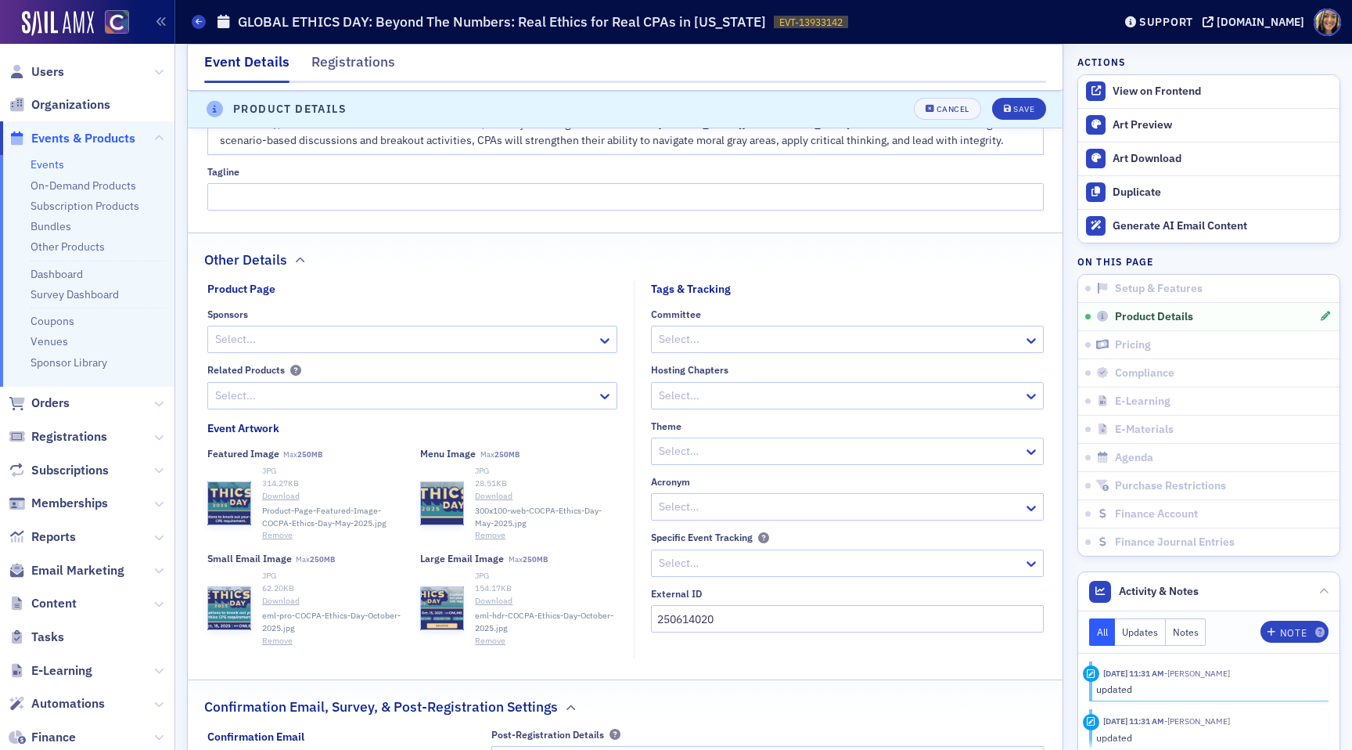
scroll to position [1005, 0]
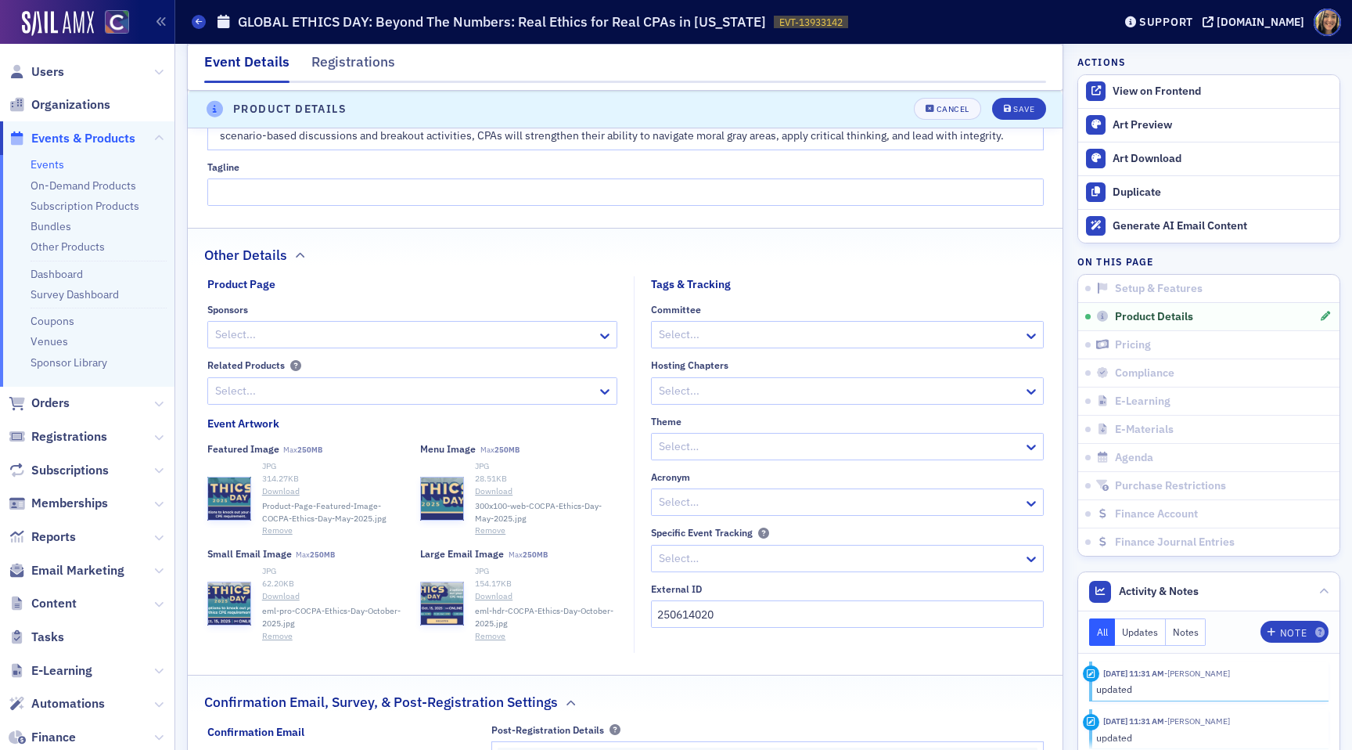
click at [273, 525] on button "Remove" at bounding box center [277, 530] width 31 height 13
click at [235, 479] on icon "button" at bounding box center [230, 482] width 14 height 14
click at [1035, 102] on button "Save" at bounding box center [1019, 110] width 54 height 22
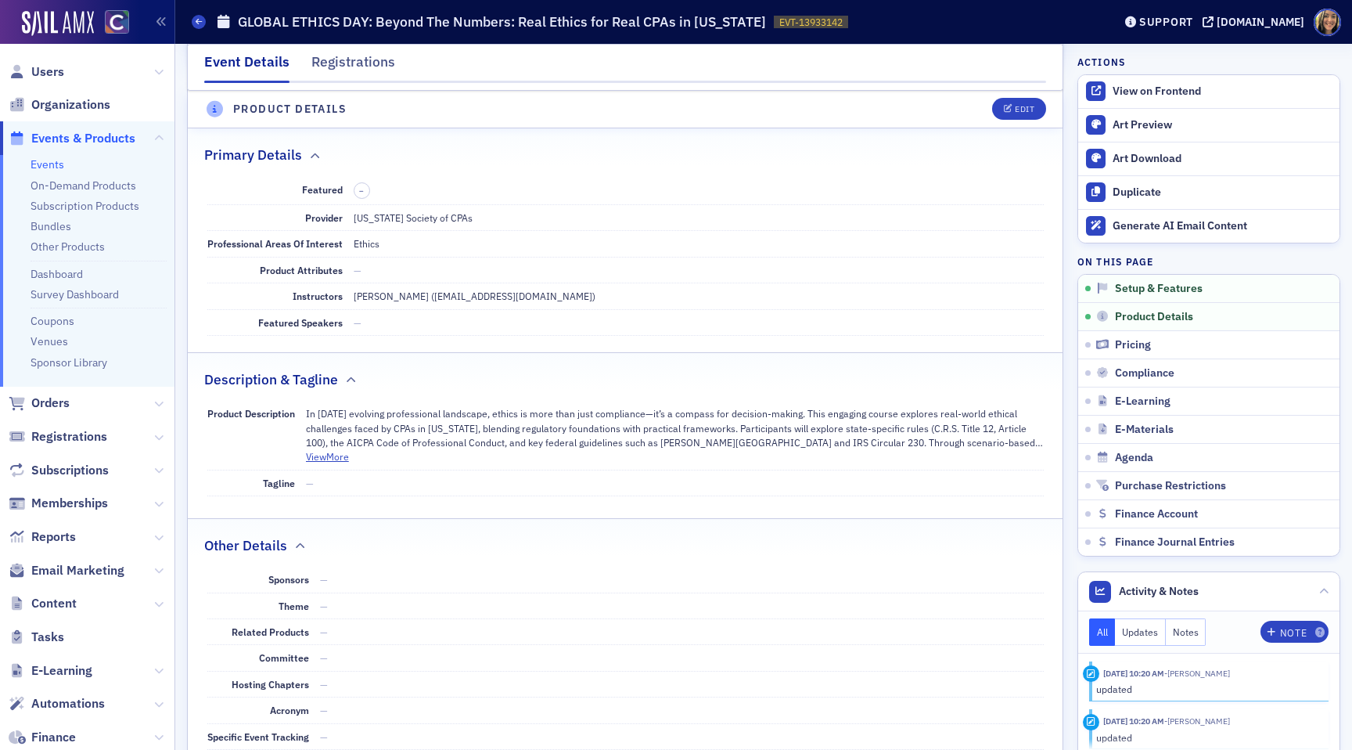
scroll to position [437, 0]
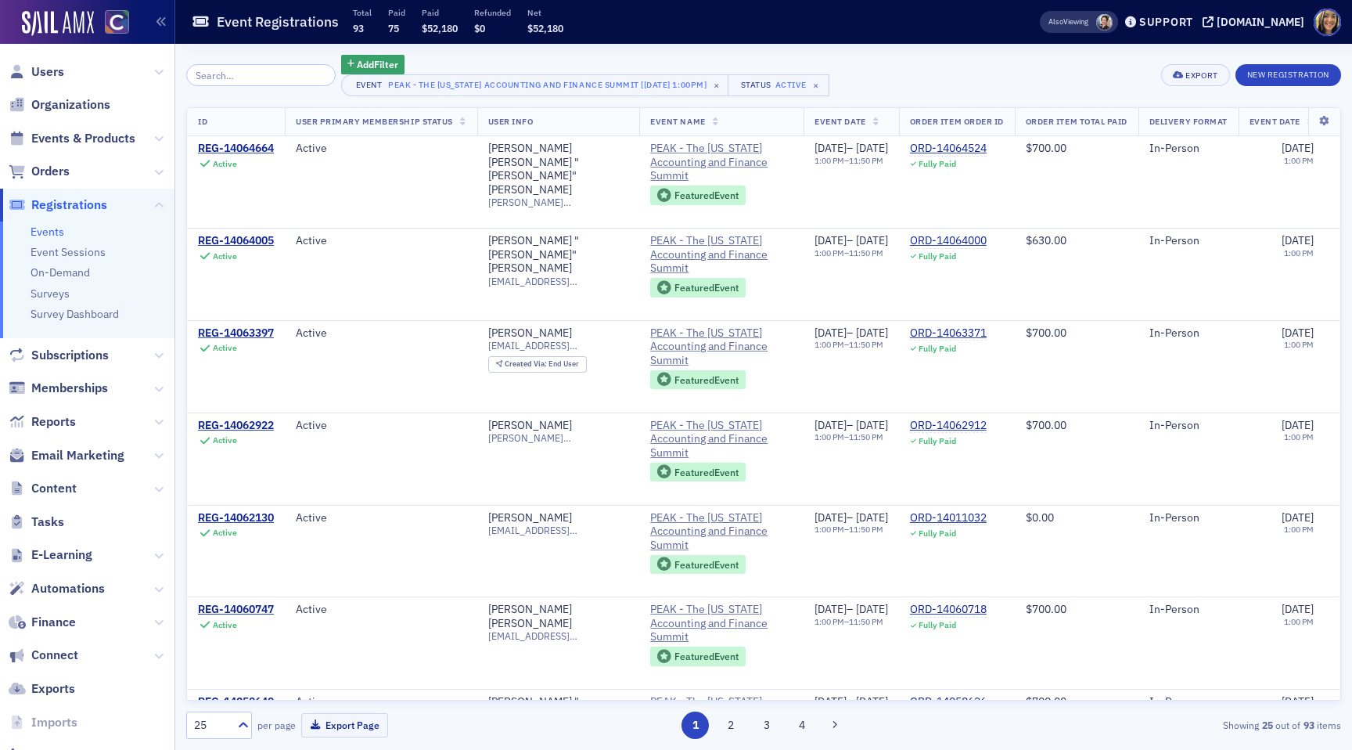
click at [73, 148] on span "Events & Products" at bounding box center [87, 138] width 175 height 34
click at [73, 130] on span "Events & Products" at bounding box center [83, 138] width 104 height 17
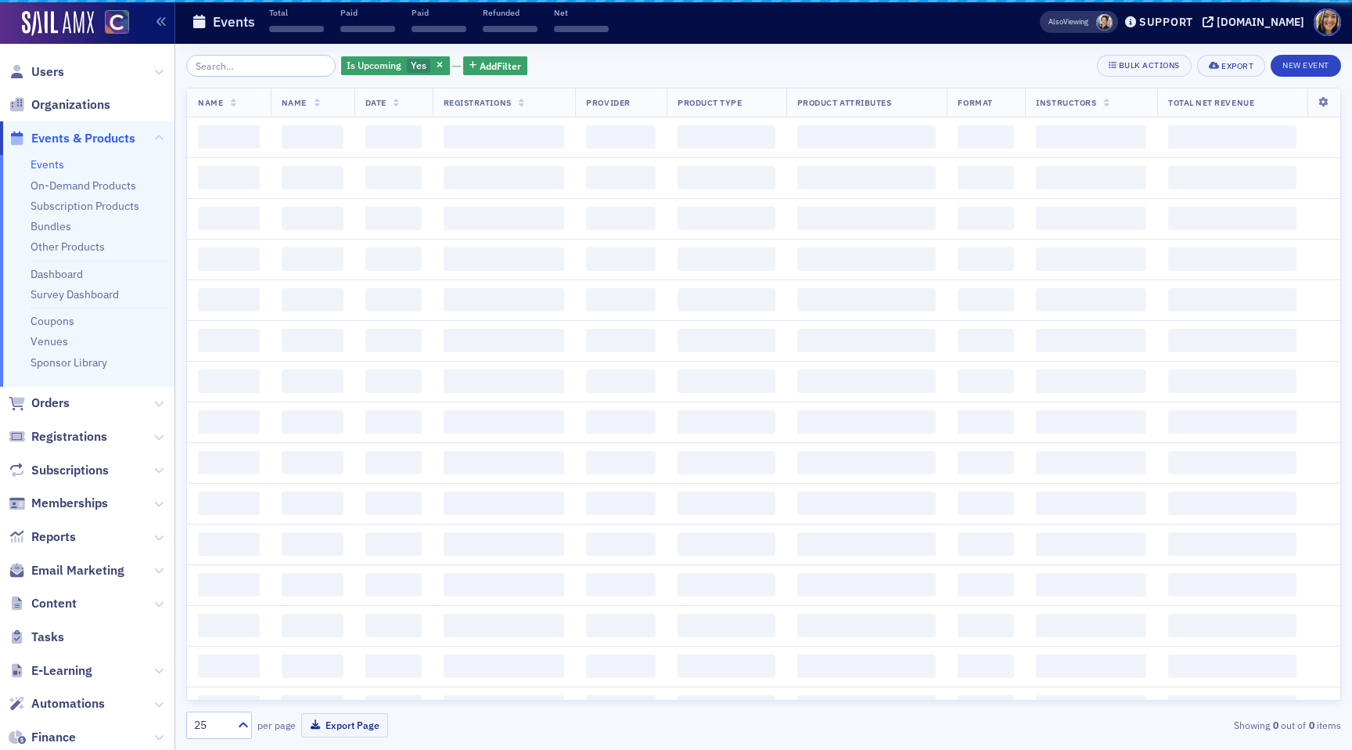
click at [283, 80] on div "Is Upcoming Yes Add Filter Bulk Actions Export New Event Name Name Date Registr…" at bounding box center [763, 397] width 1155 height 684
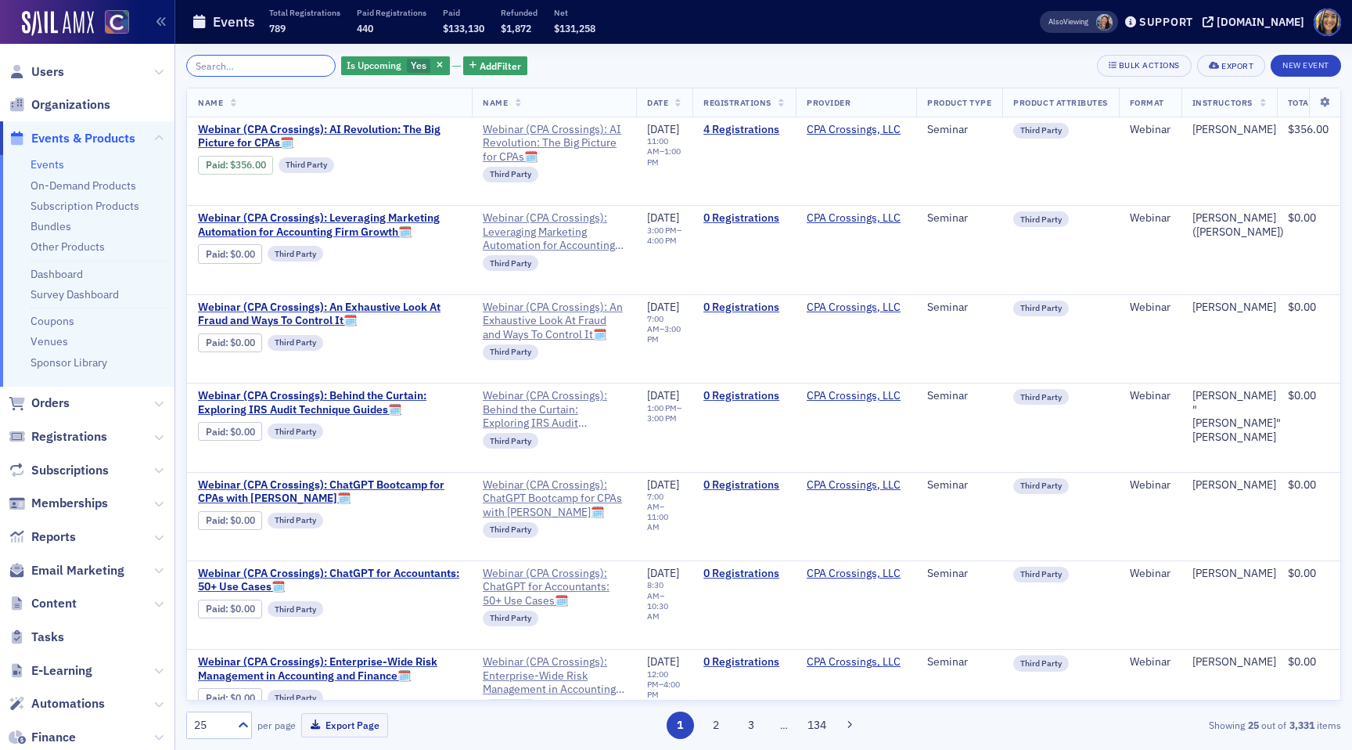
click at [271, 65] on input "search" at bounding box center [260, 66] width 149 height 22
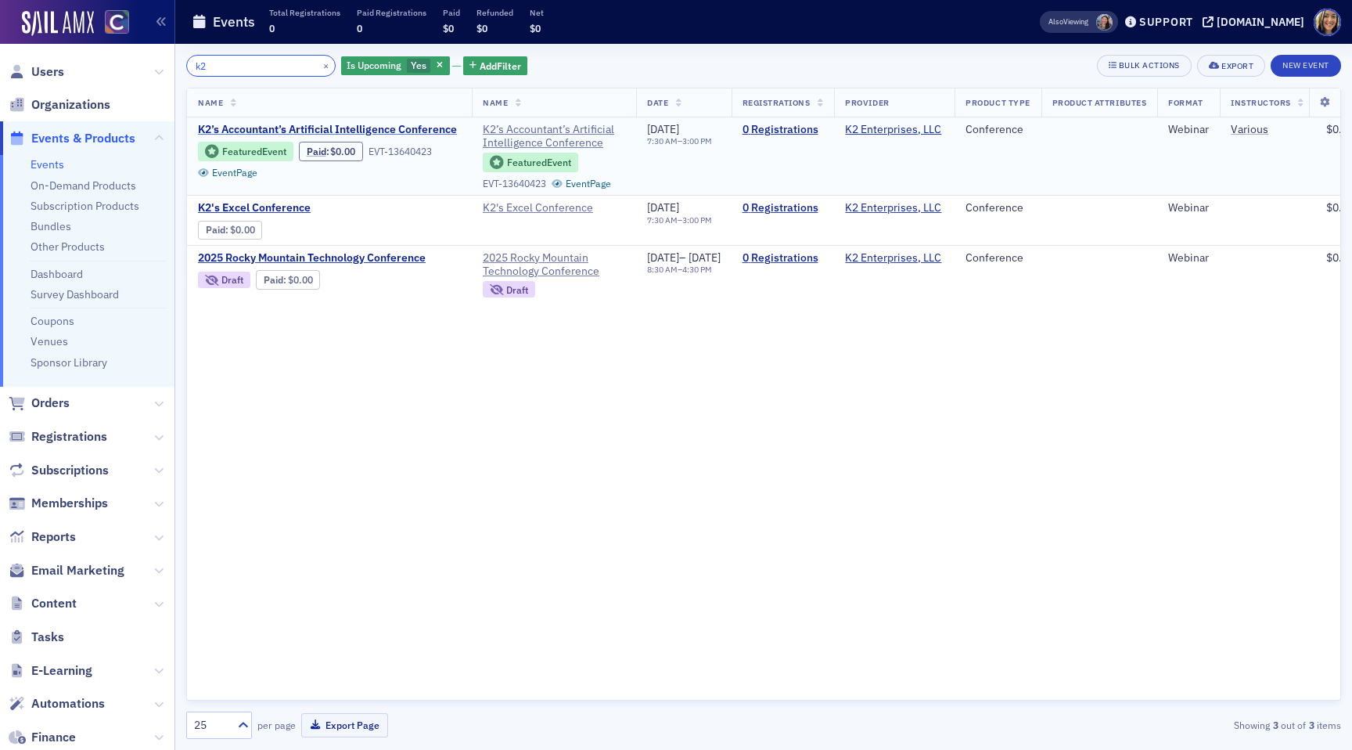
type input "k2"
click at [360, 130] on span "K2’s Accountant’s Artificial Intelligence Conference" at bounding box center [329, 130] width 263 height 14
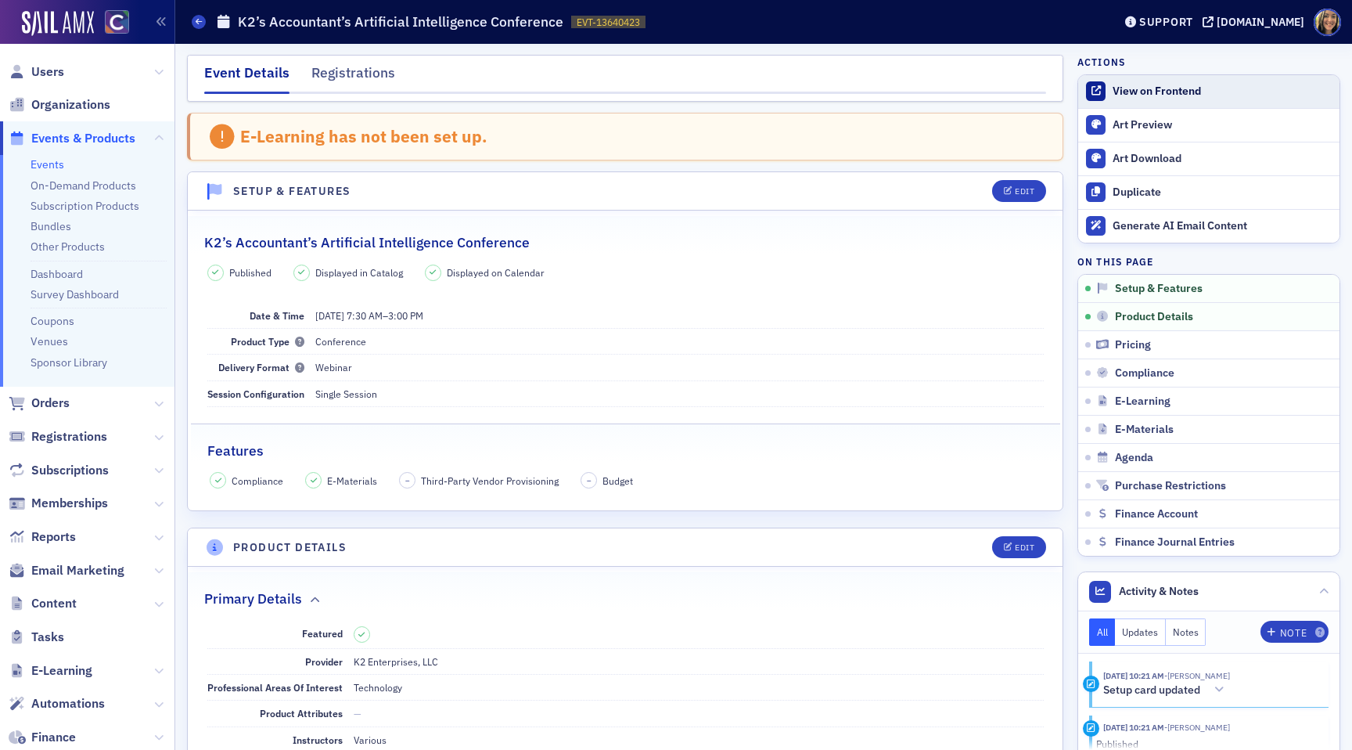
click at [1150, 87] on div "View on Frontend" at bounding box center [1222, 92] width 219 height 14
